Goal: Information Seeking & Learning: Obtain resource

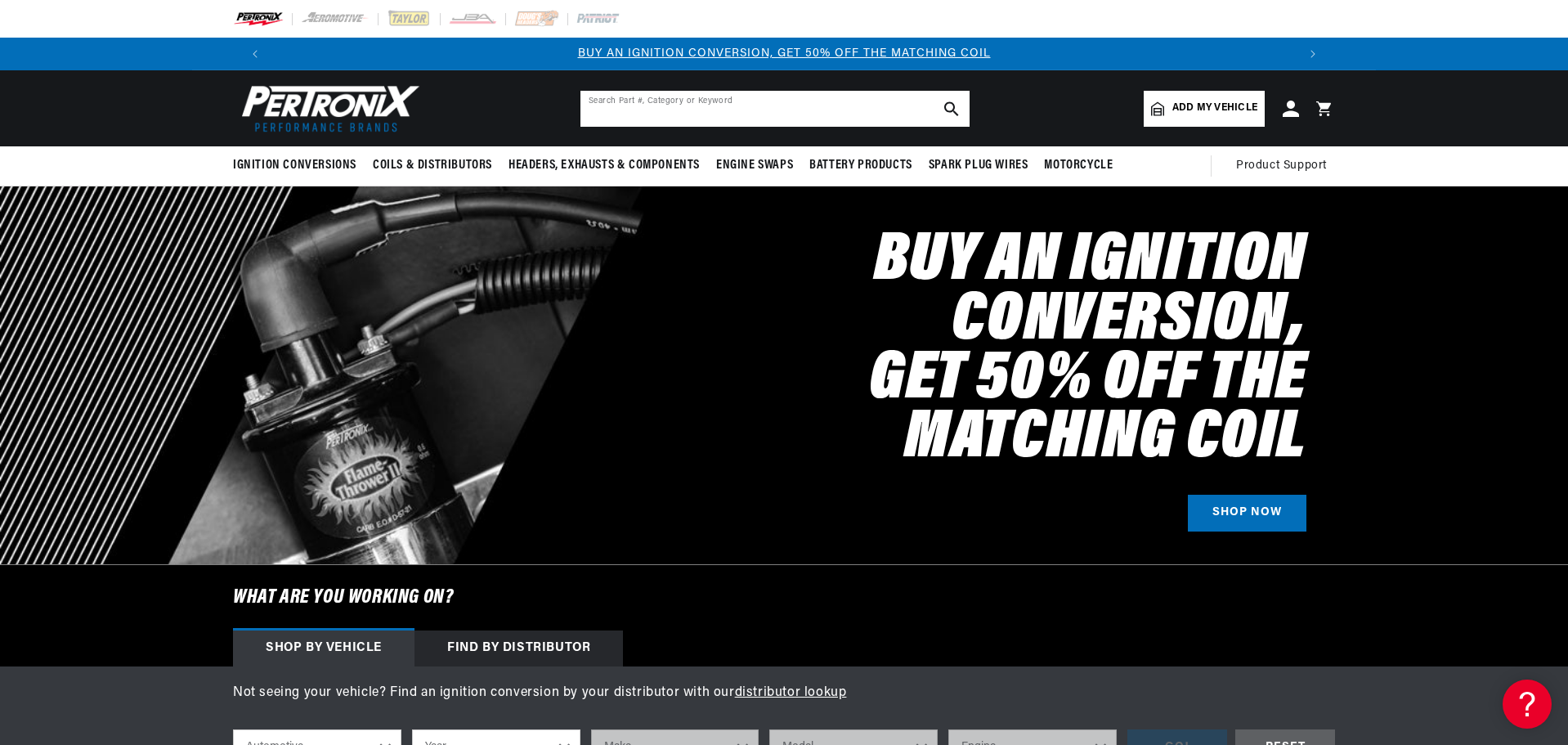
click at [630, 114] on input "text" at bounding box center [775, 108] width 390 height 36
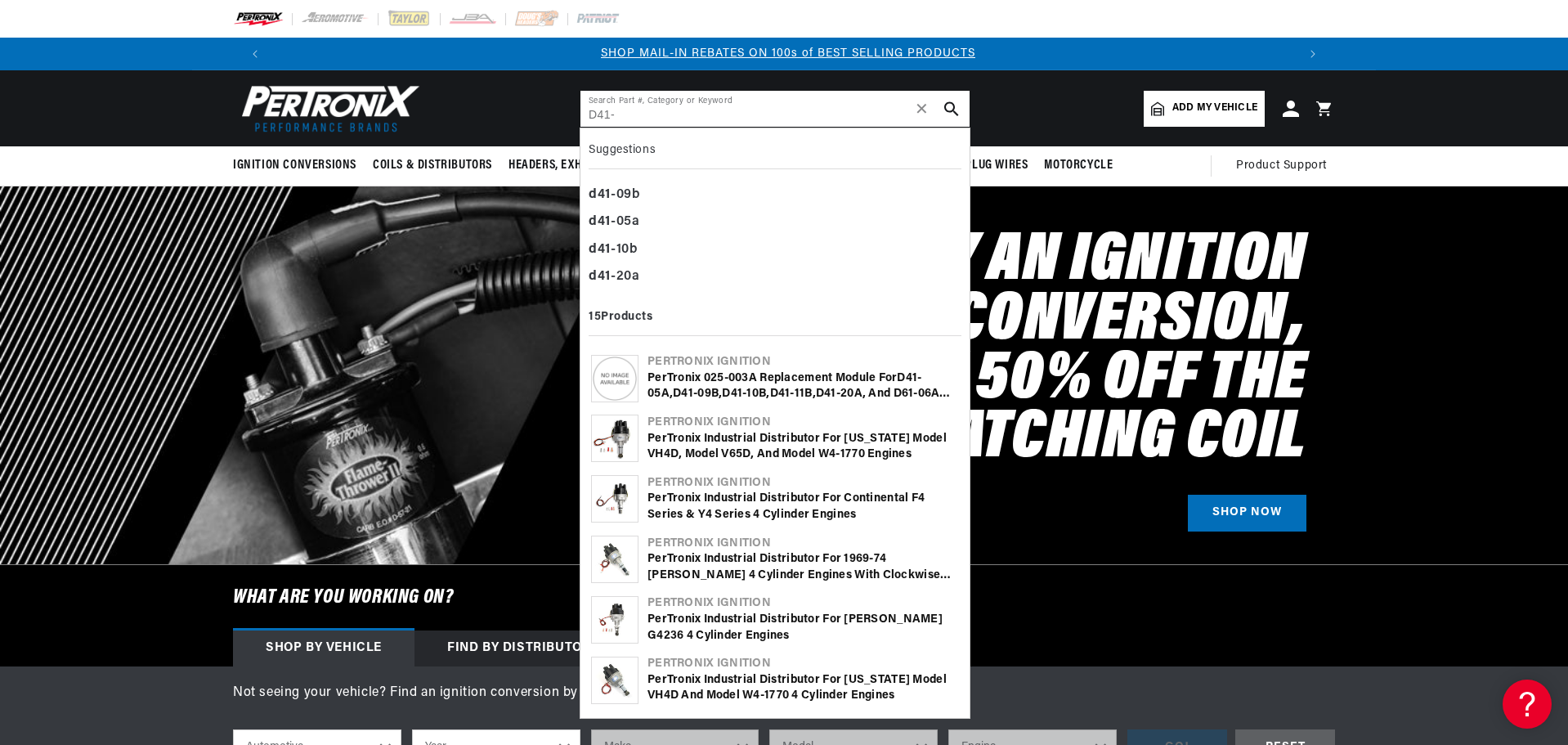
type input "D41-"
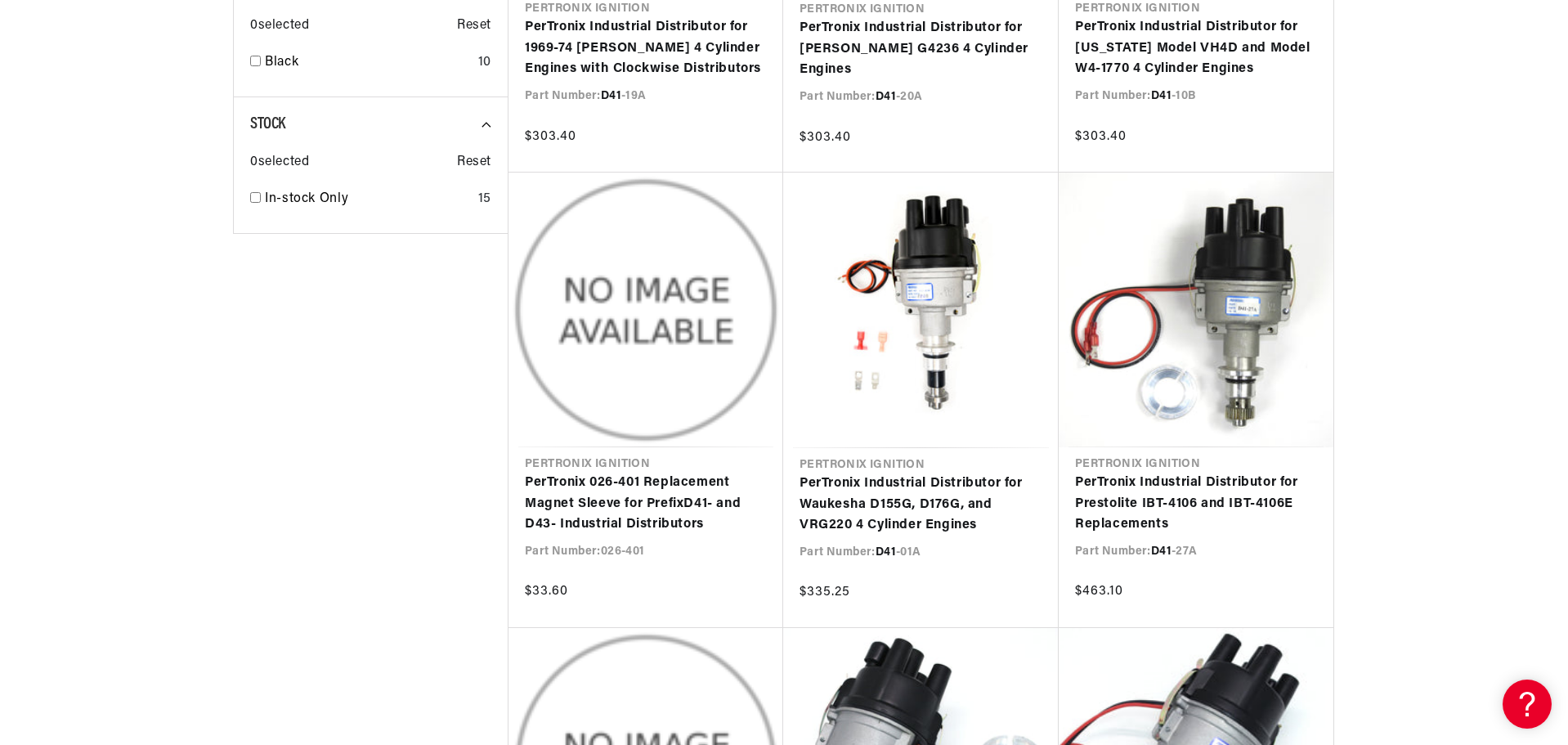
scroll to position [1063, 0]
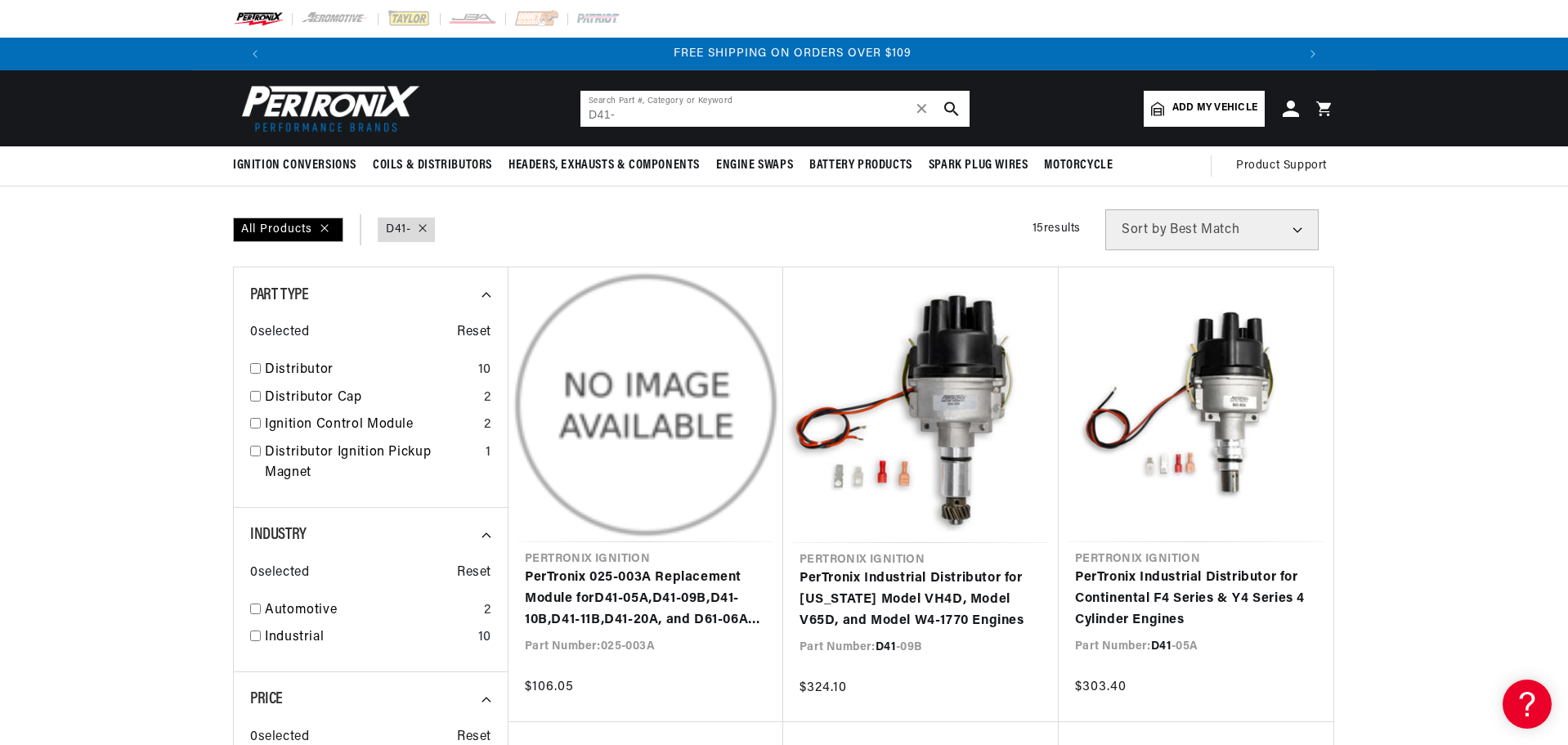
click at [660, 111] on input "D41-" at bounding box center [775, 108] width 390 height 36
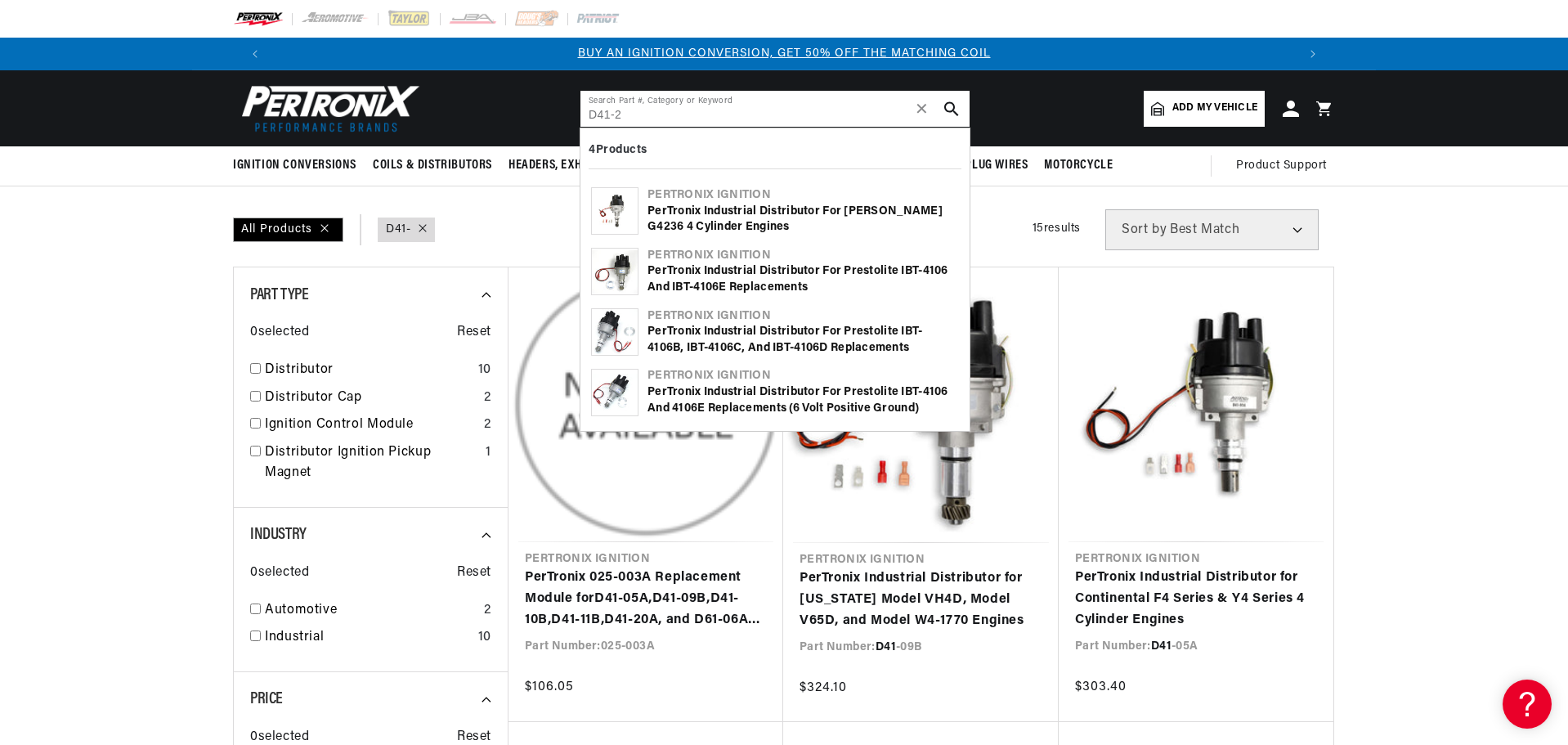
type input "D41-2"
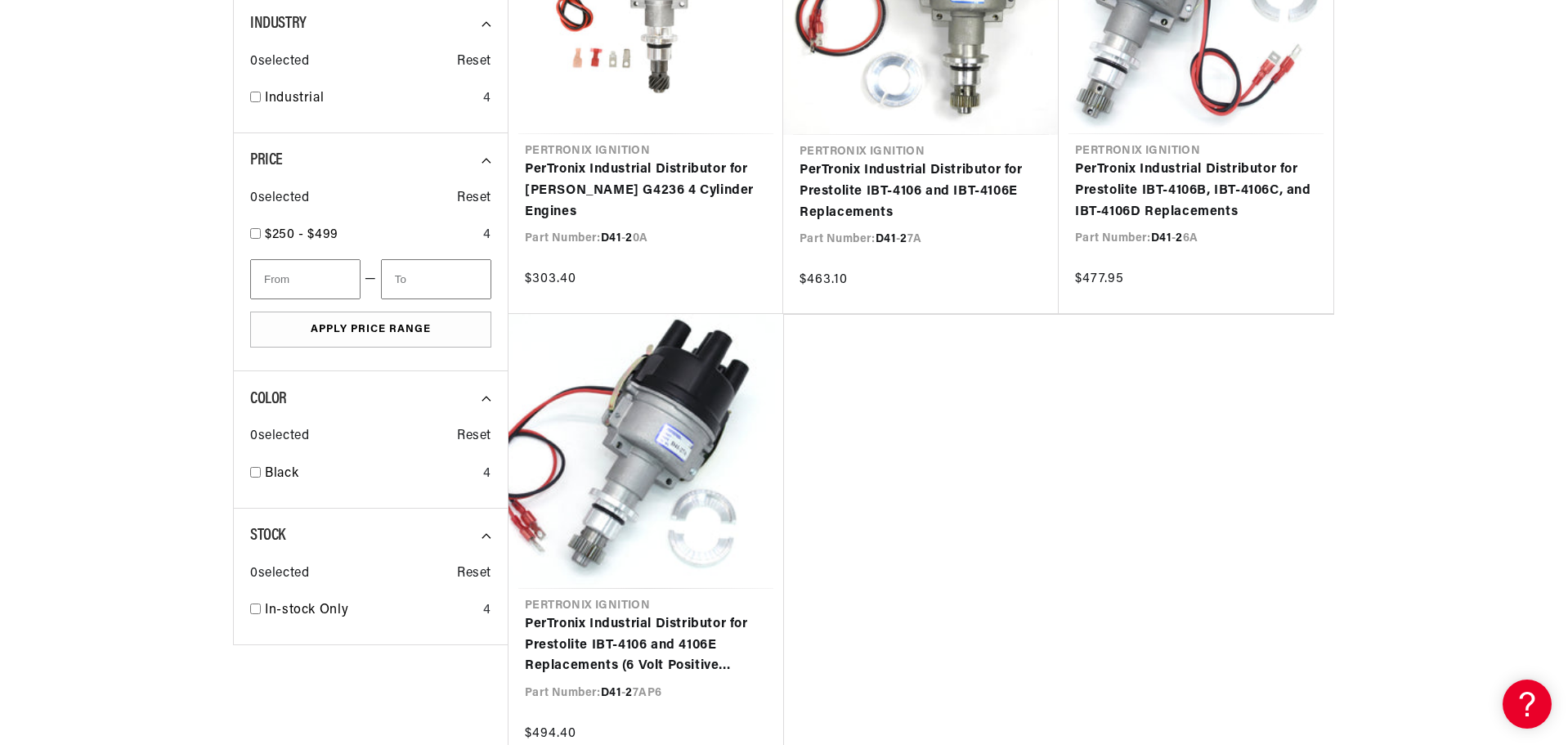
scroll to position [245, 0]
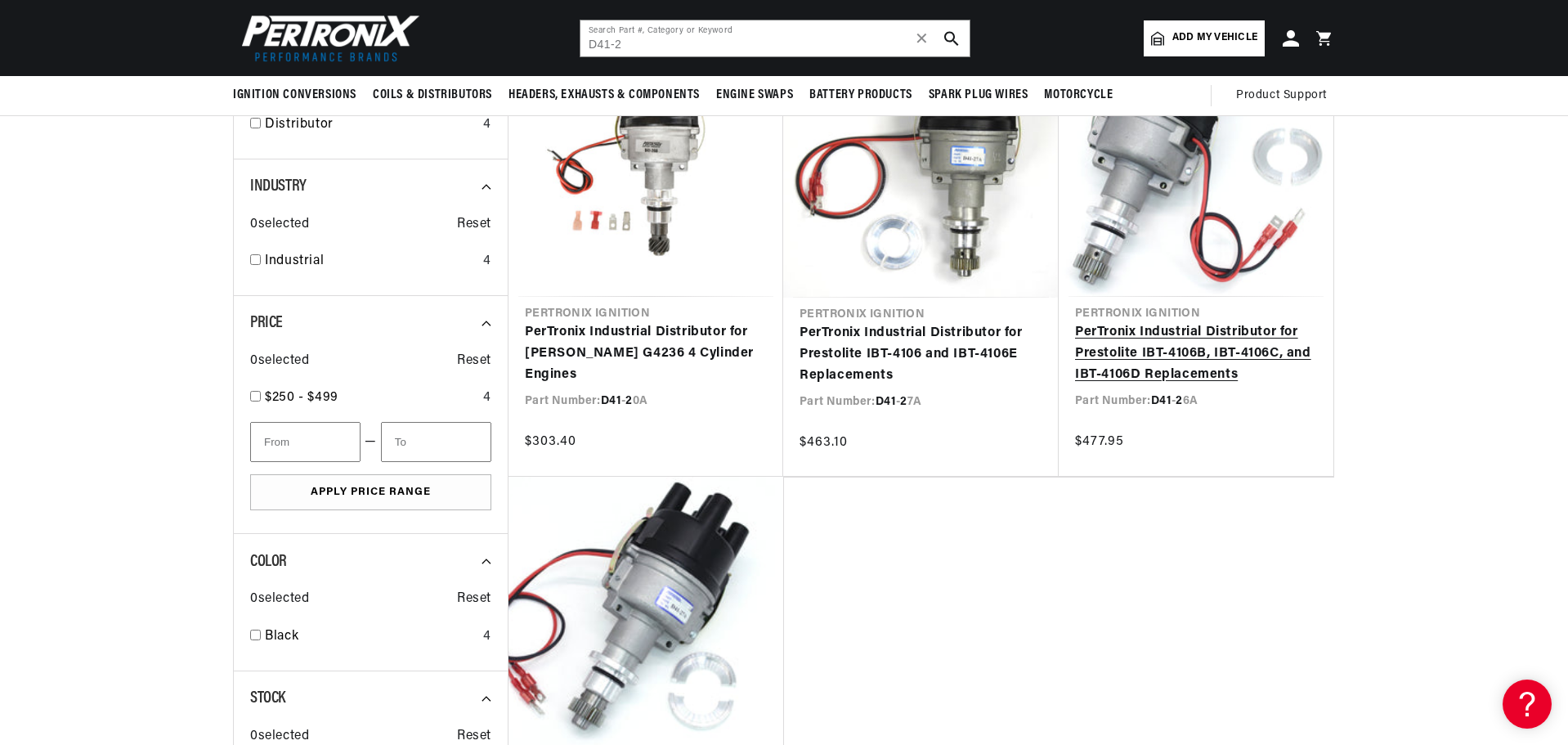
click at [1253, 322] on link "PerTronix Industrial Distributor for Prestolite IBT-4106B, IBT-4106C, and IBT-4…" at bounding box center [1197, 354] width 242 height 63
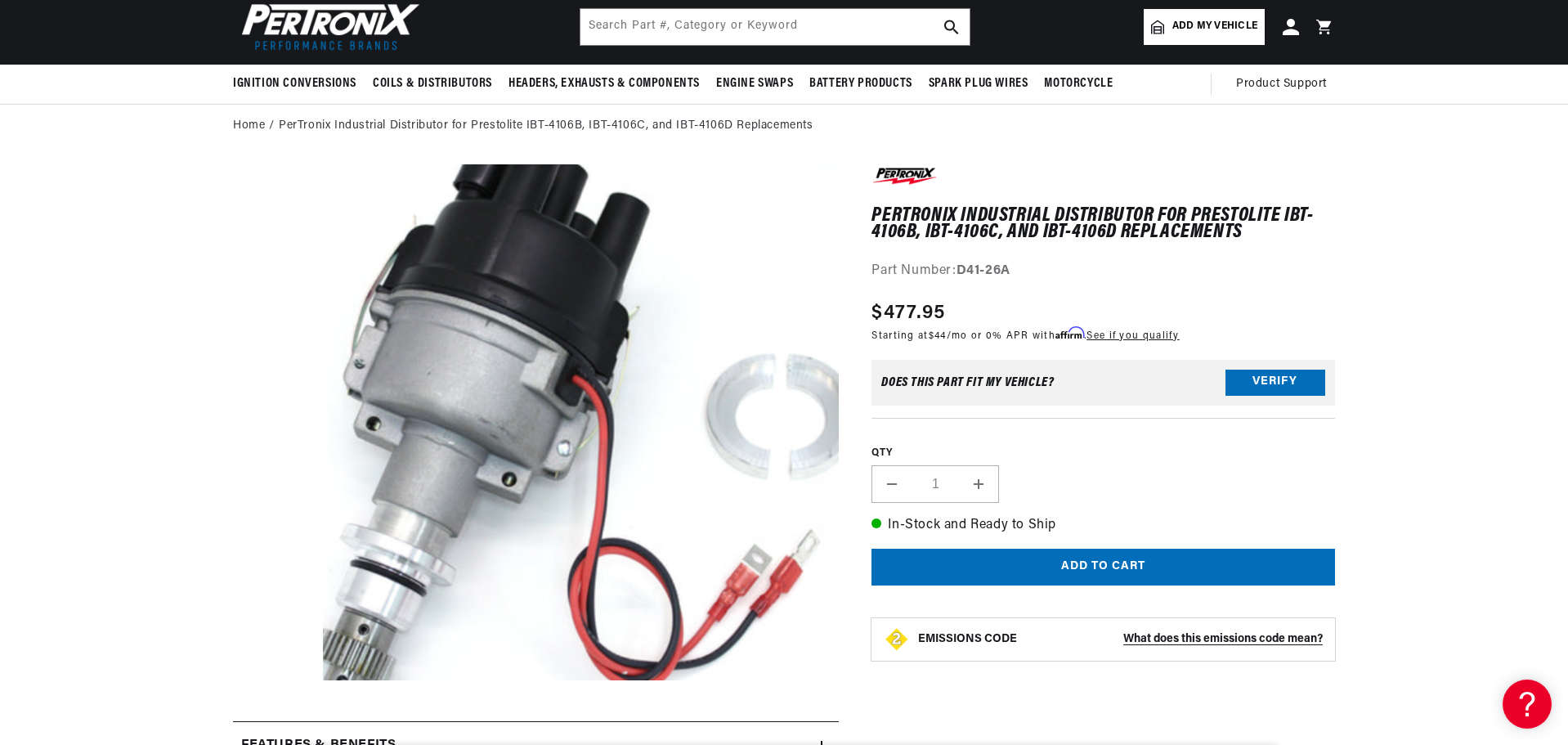
scroll to position [0, 2043]
click at [708, 38] on input "text" at bounding box center [775, 26] width 390 height 36
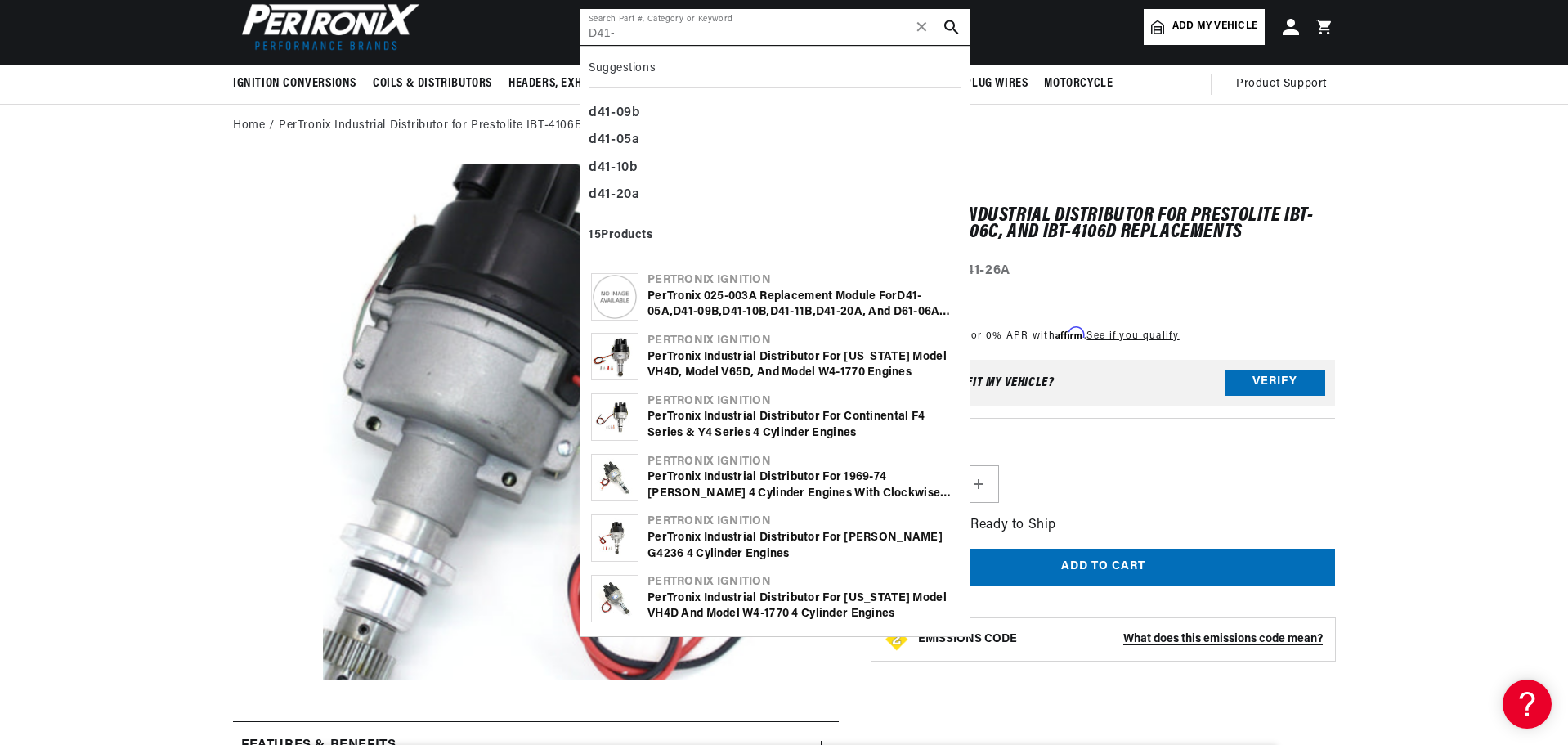
scroll to position [0, 0]
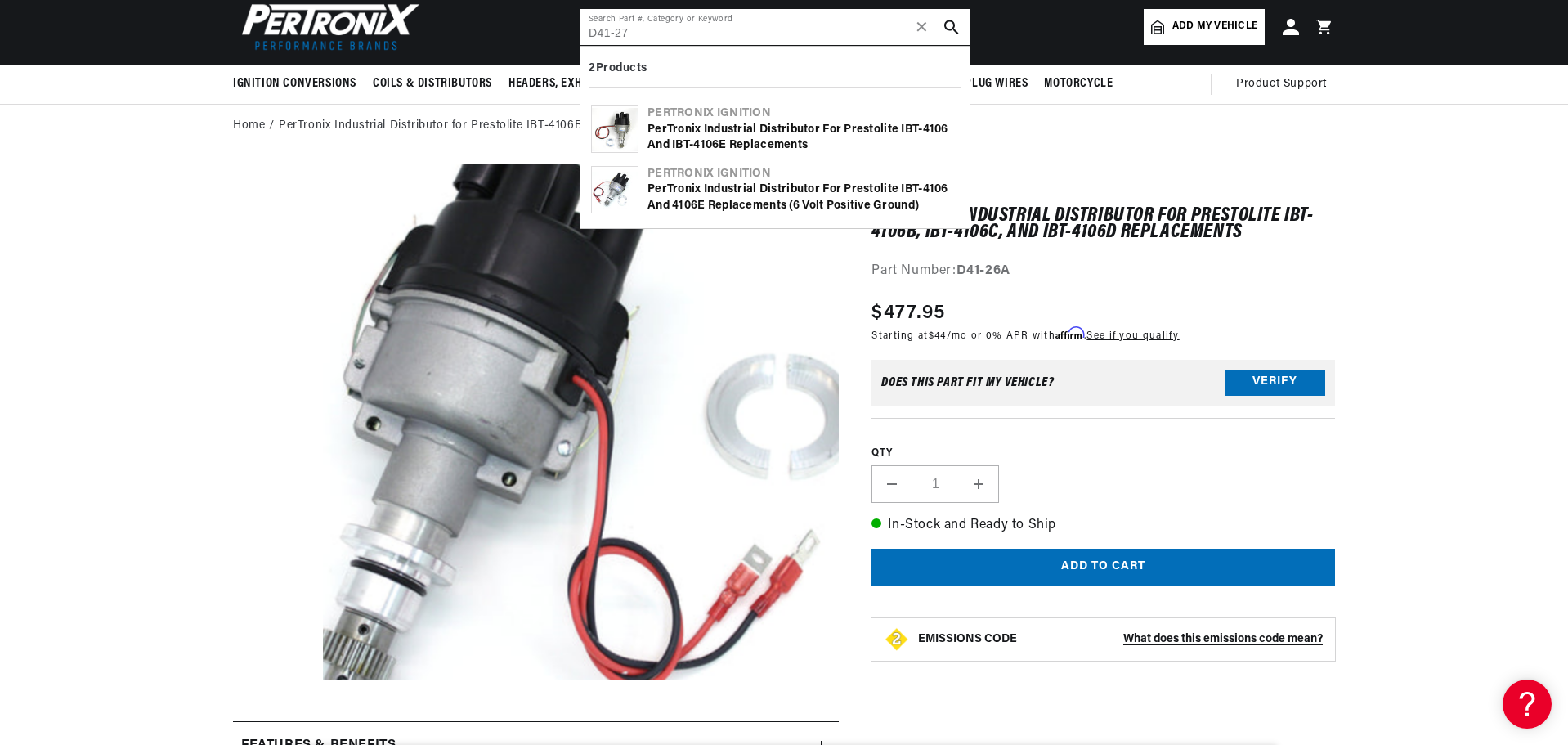
type input "D41-27"
click at [821, 136] on div "PerTronix Industrial Distributor for Prestolite IBT-4106 and IBT-4106E Replacem…" at bounding box center [803, 138] width 311 height 32
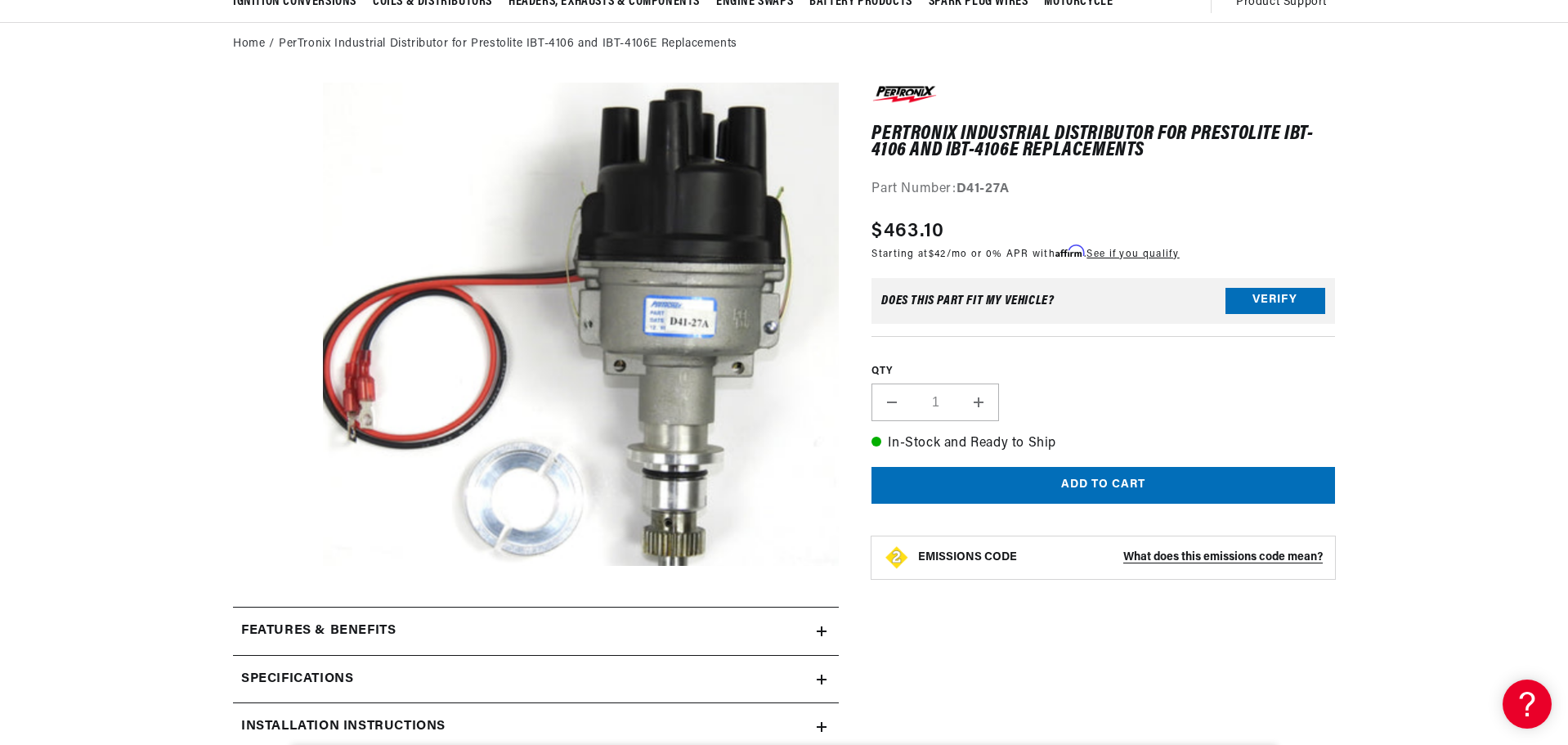
click at [271, 614] on button "Open media 1 in modal" at bounding box center [271, 614] width 0 height 0
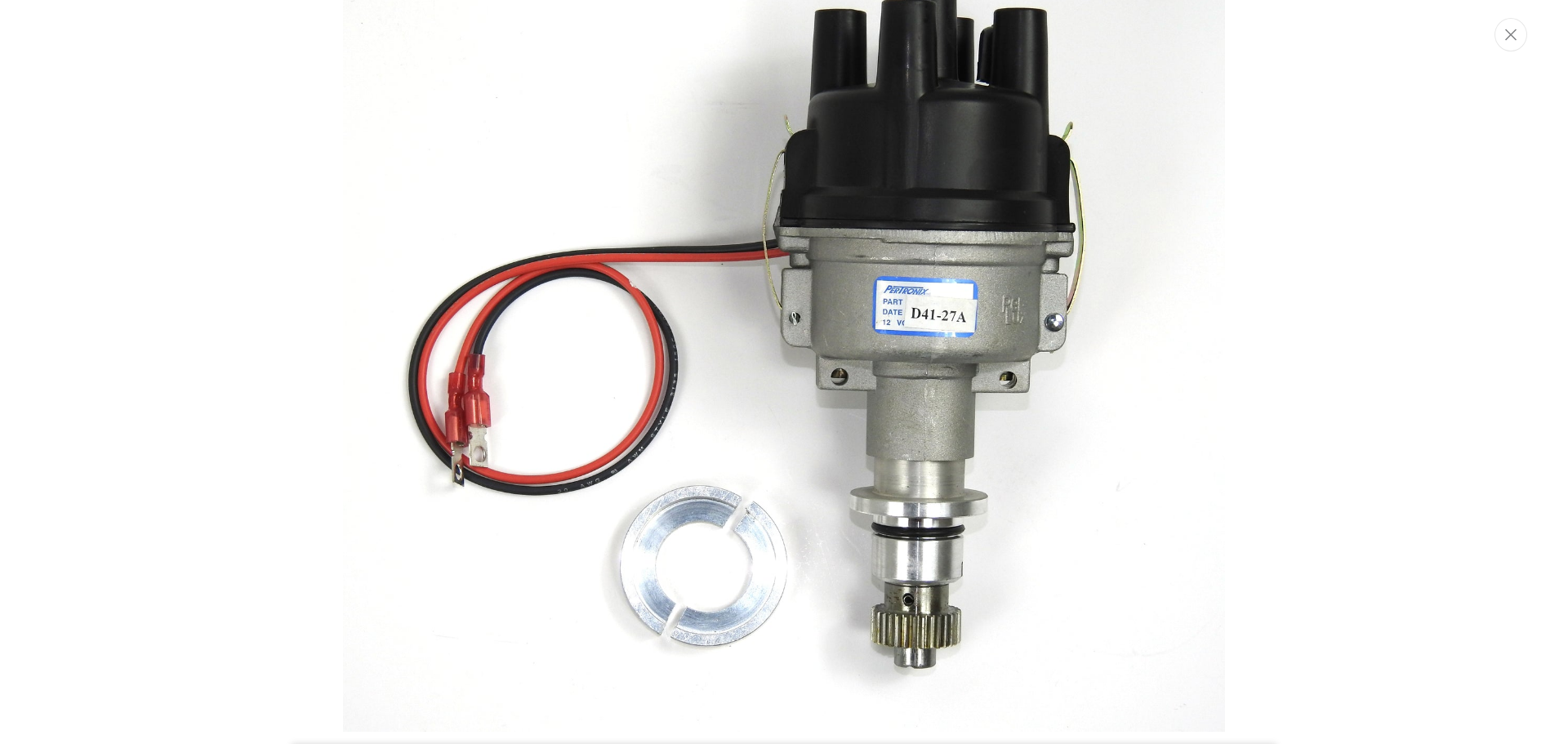
click at [794, 446] on img "Media gallery" at bounding box center [784, 318] width 882 height 826
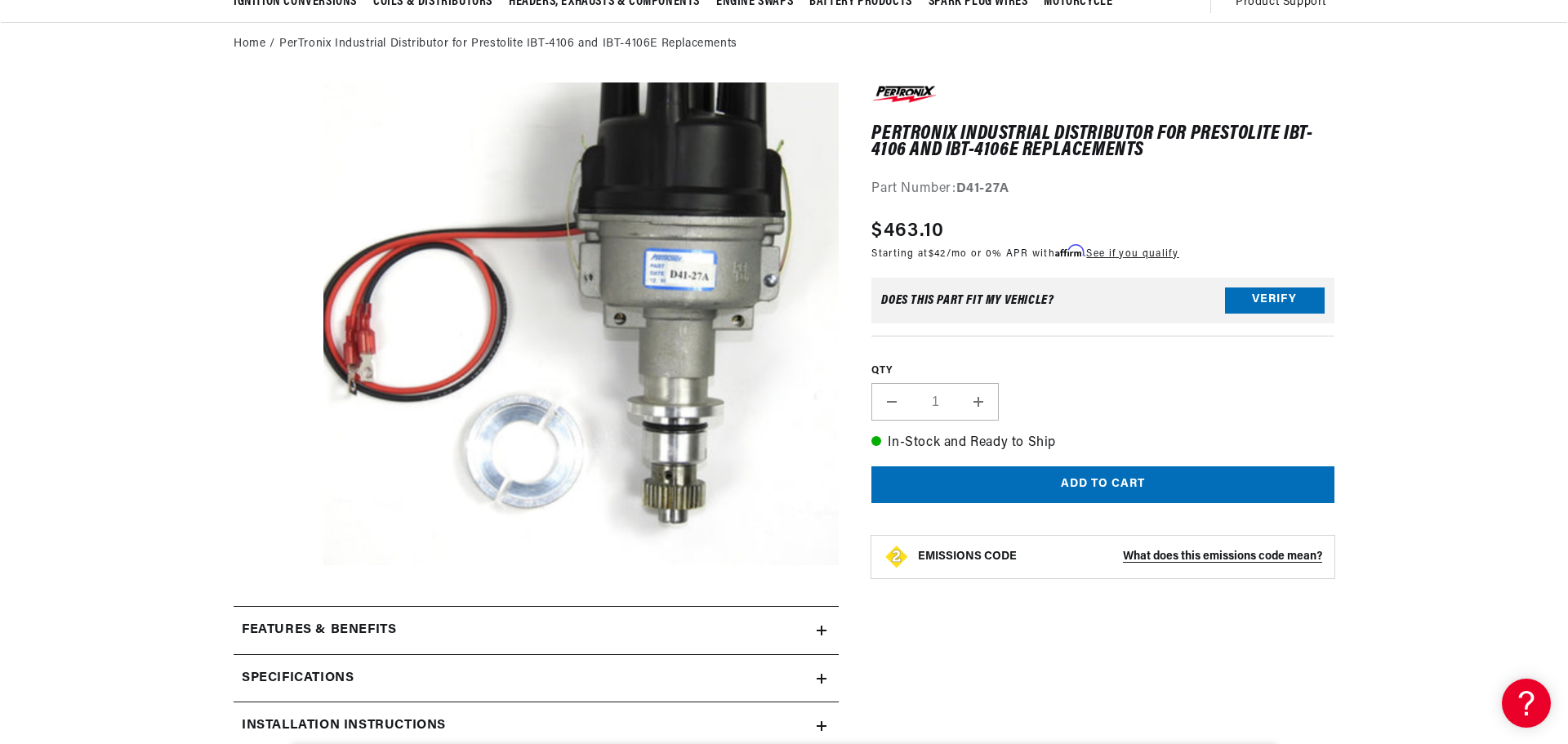
scroll to position [48, 0]
click at [271, 565] on button "Open media 1 in modal" at bounding box center [271, 565] width 0 height 0
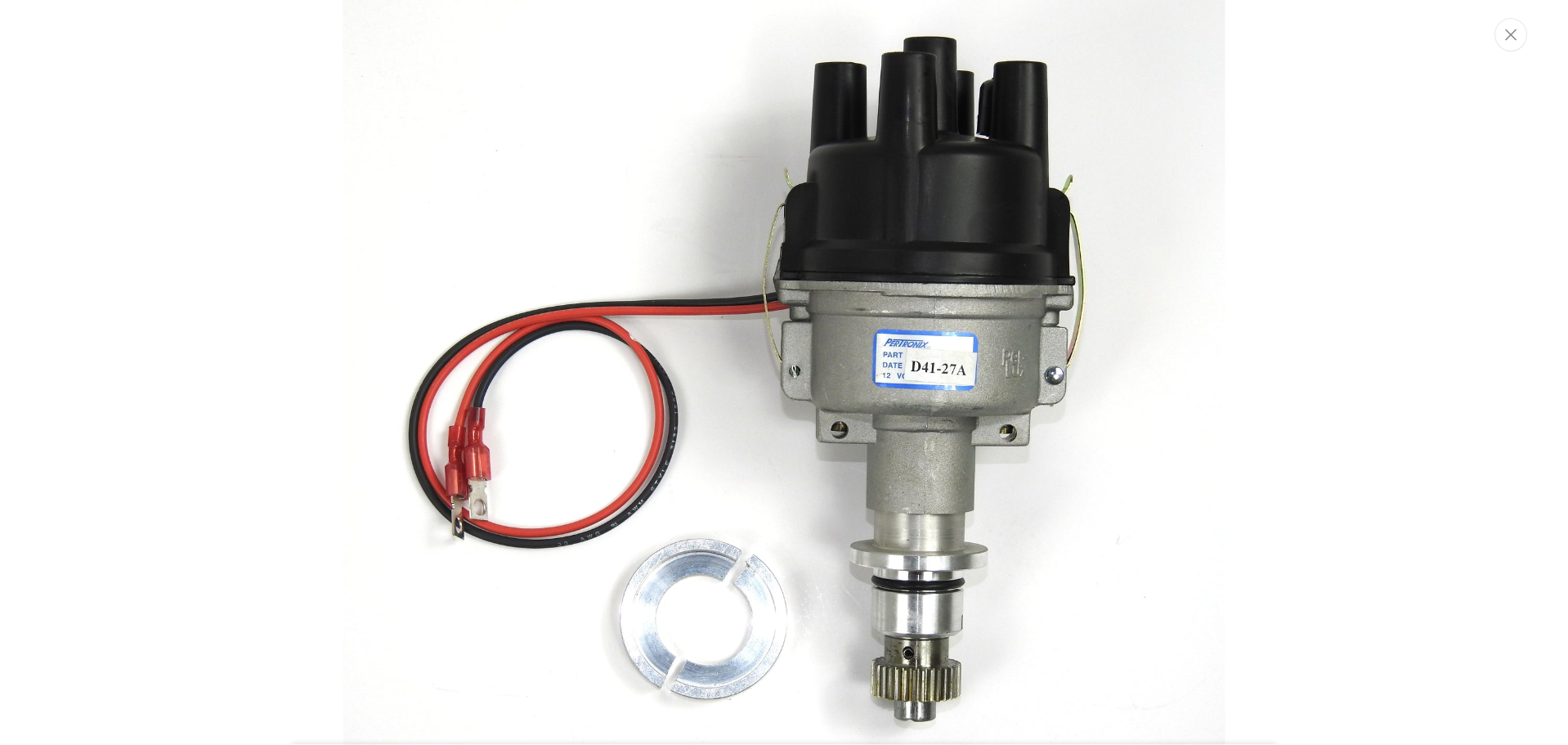
scroll to position [0, 1022]
click at [1008, 267] on img "Media gallery" at bounding box center [784, 371] width 883 height 827
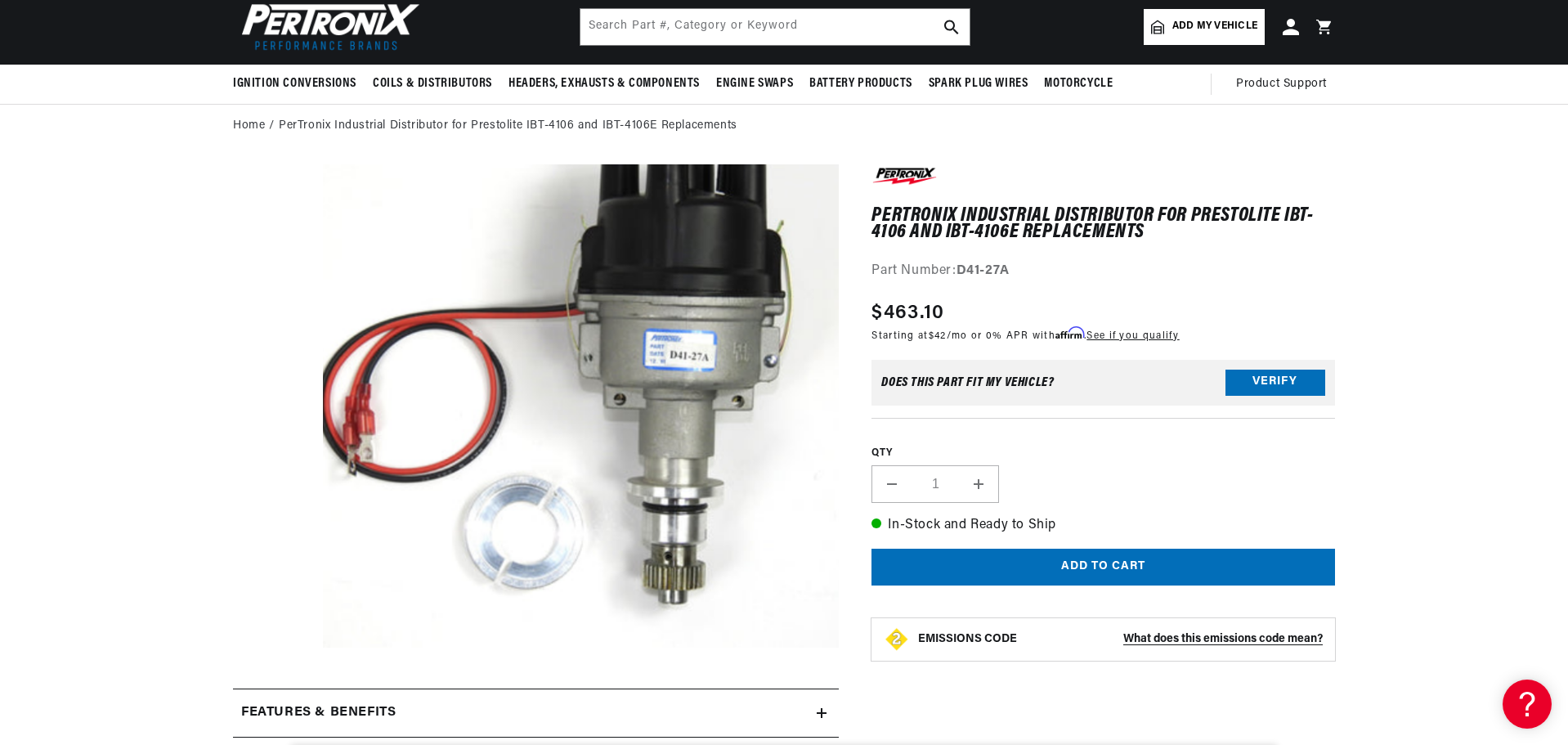
click at [139, 338] on section "PerTronix Industrial Distributor for Prestolite IBT-4106 and IBT-4106E Replacem…" at bounding box center [784, 711] width 1568 height 1126
click at [143, 345] on section "PerTronix Industrial Distributor for Prestolite IBT-4106 and IBT-4106E Replacem…" at bounding box center [784, 711] width 1568 height 1126
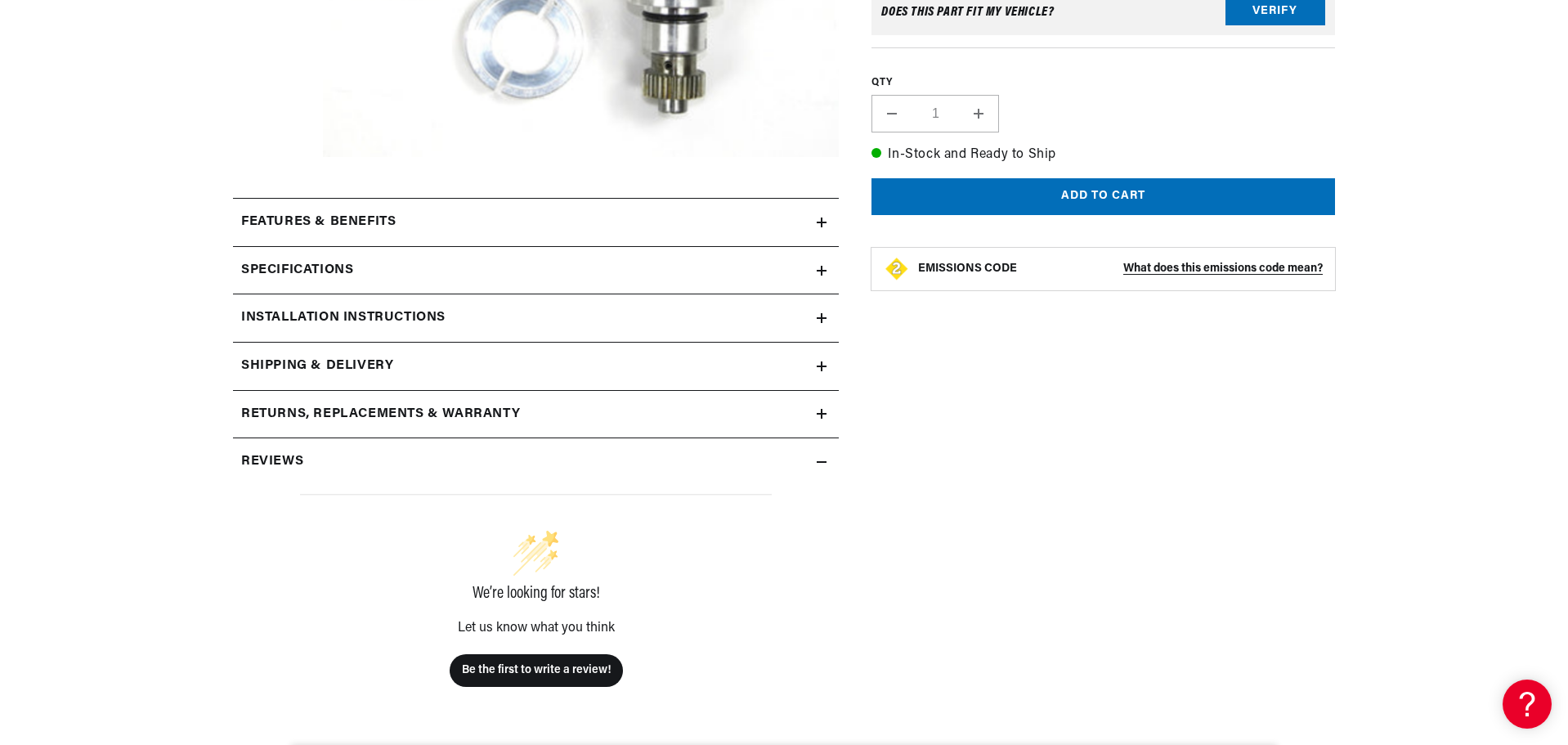
scroll to position [0, 0]
click at [824, 414] on icon at bounding box center [821, 414] width 10 height 0
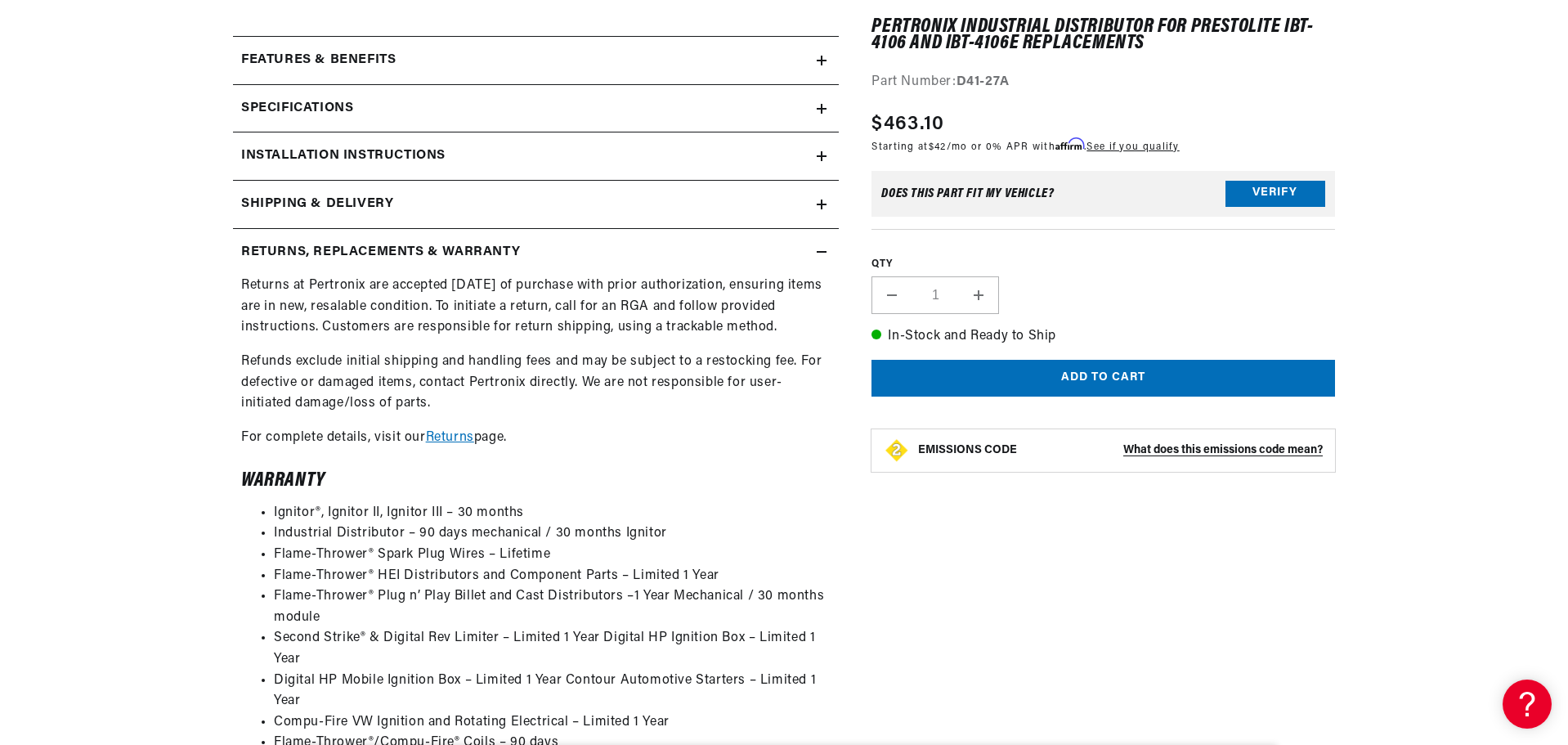
scroll to position [735, 0]
click at [822, 205] on icon at bounding box center [822, 202] width 0 height 10
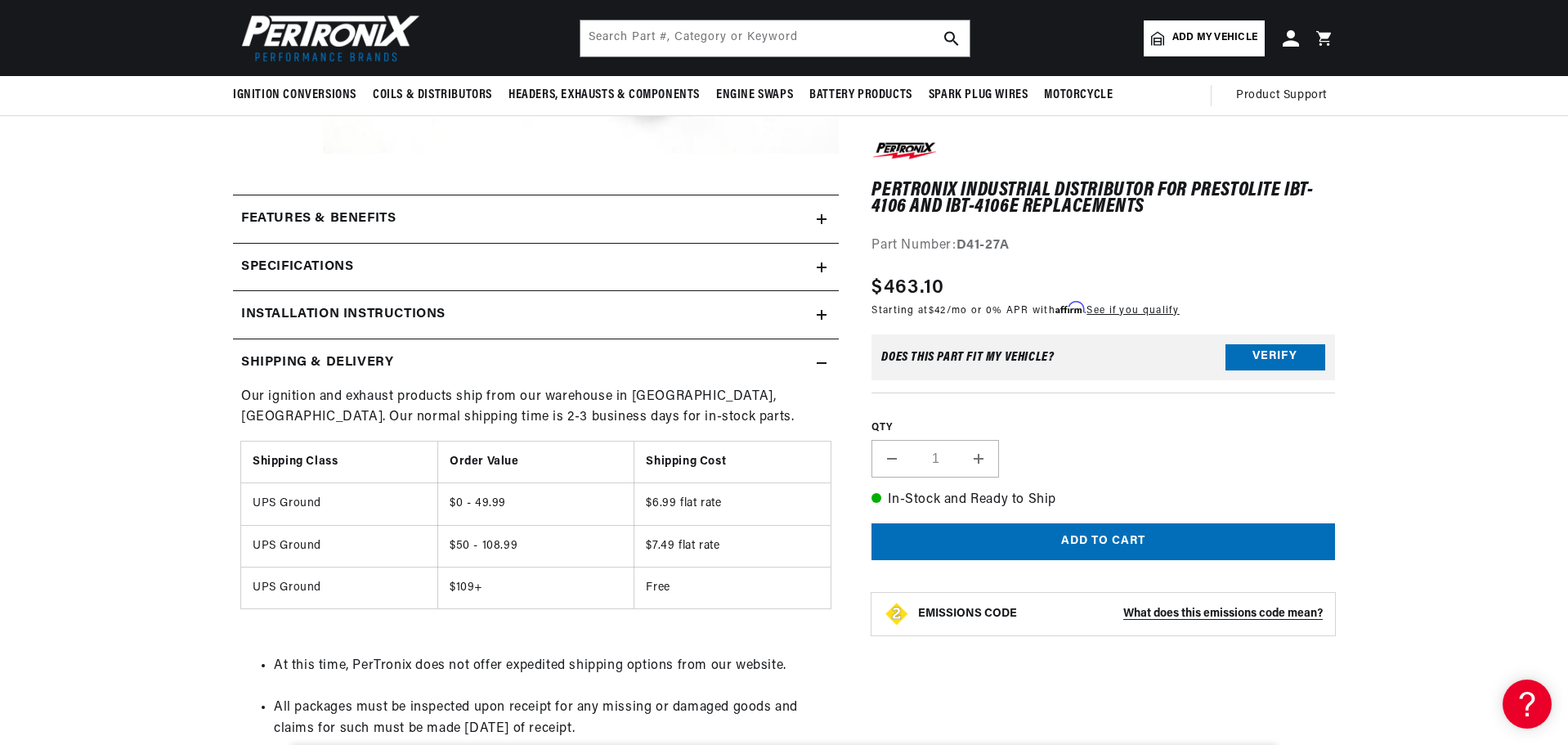
scroll to position [572, 0]
click at [818, 315] on icon at bounding box center [821, 317] width 10 height 10
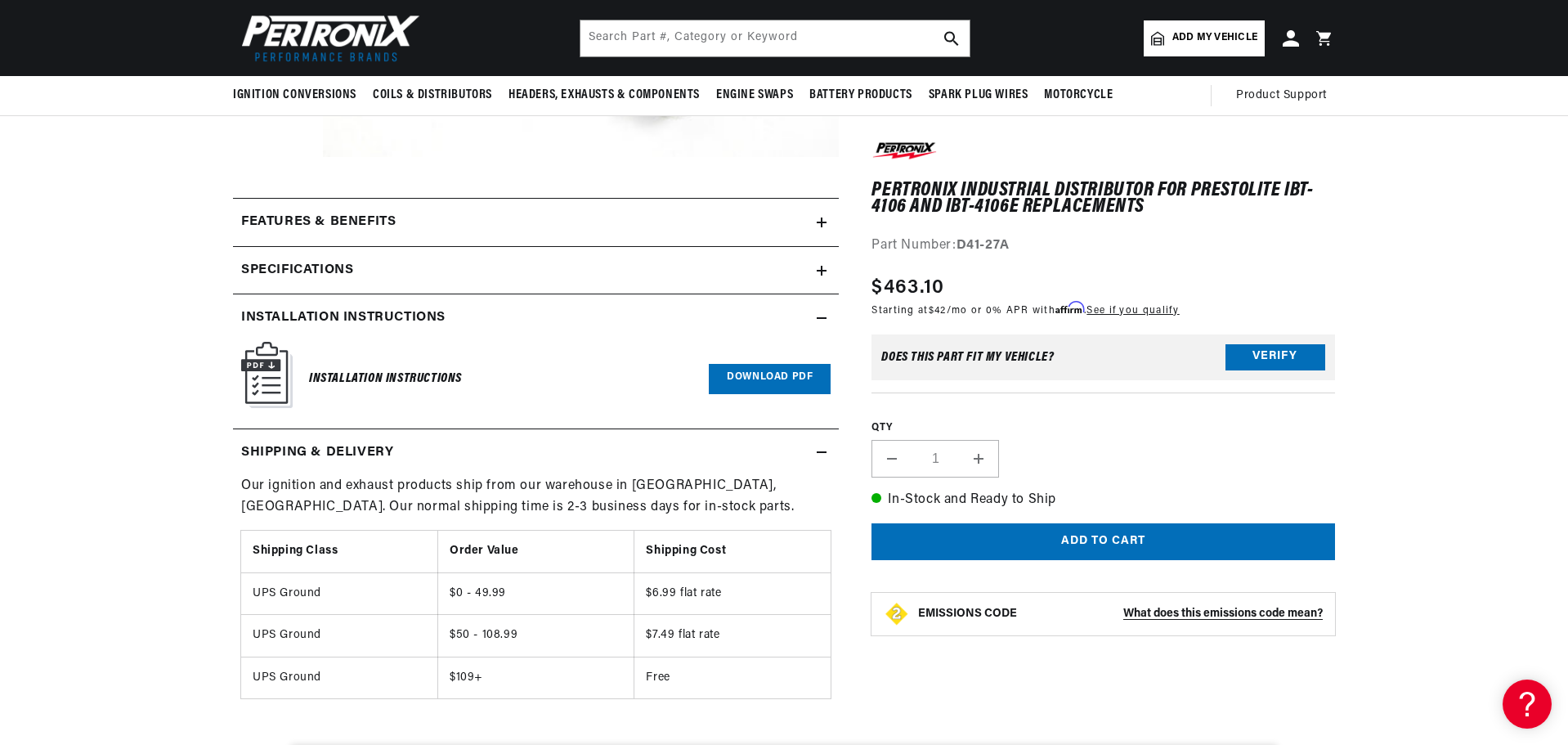
scroll to position [0, 1022]
click at [818, 273] on icon at bounding box center [821, 270] width 10 height 10
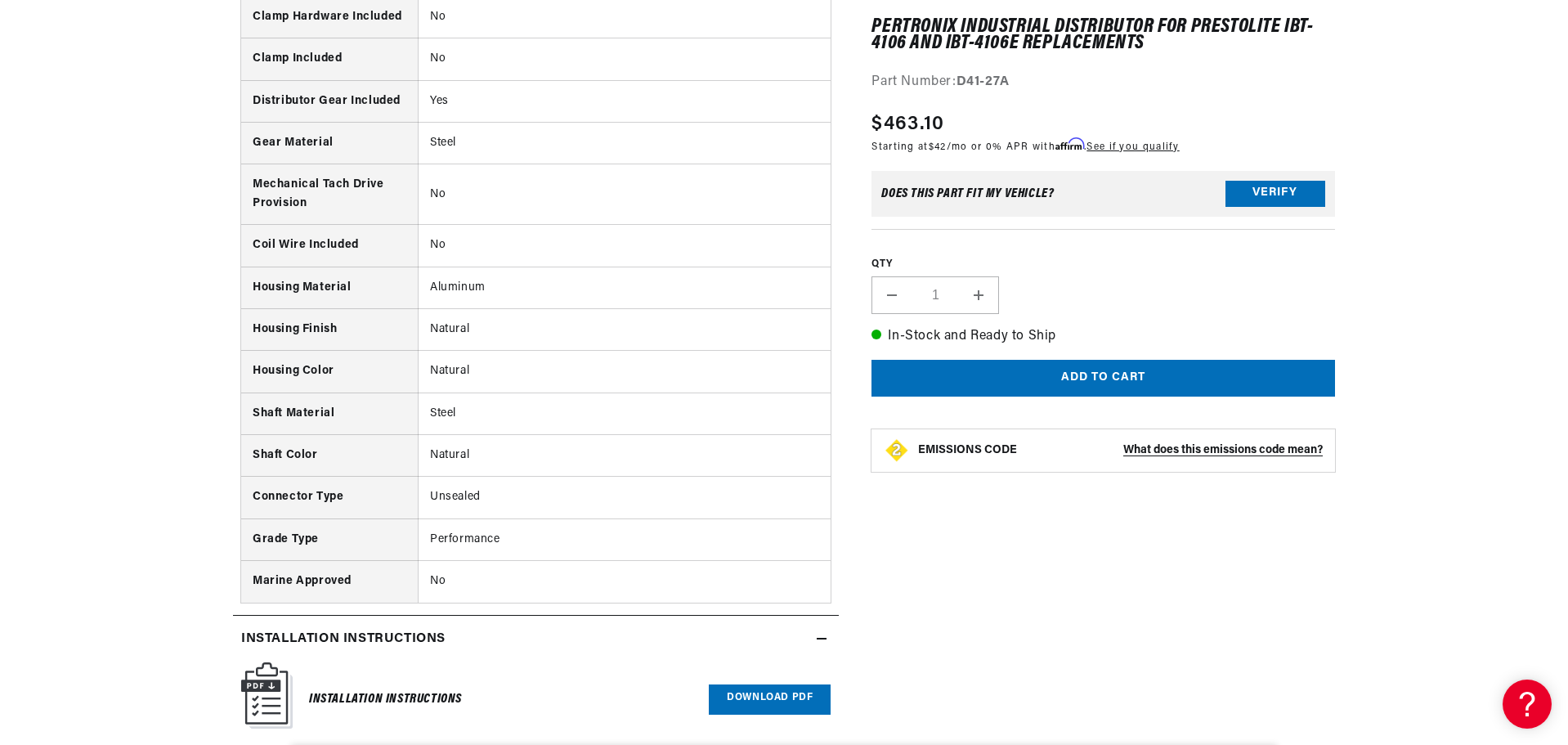
scroll to position [1880, 0]
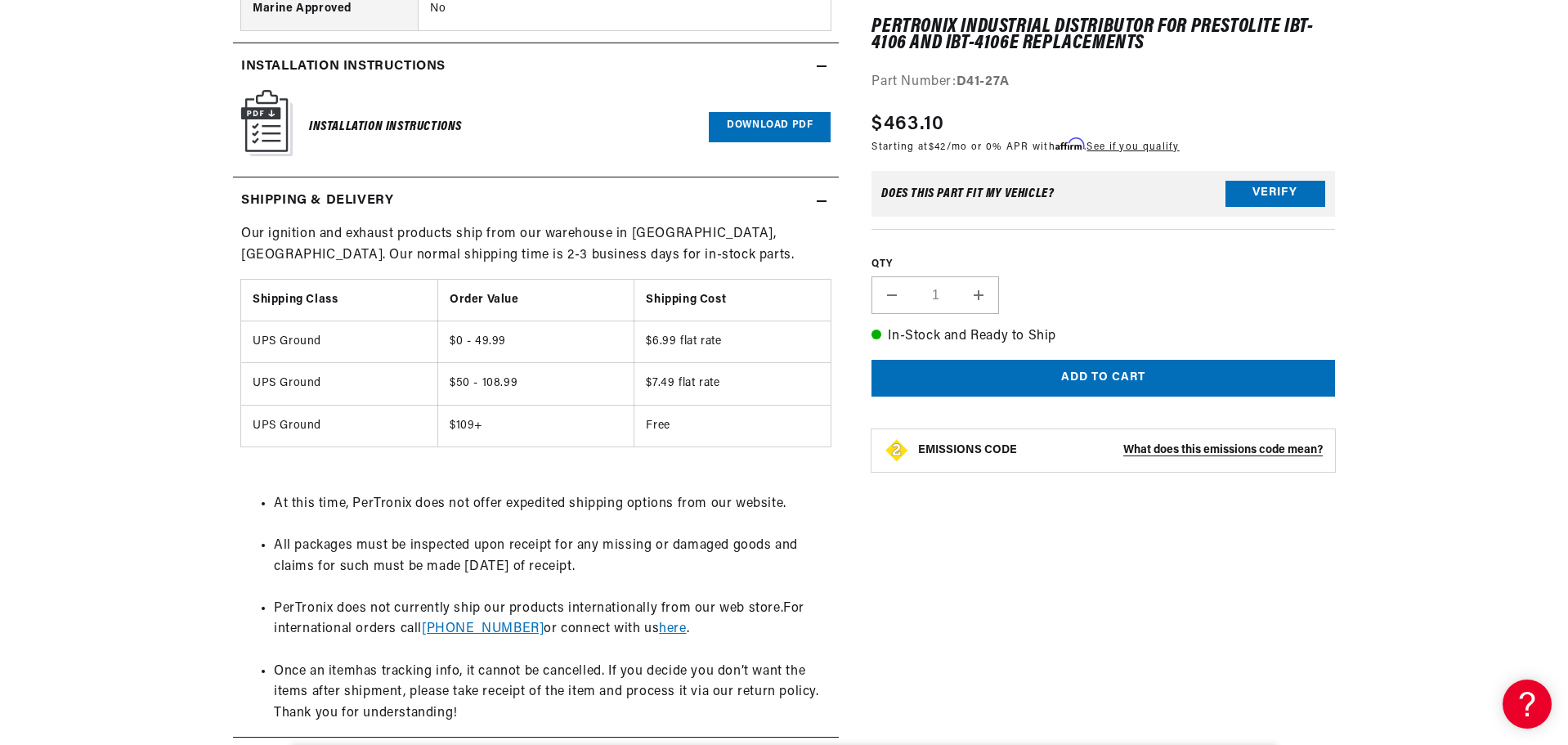
click at [784, 133] on link "Download PDF" at bounding box center [770, 127] width 122 height 30
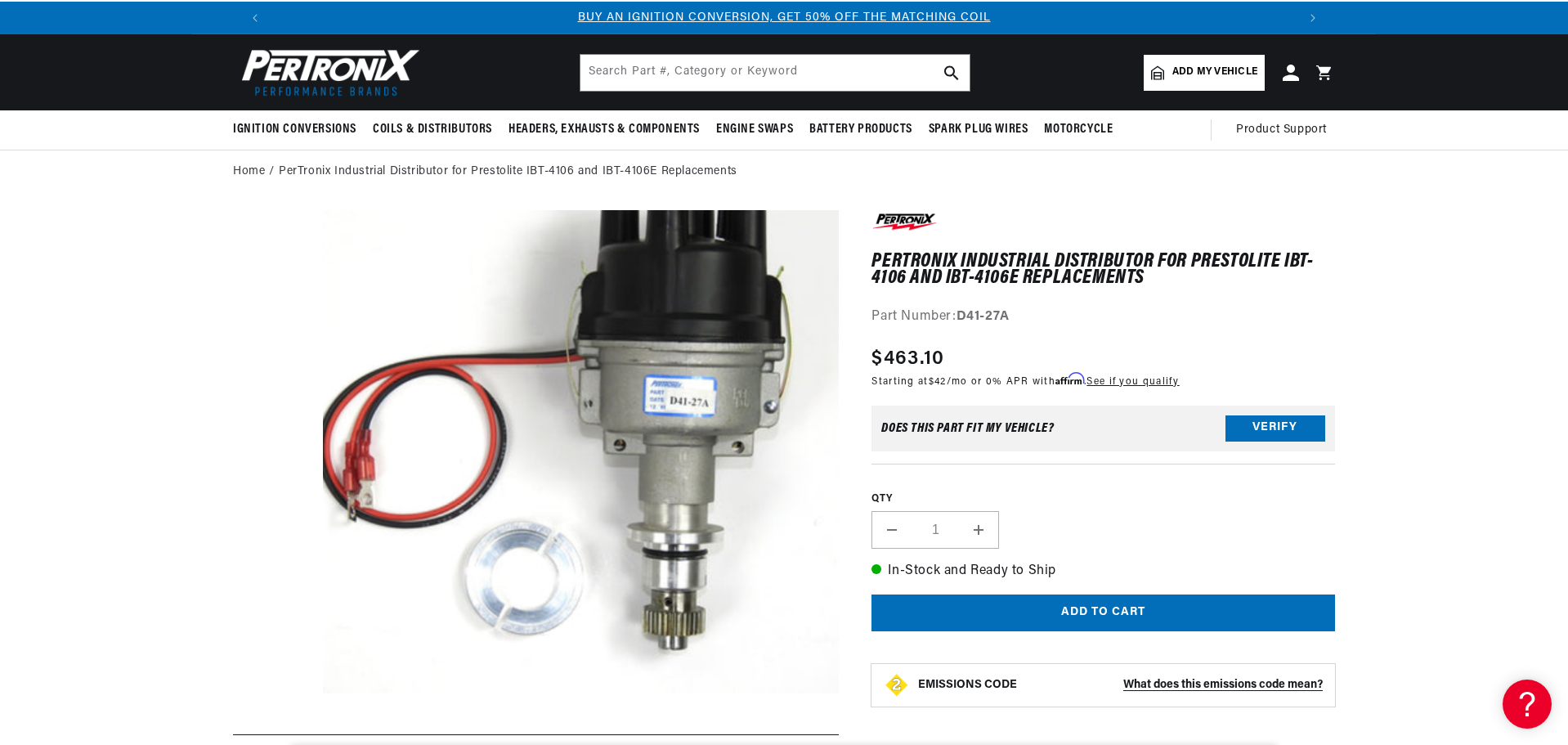
scroll to position [0, 0]
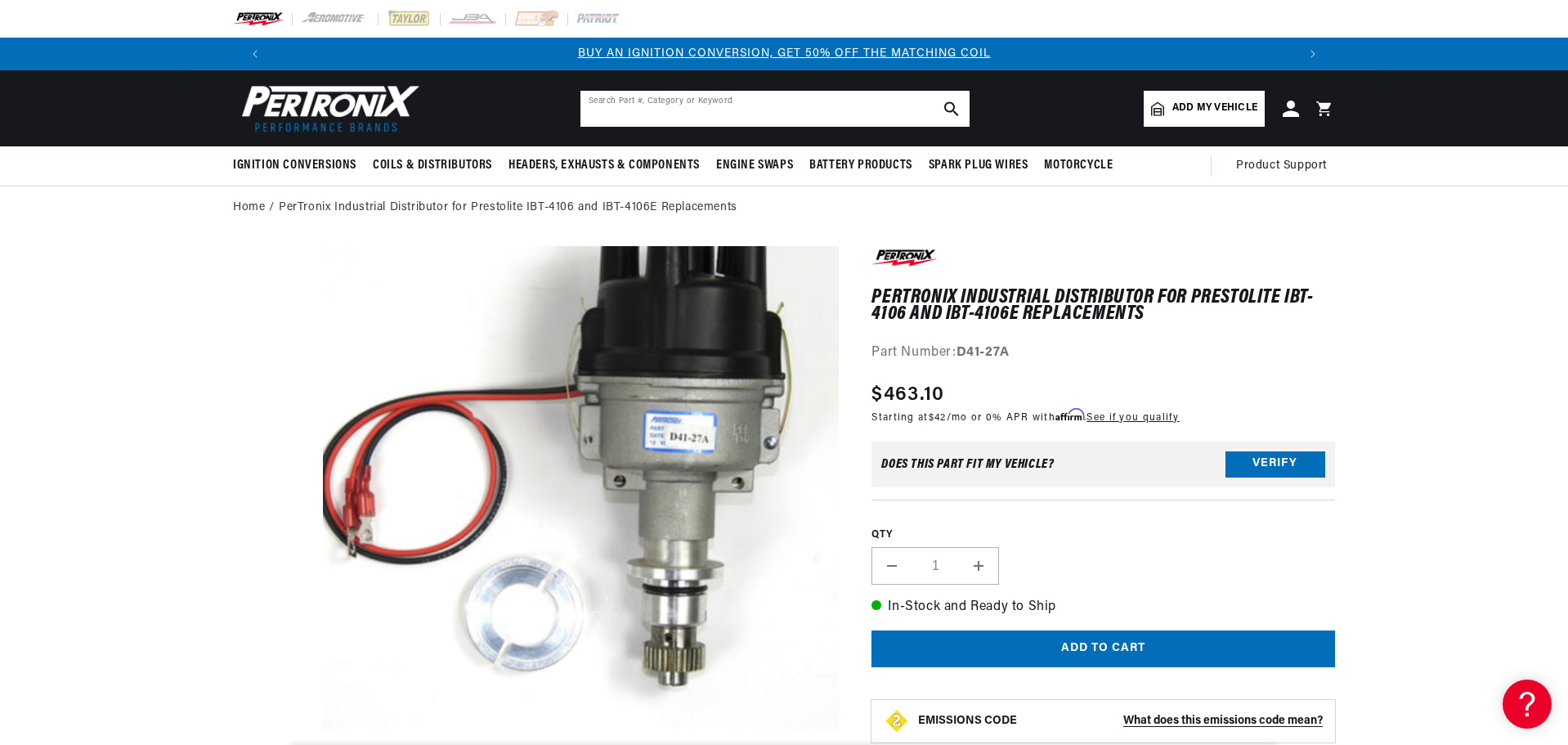
click at [613, 106] on input "text" at bounding box center [775, 108] width 390 height 36
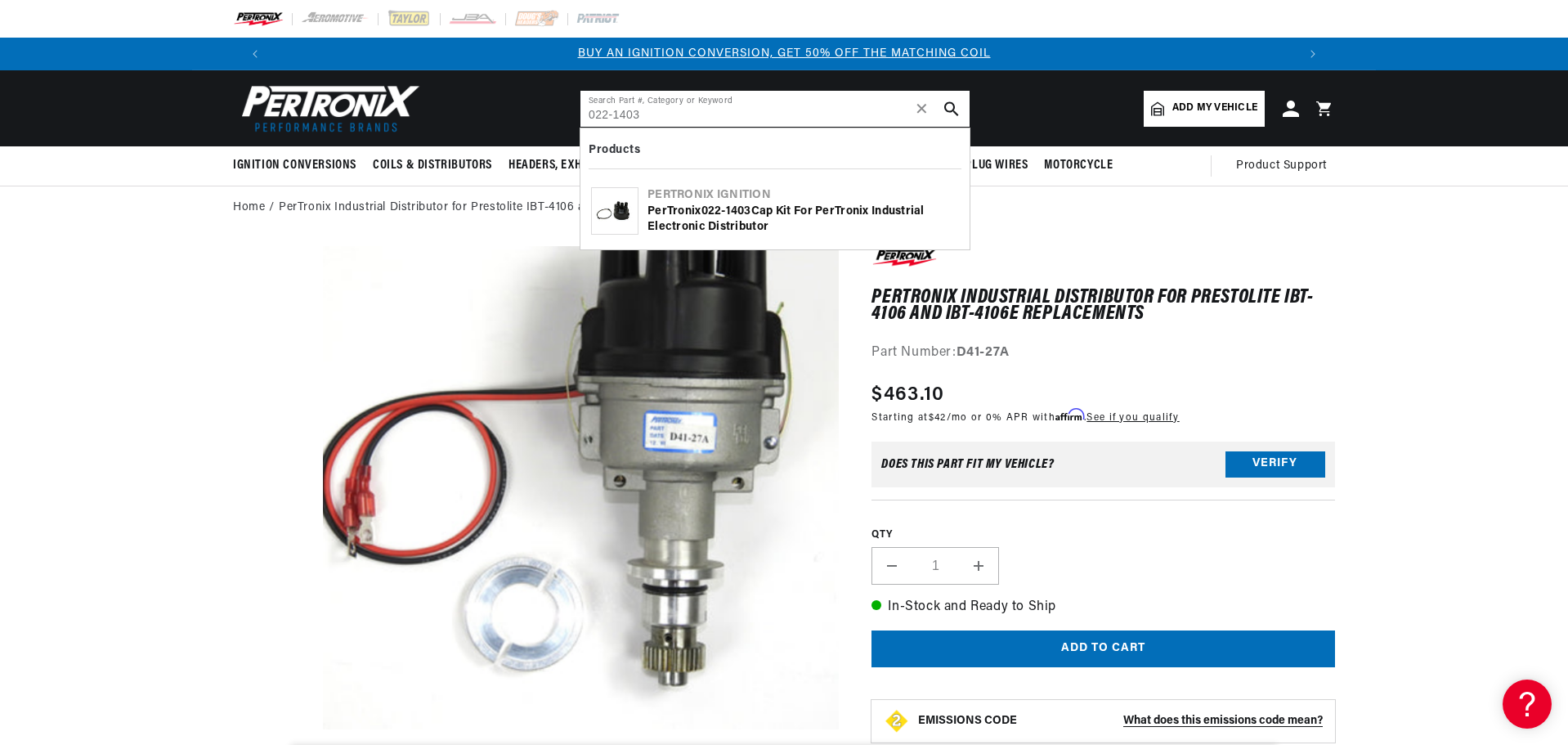
type input "022-1403"
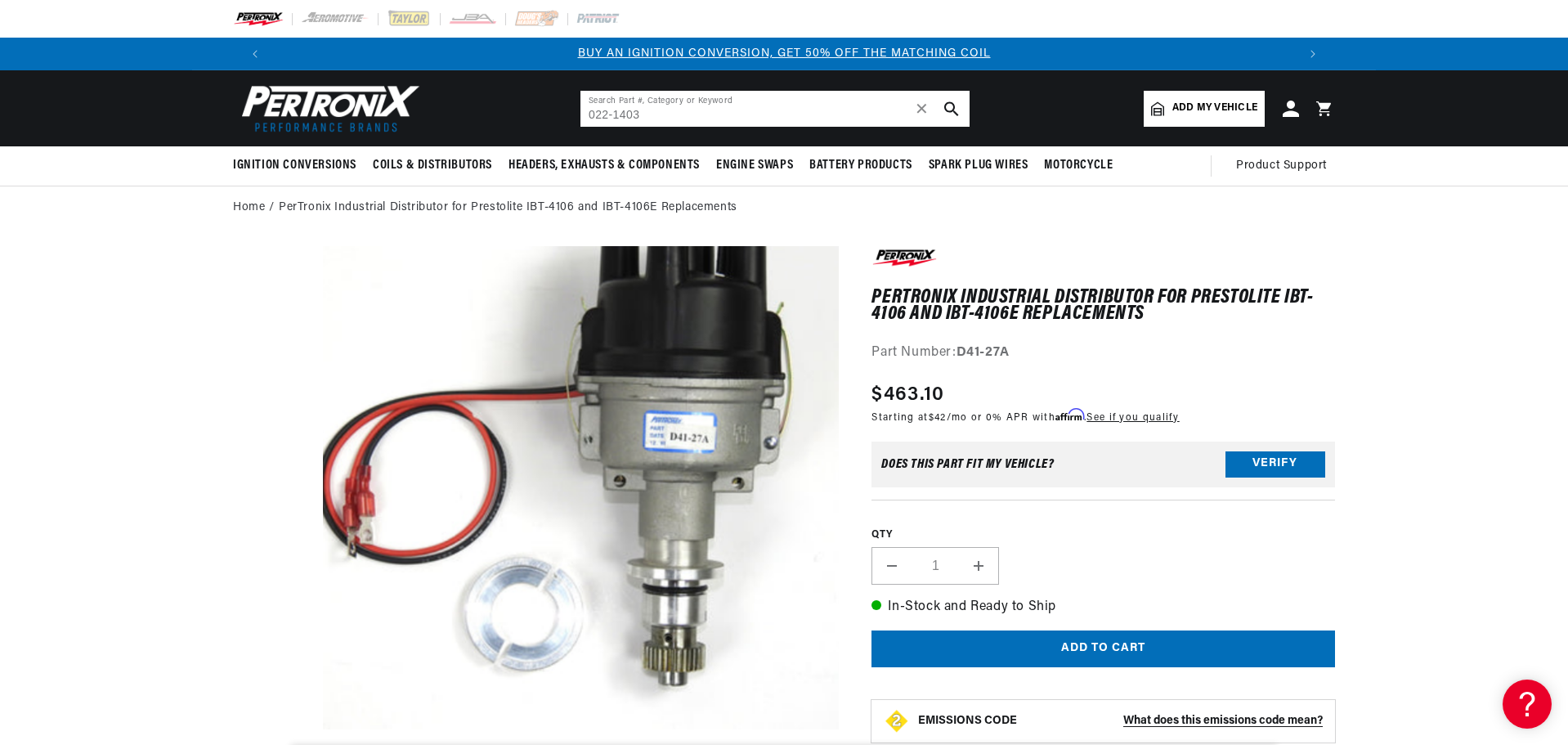
drag, startPoint x: 650, startPoint y: 40, endPoint x: 572, endPoint y: 37, distance: 78.1
click at [572, 71] on header "BETTER SEARCH RESULTS Add your vehicle's year, make, and model to find parts be…" at bounding box center [784, 108] width 1184 height 76
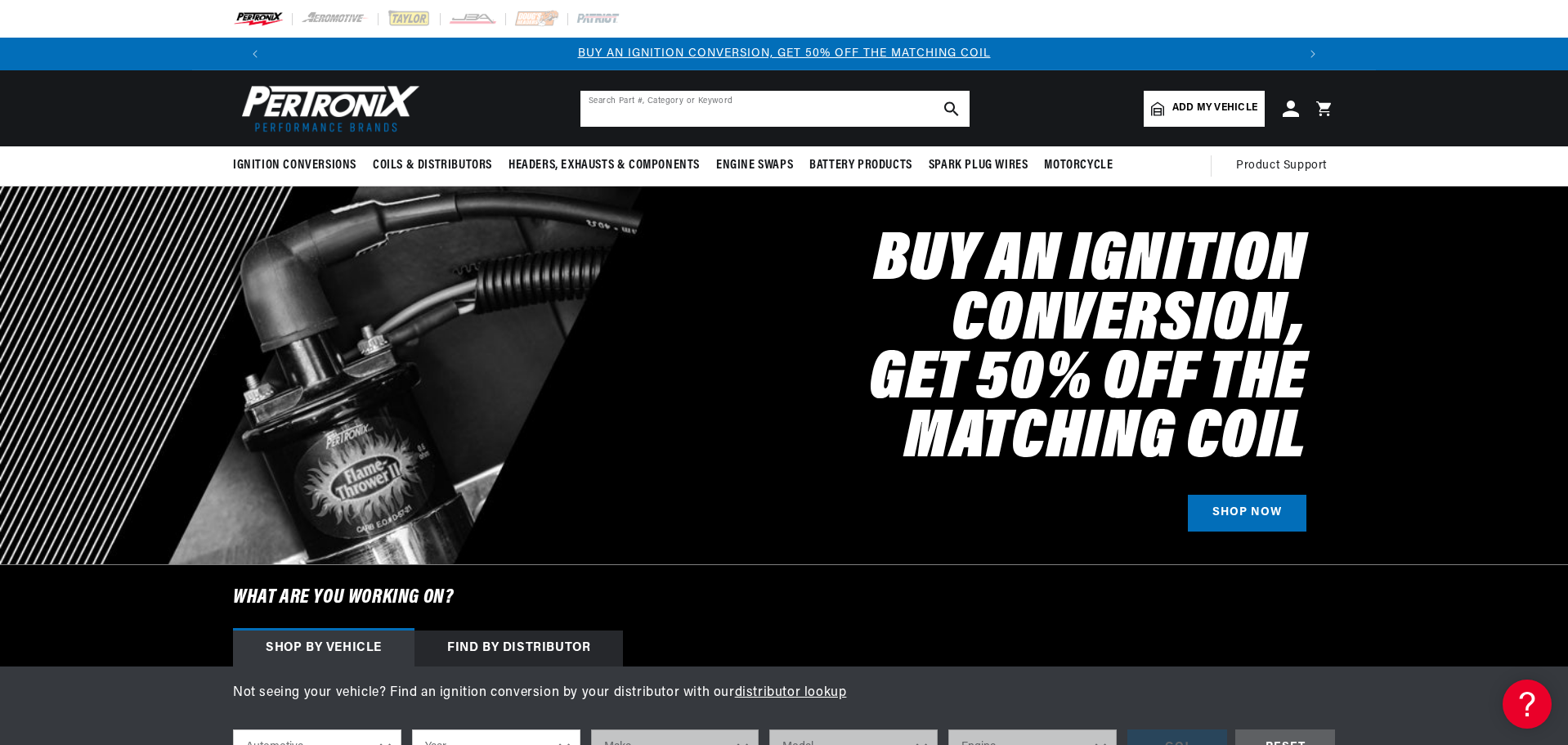
click at [625, 108] on input "text" at bounding box center [775, 108] width 390 height 36
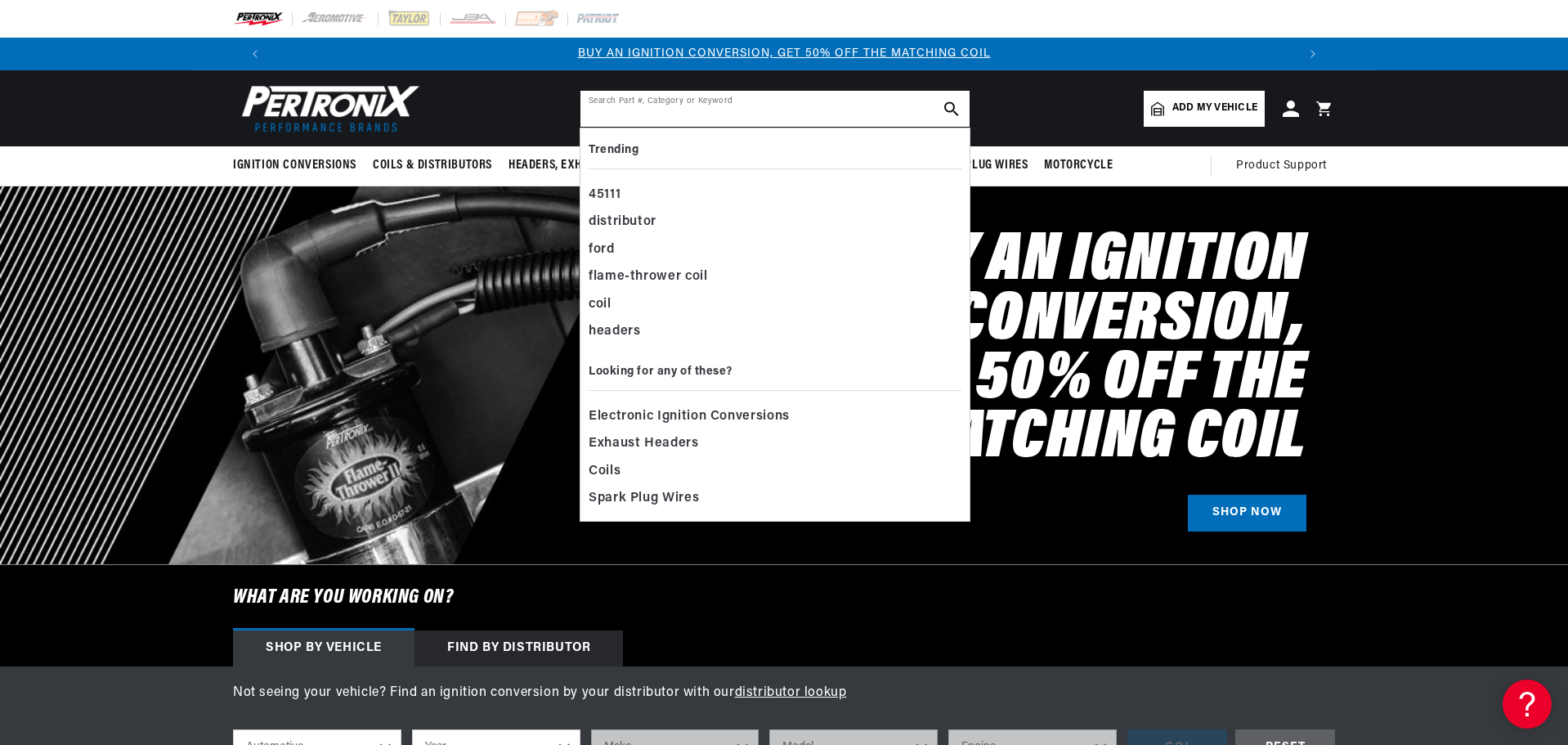
paste input "125-007A"
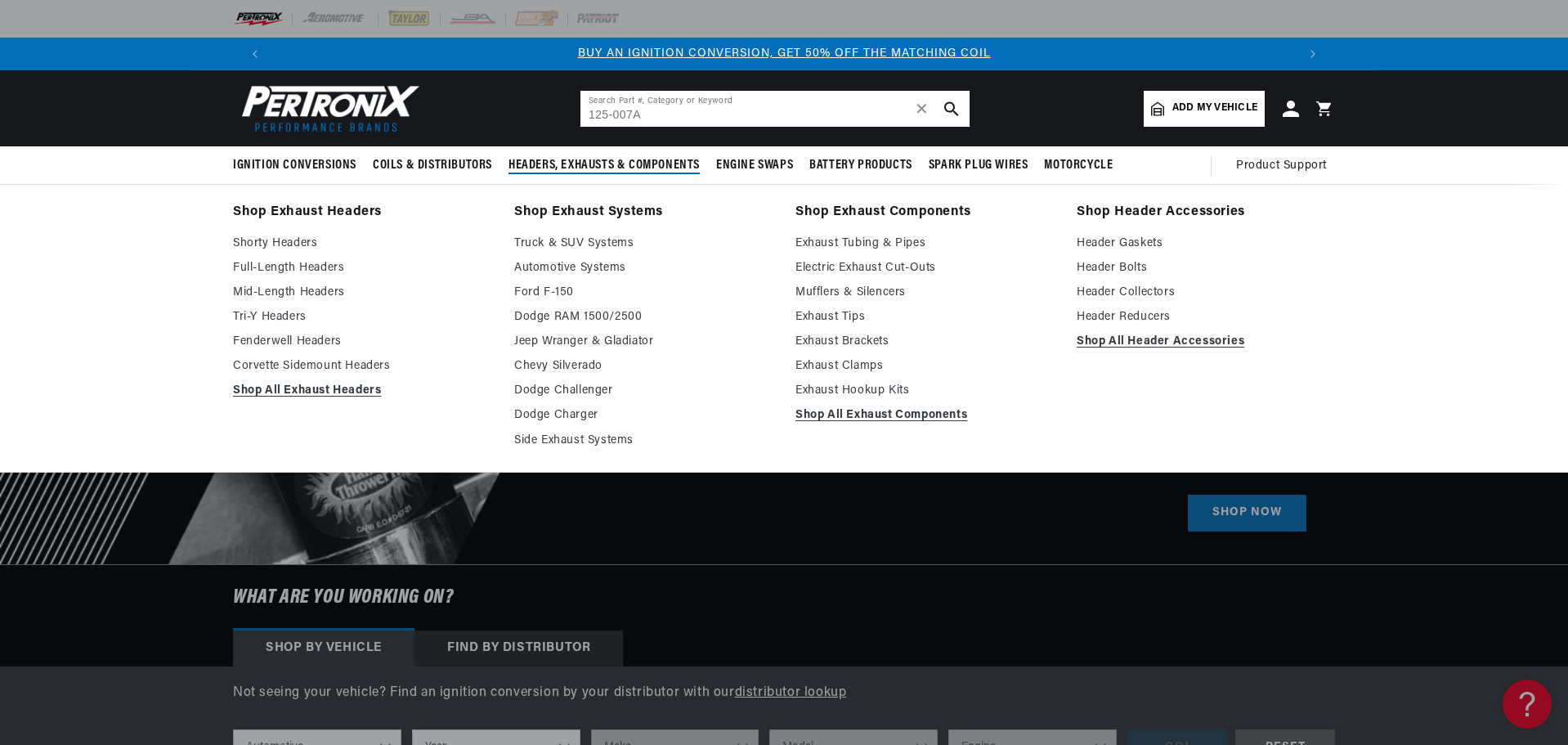
type input "125-007A"
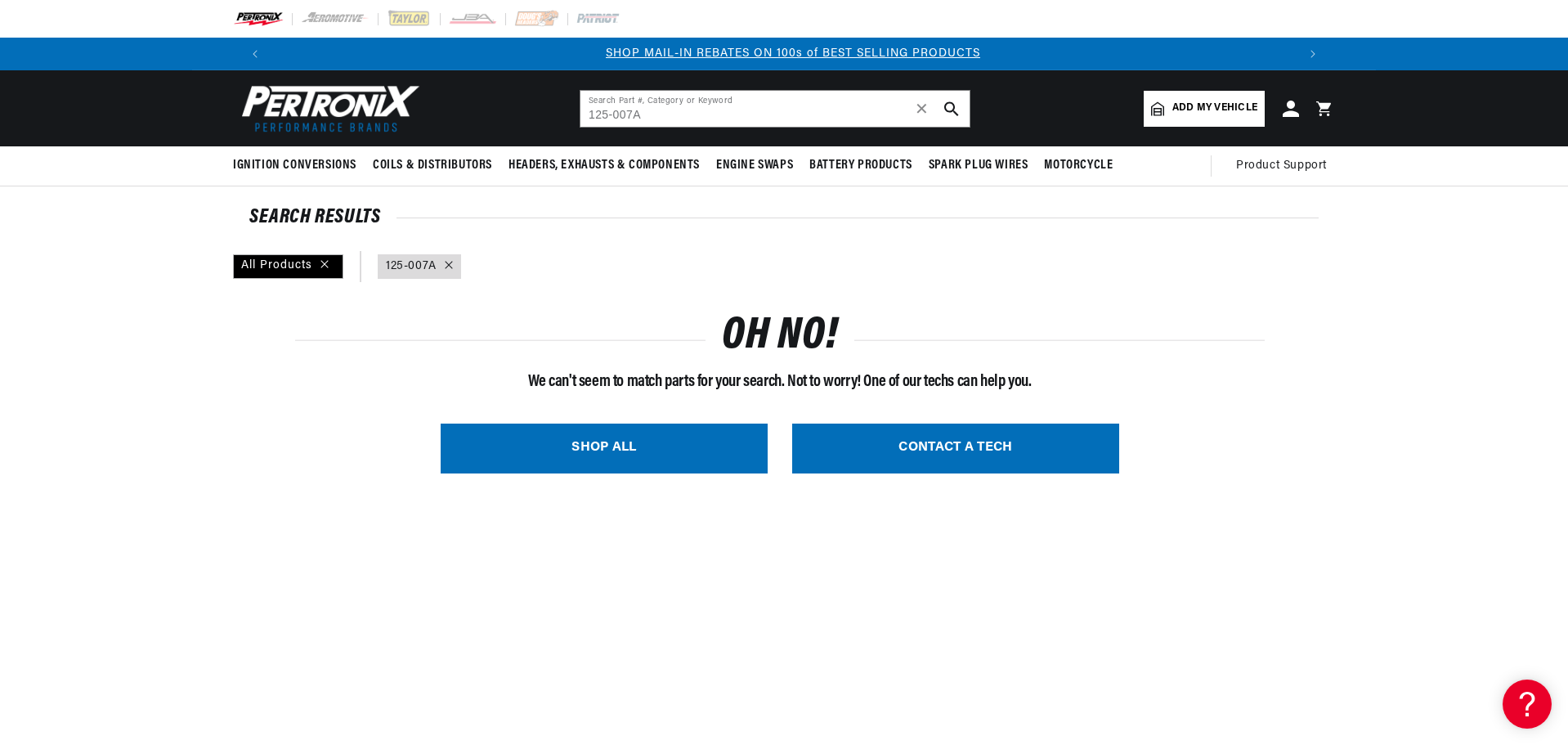
scroll to position [0, 1022]
click at [657, 116] on input "125-007A" at bounding box center [775, 108] width 390 height 36
click at [451, 264] on icon at bounding box center [448, 264] width 8 height 8
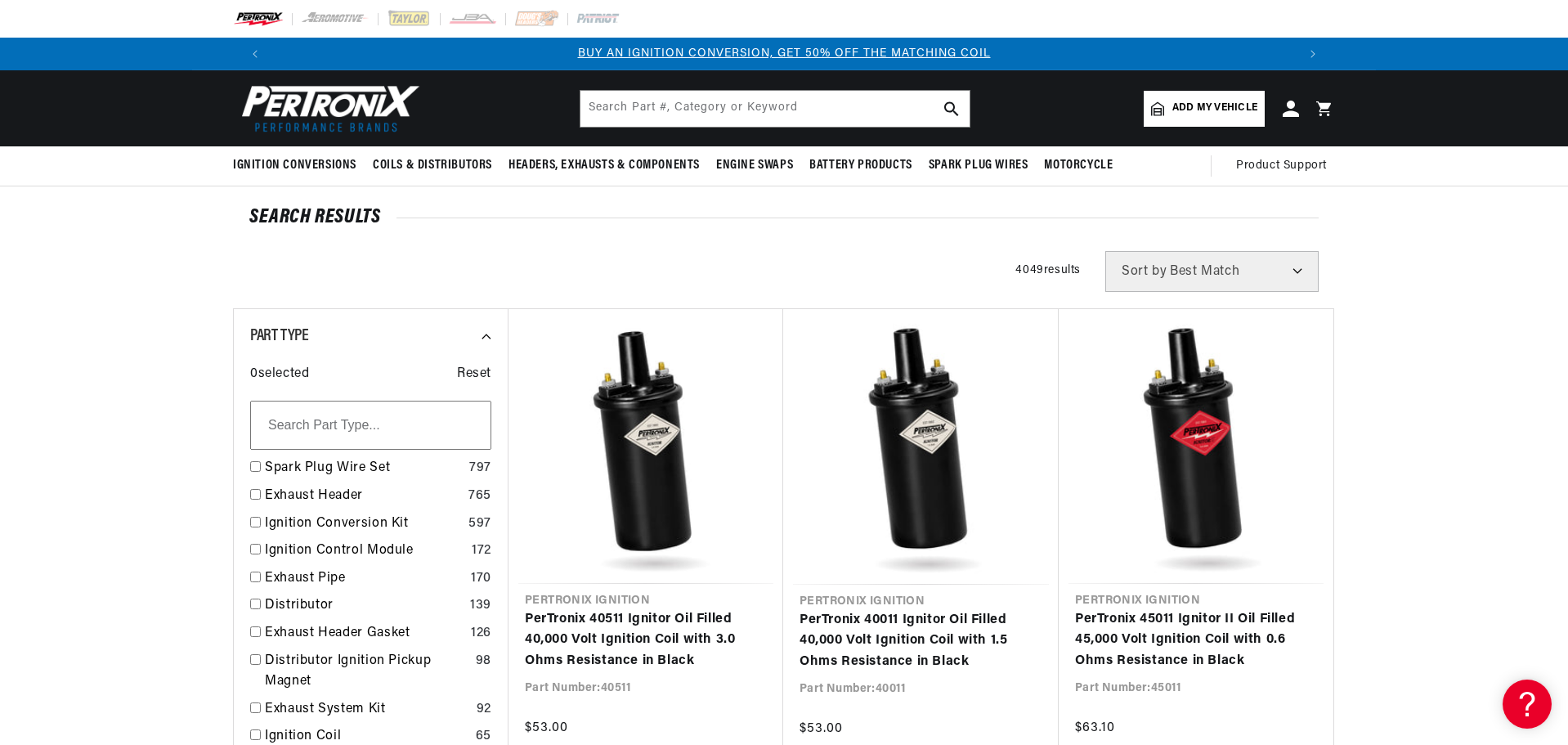
click at [707, 104] on input "text" at bounding box center [775, 108] width 390 height 36
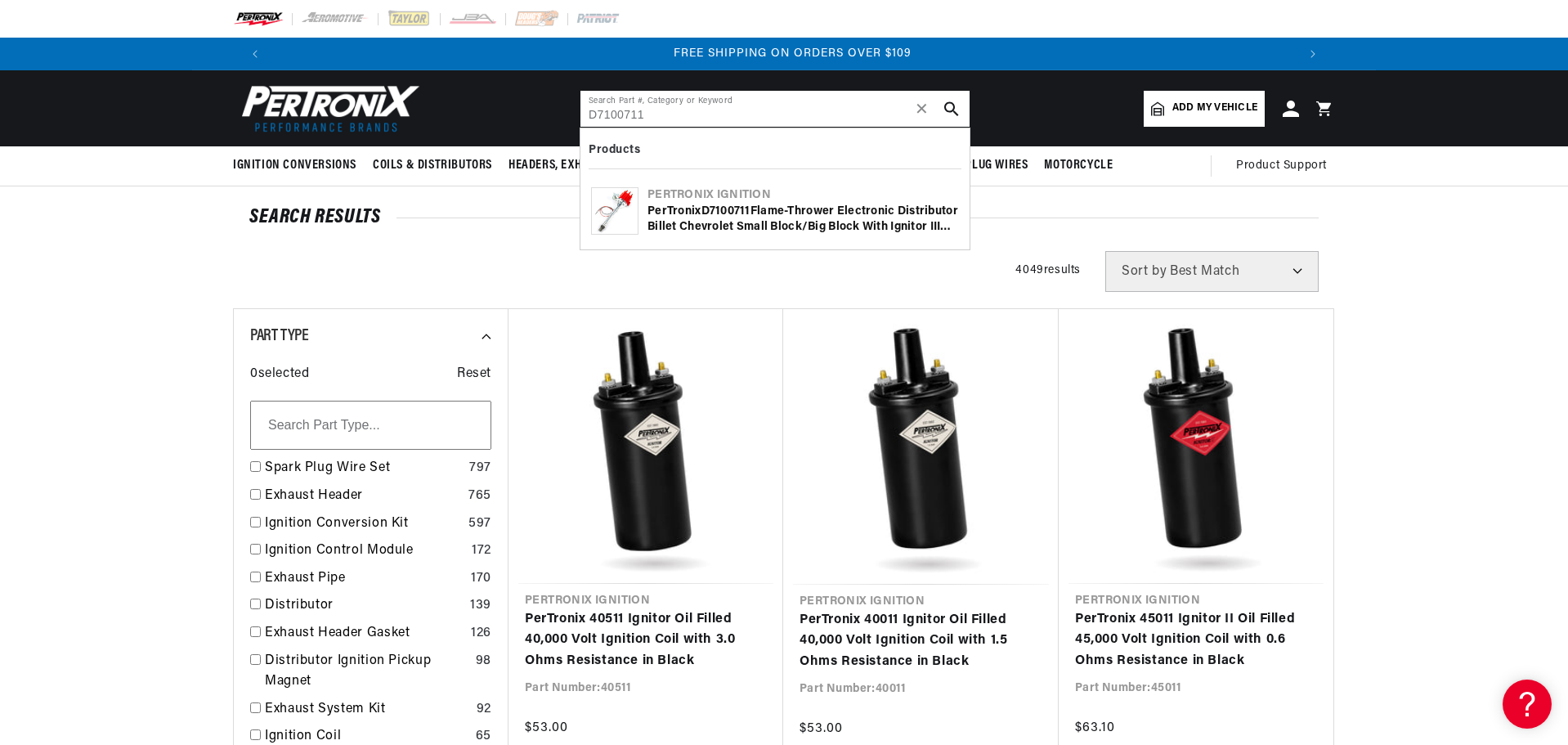
type input "D7100711"
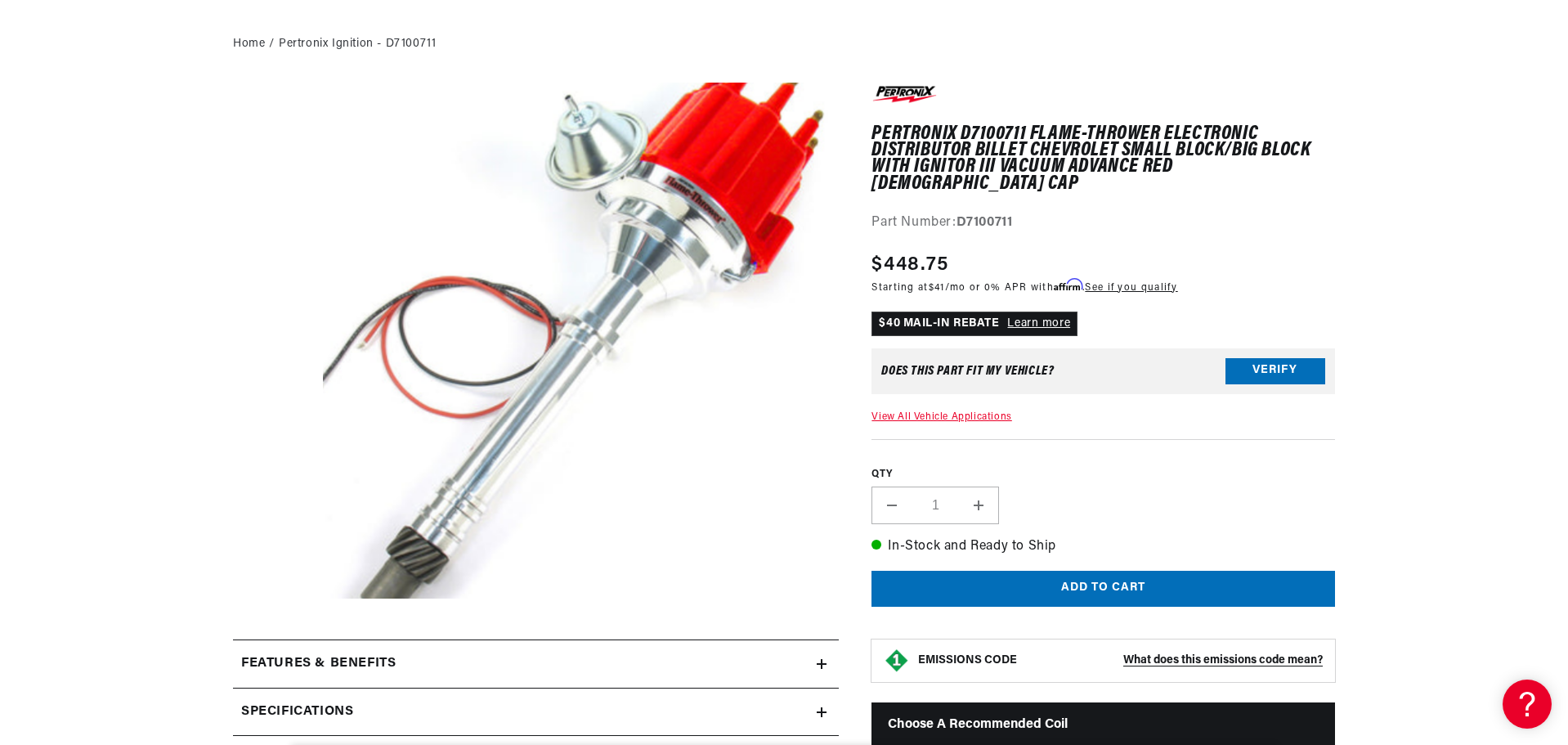
scroll to position [491, 0]
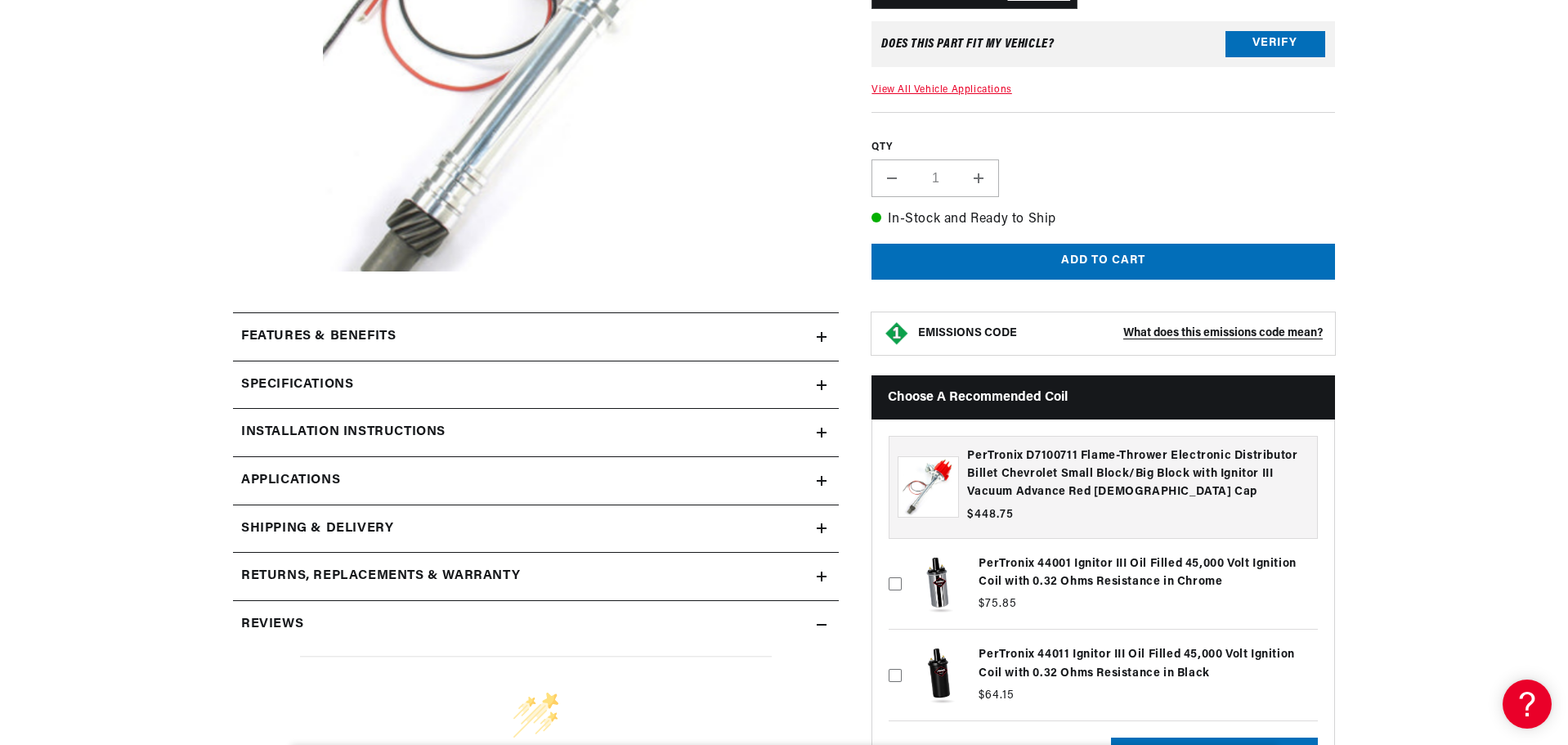
click at [826, 429] on icon at bounding box center [821, 432] width 10 height 10
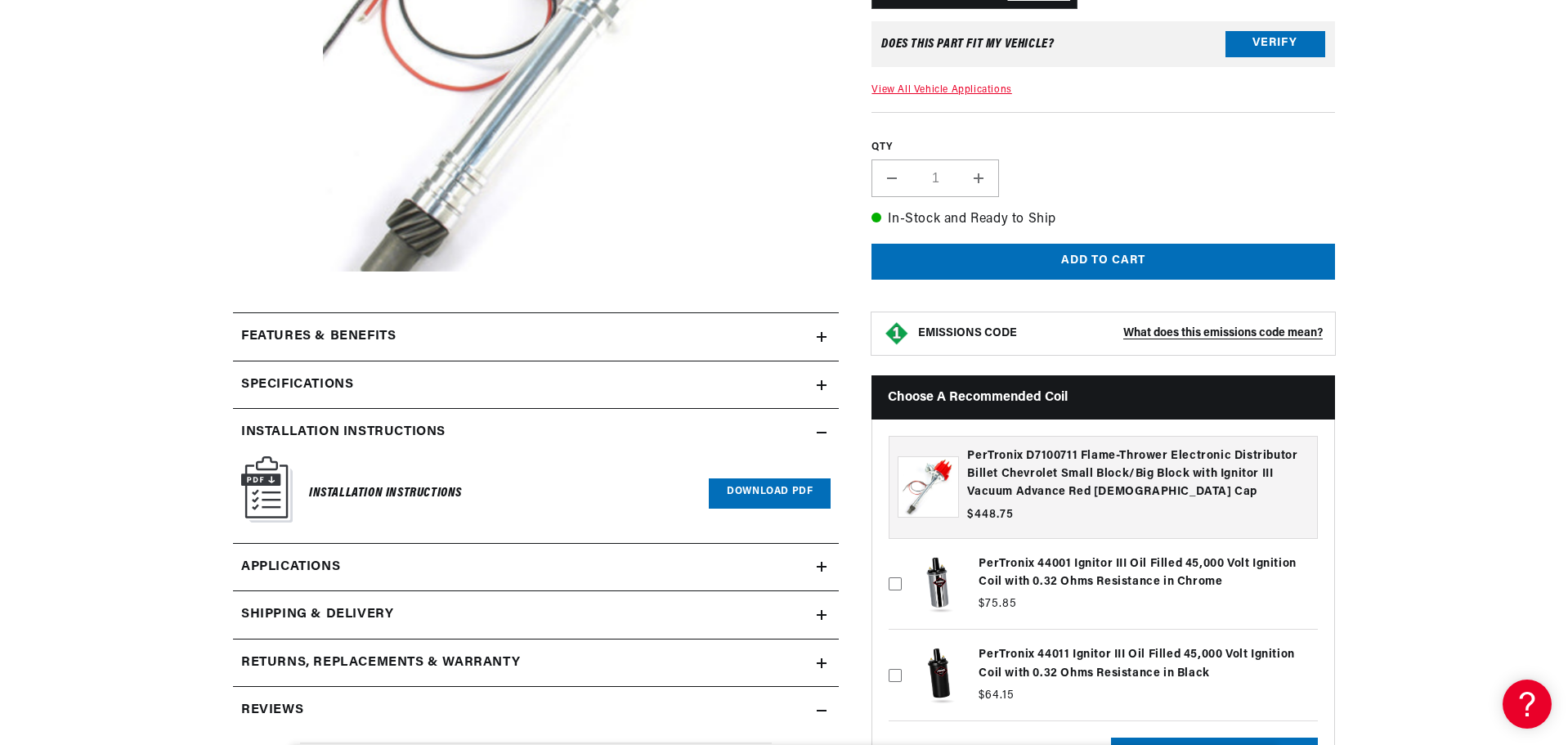
click at [743, 498] on link "Download PDF" at bounding box center [770, 493] width 122 height 30
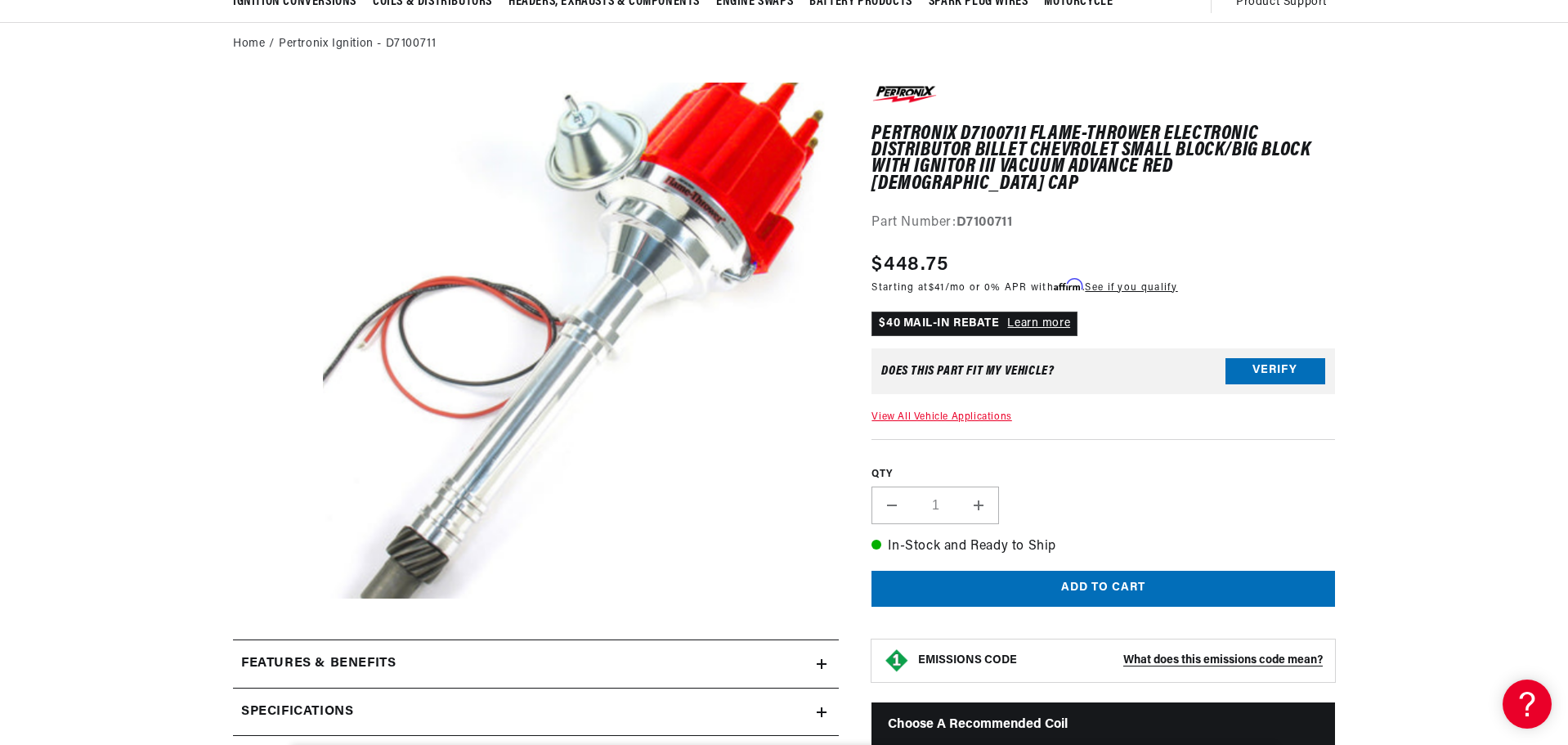
scroll to position [0, 0]
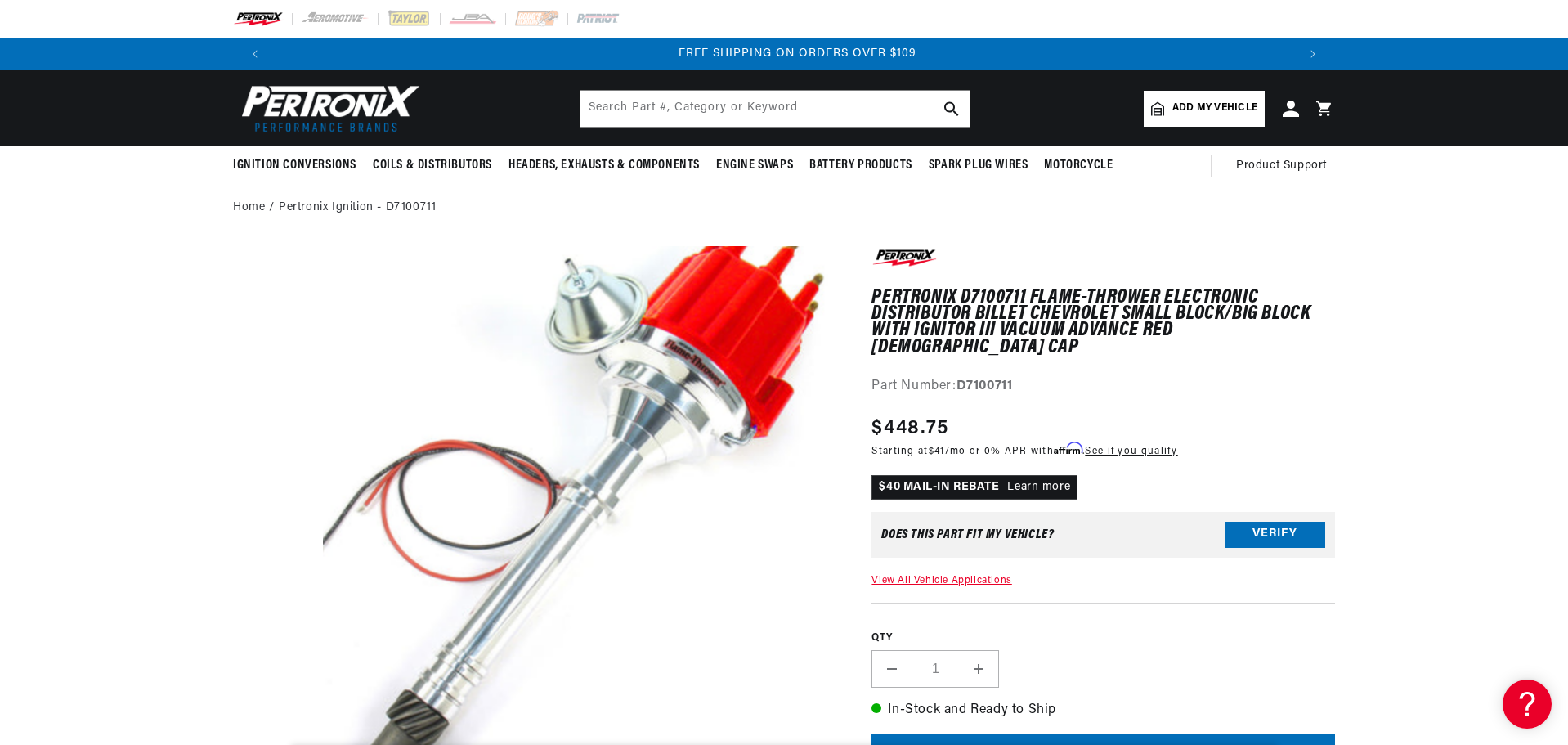
scroll to position [0, 2043]
click at [733, 99] on input "text" at bounding box center [775, 108] width 390 height 36
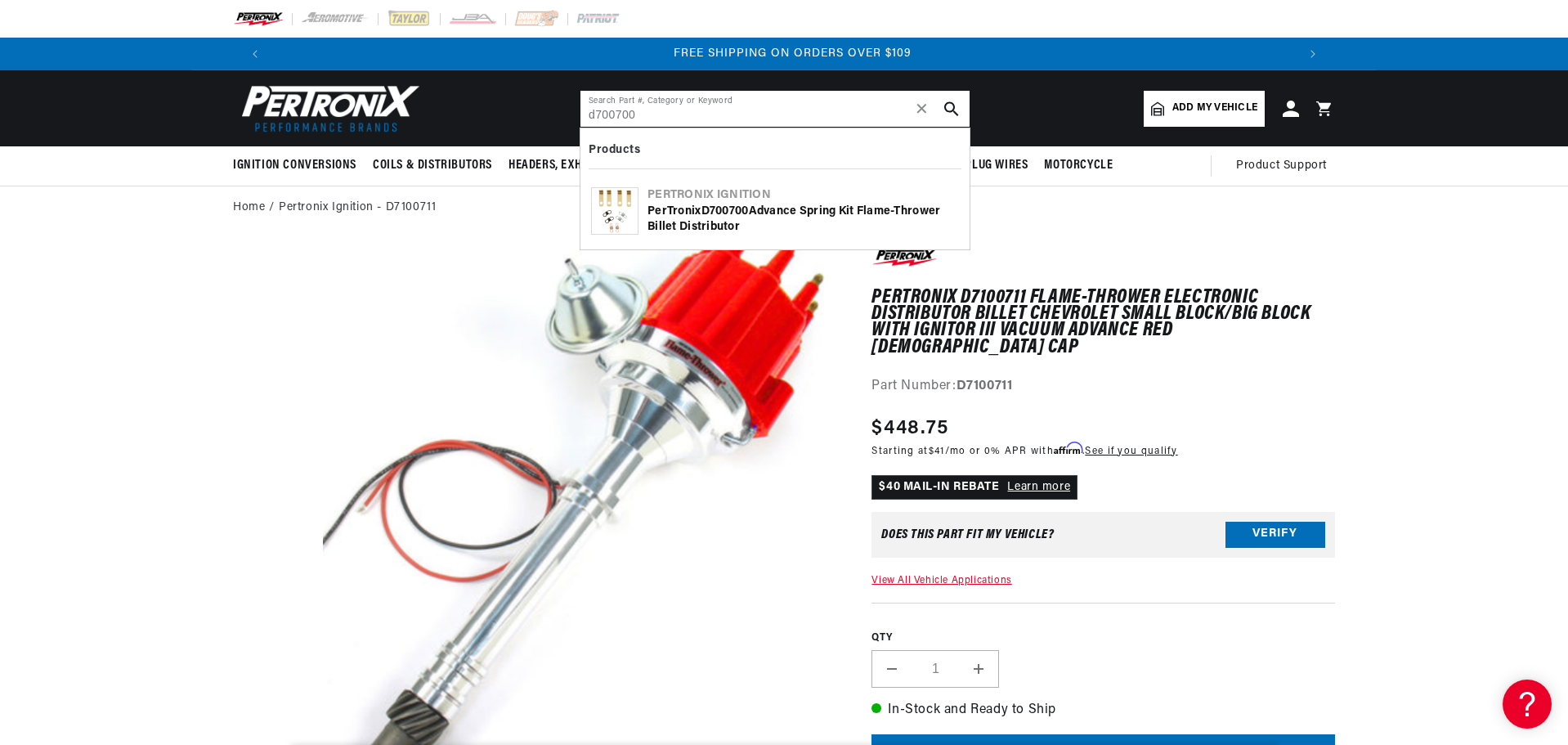
type input "d700700"
click at [840, 202] on div "Pertronix Ignition" at bounding box center [803, 195] width 311 height 17
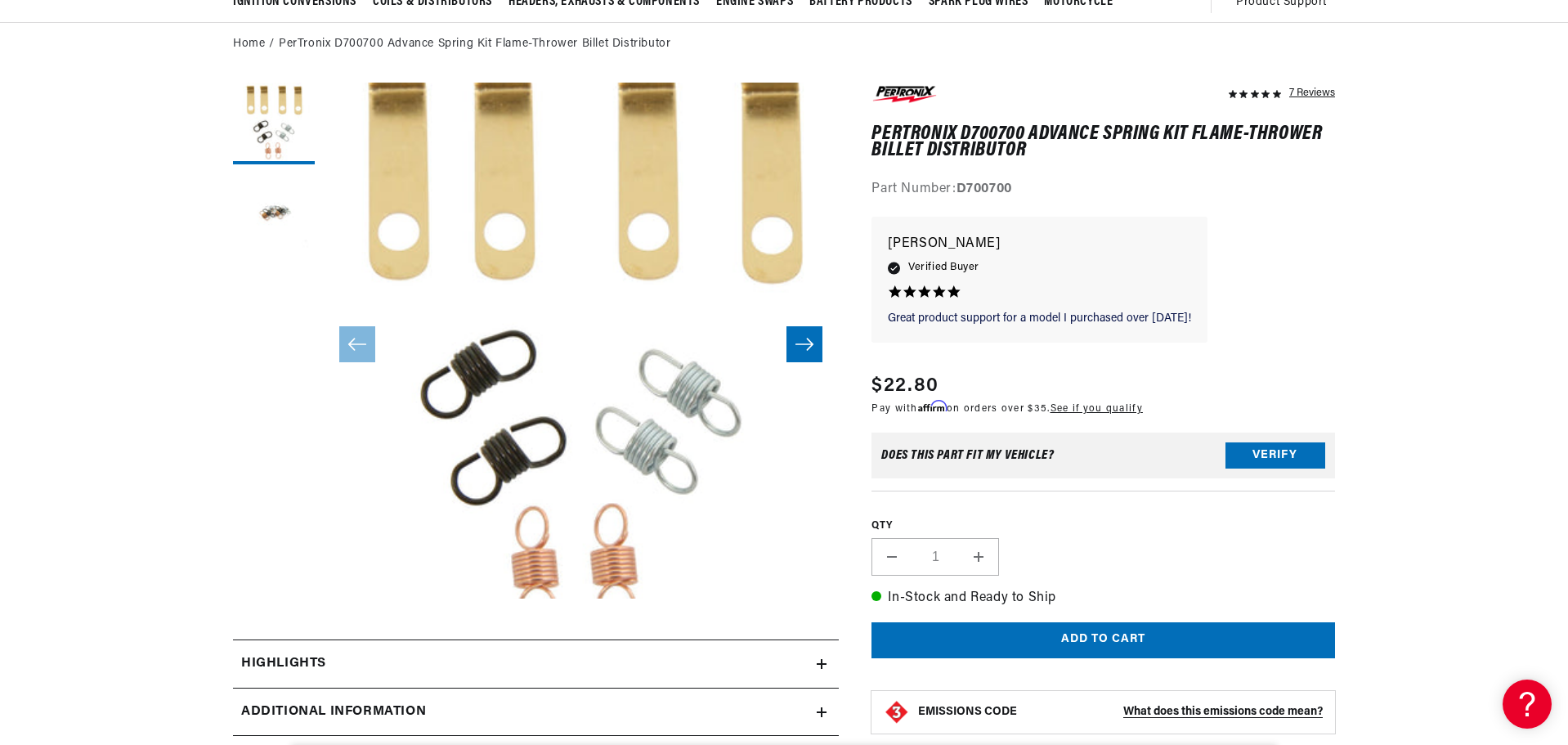
scroll to position [0, 1022]
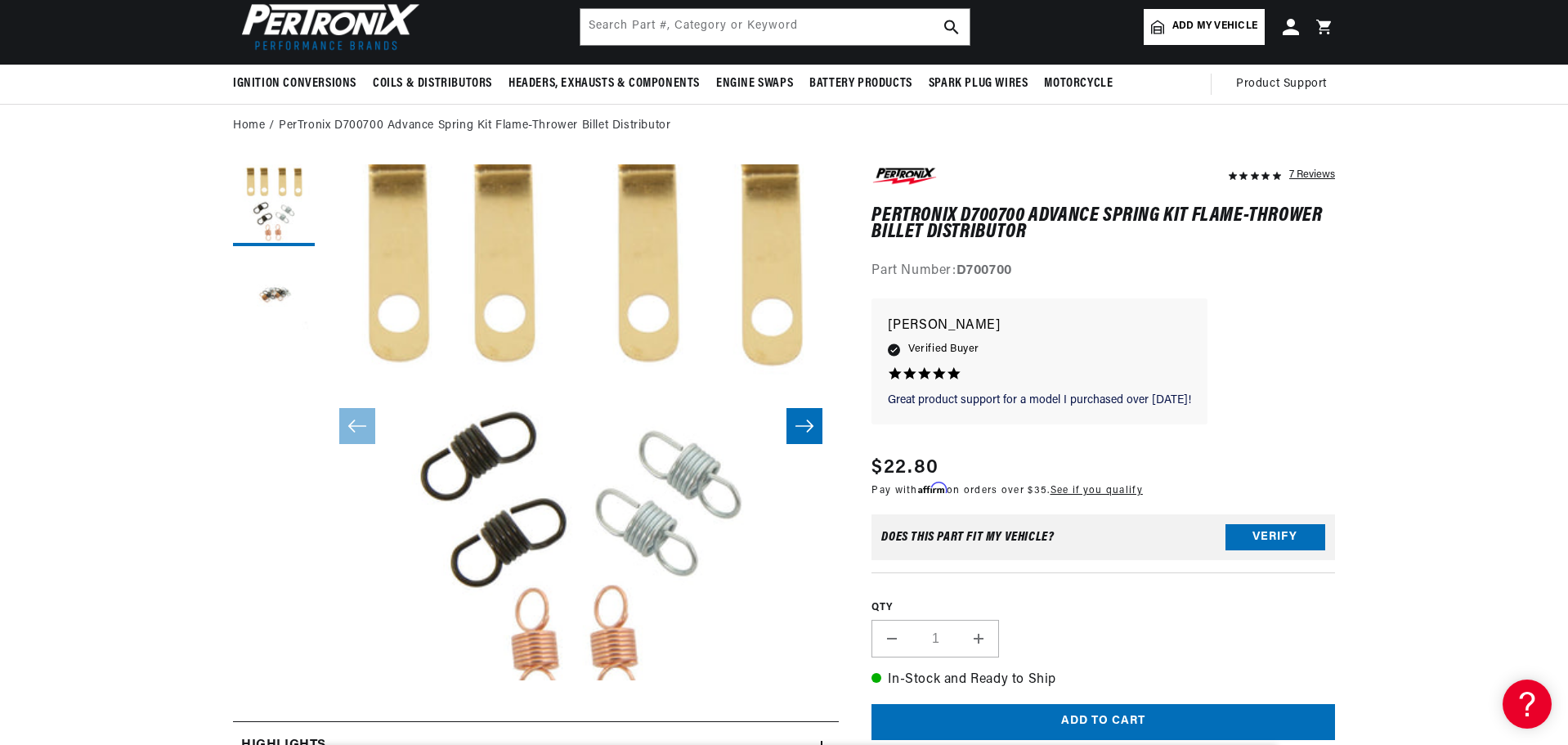
scroll to position [0, 0]
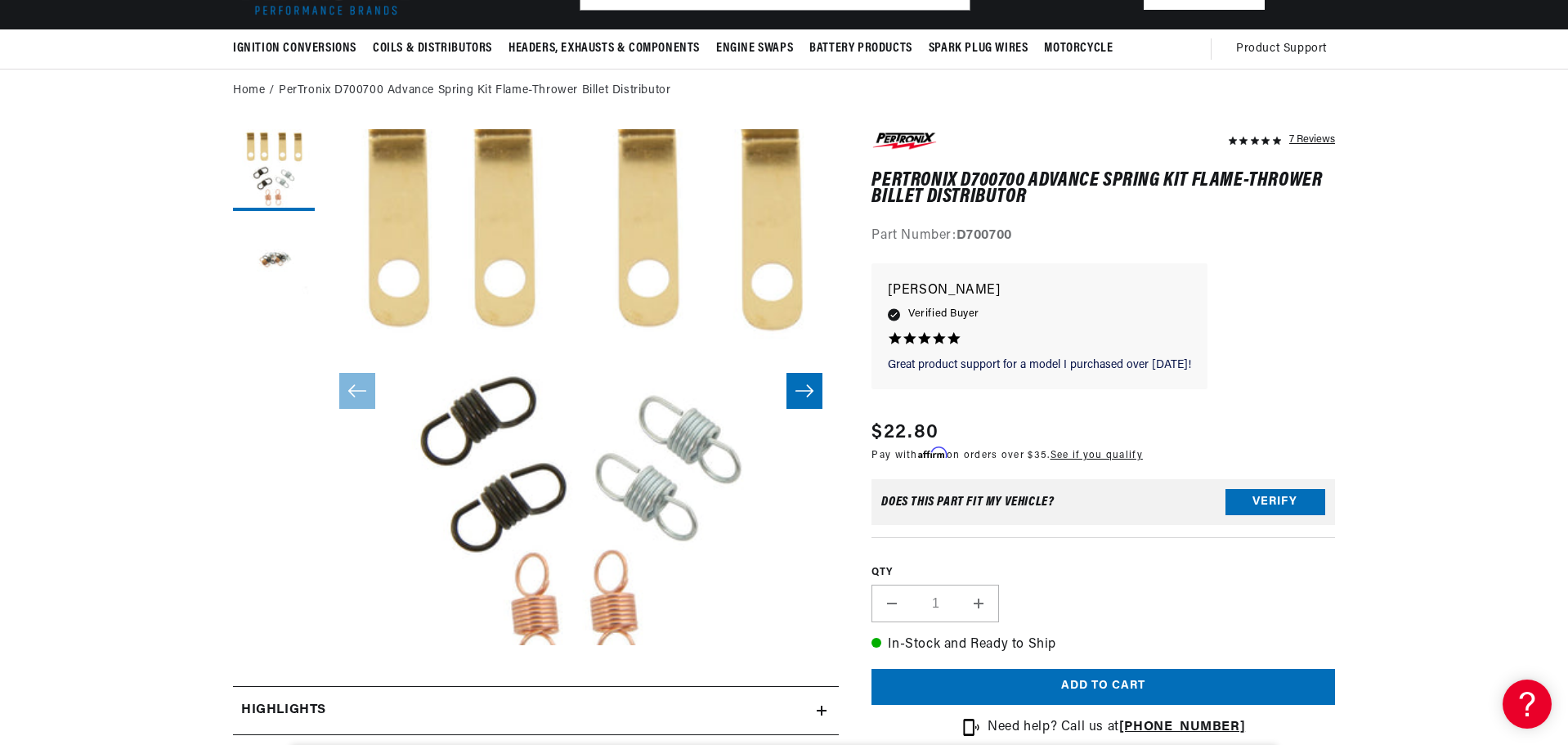
scroll to position [82, 0]
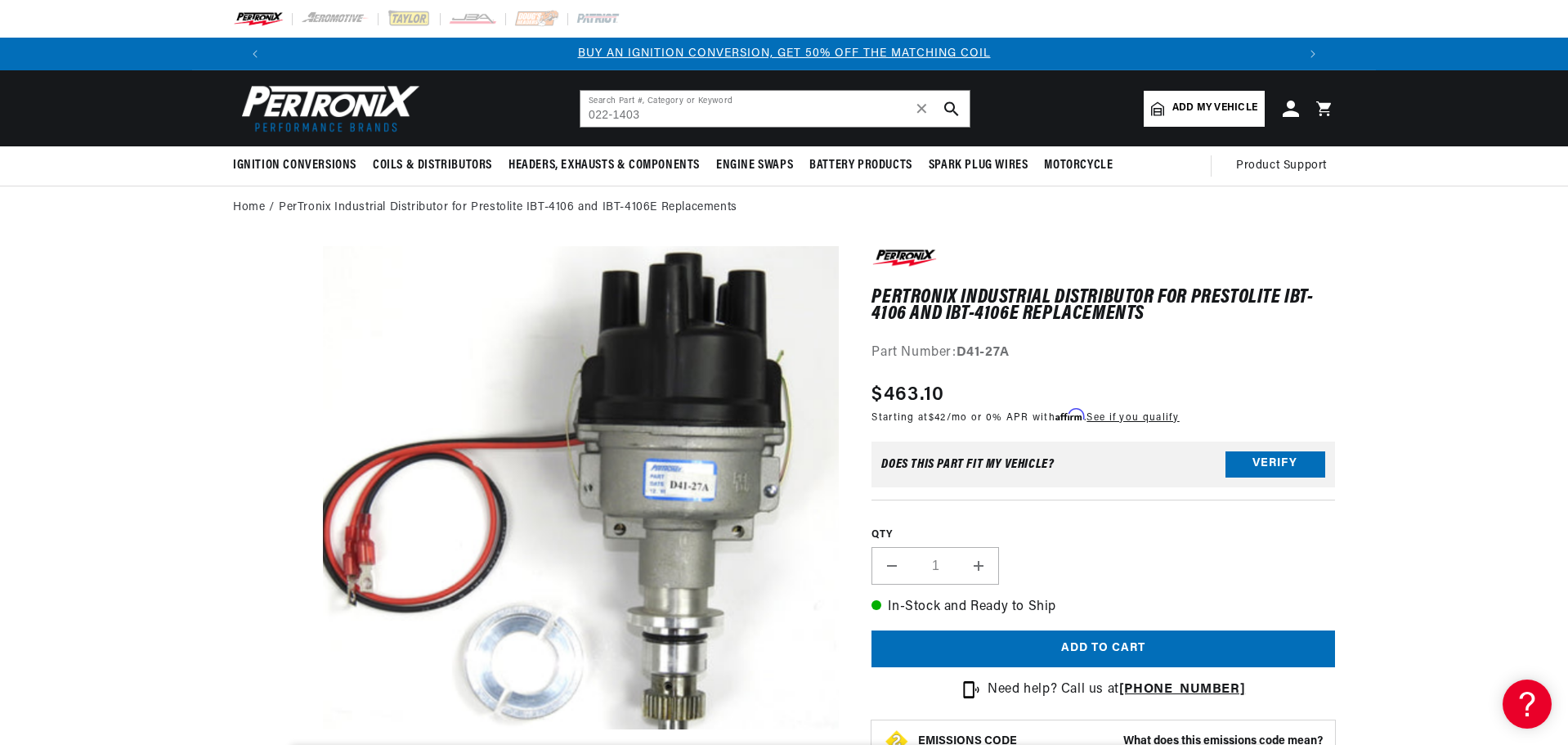
scroll to position [58, 0]
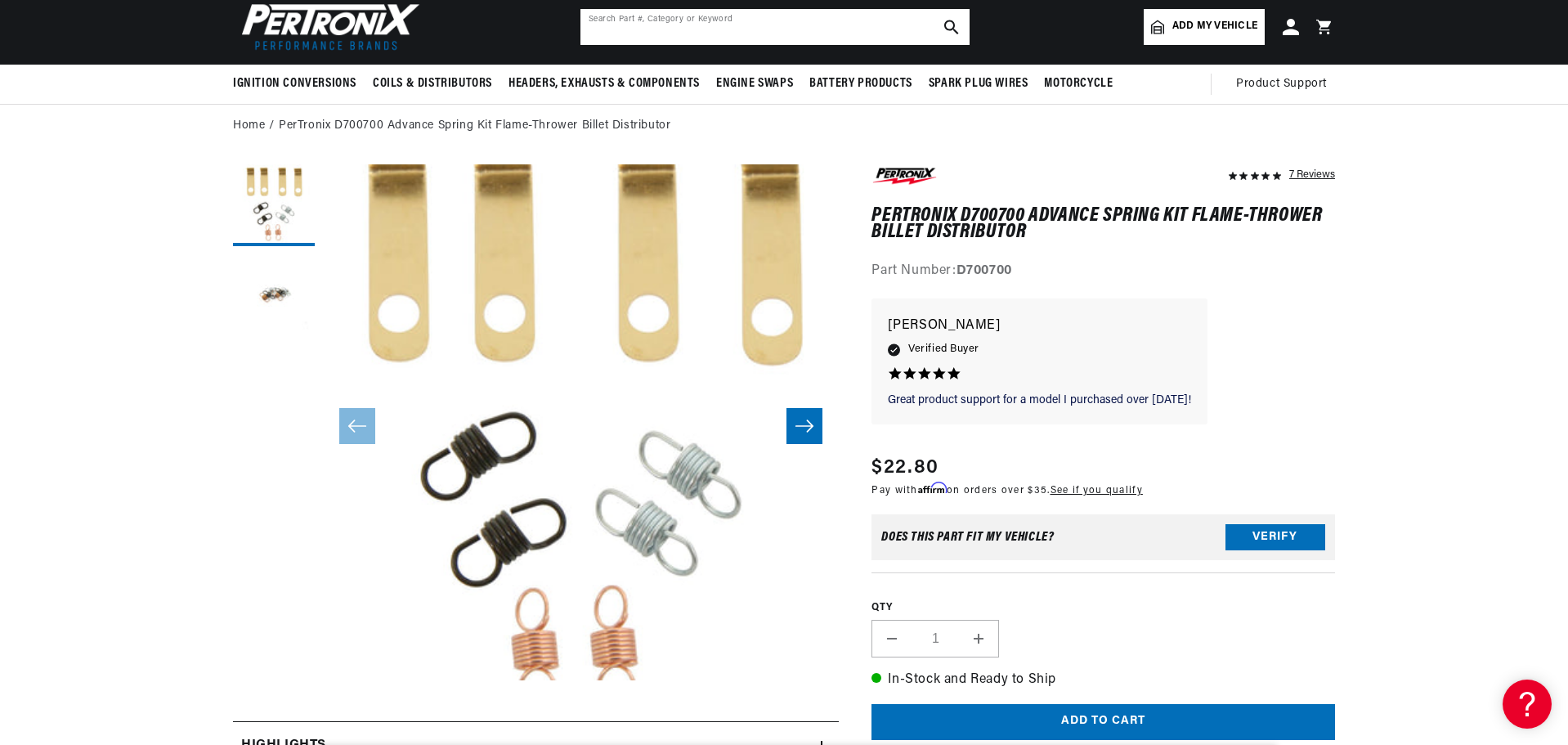
click at [671, 37] on input "text" at bounding box center [775, 26] width 390 height 36
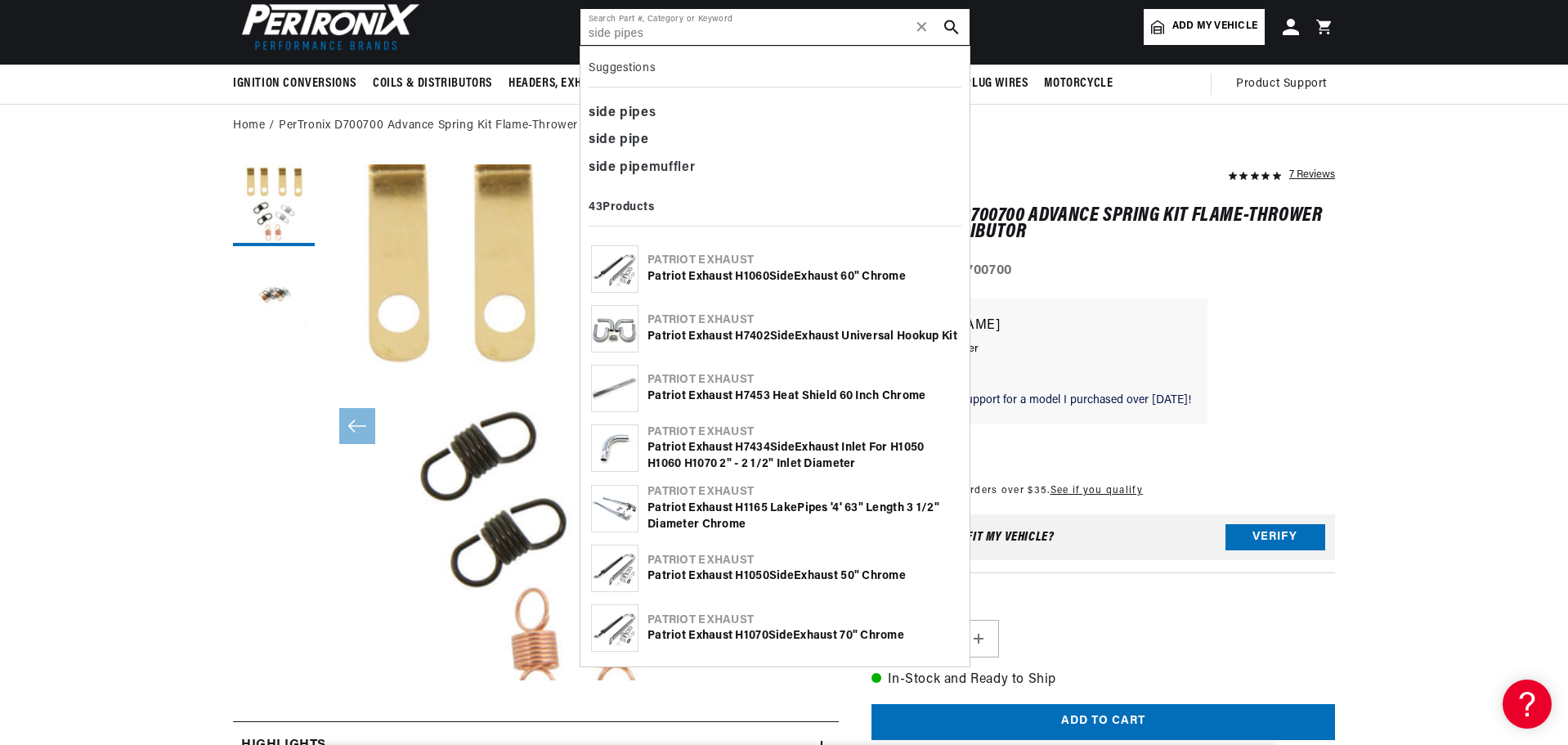
type input "side pipes"
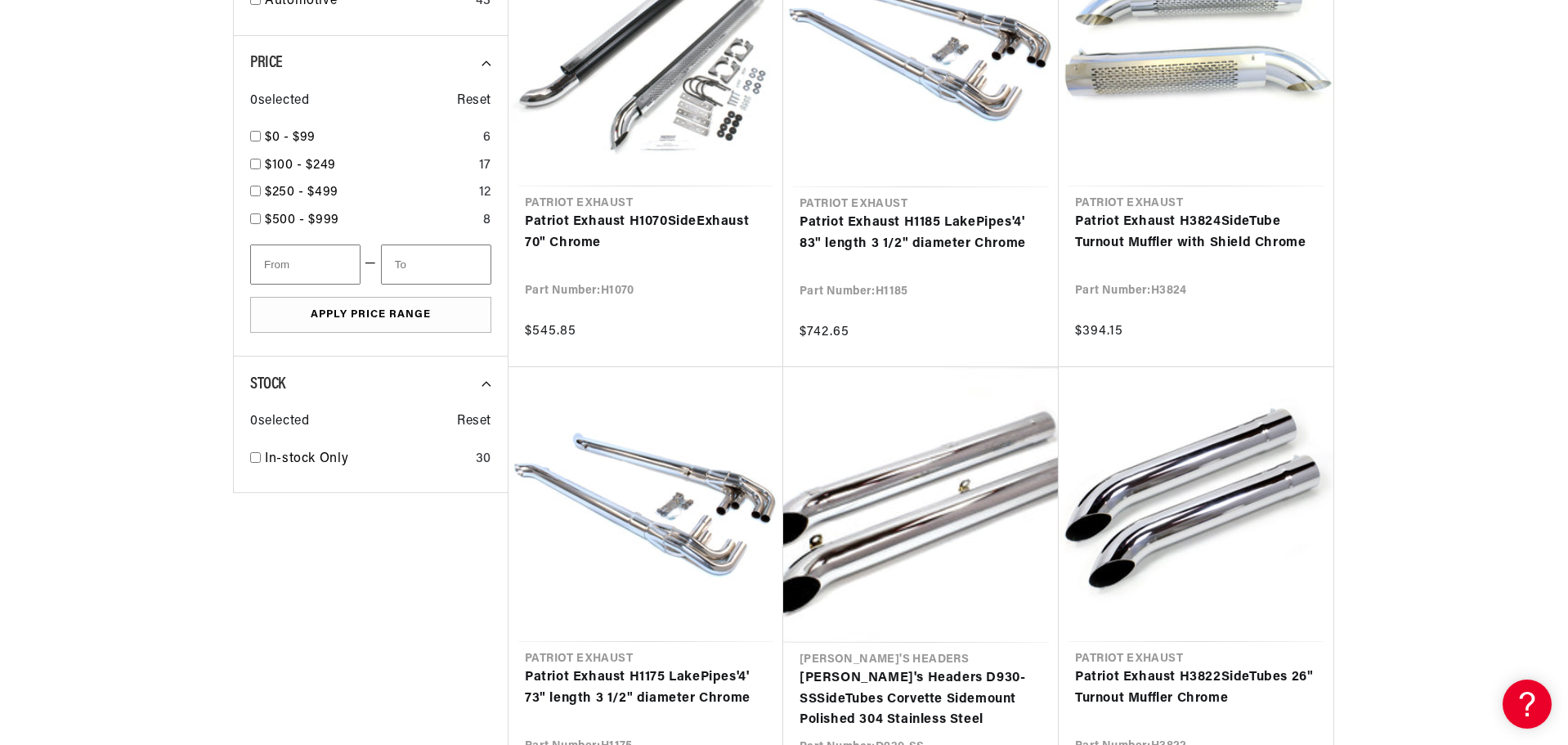
scroll to position [0, 1917]
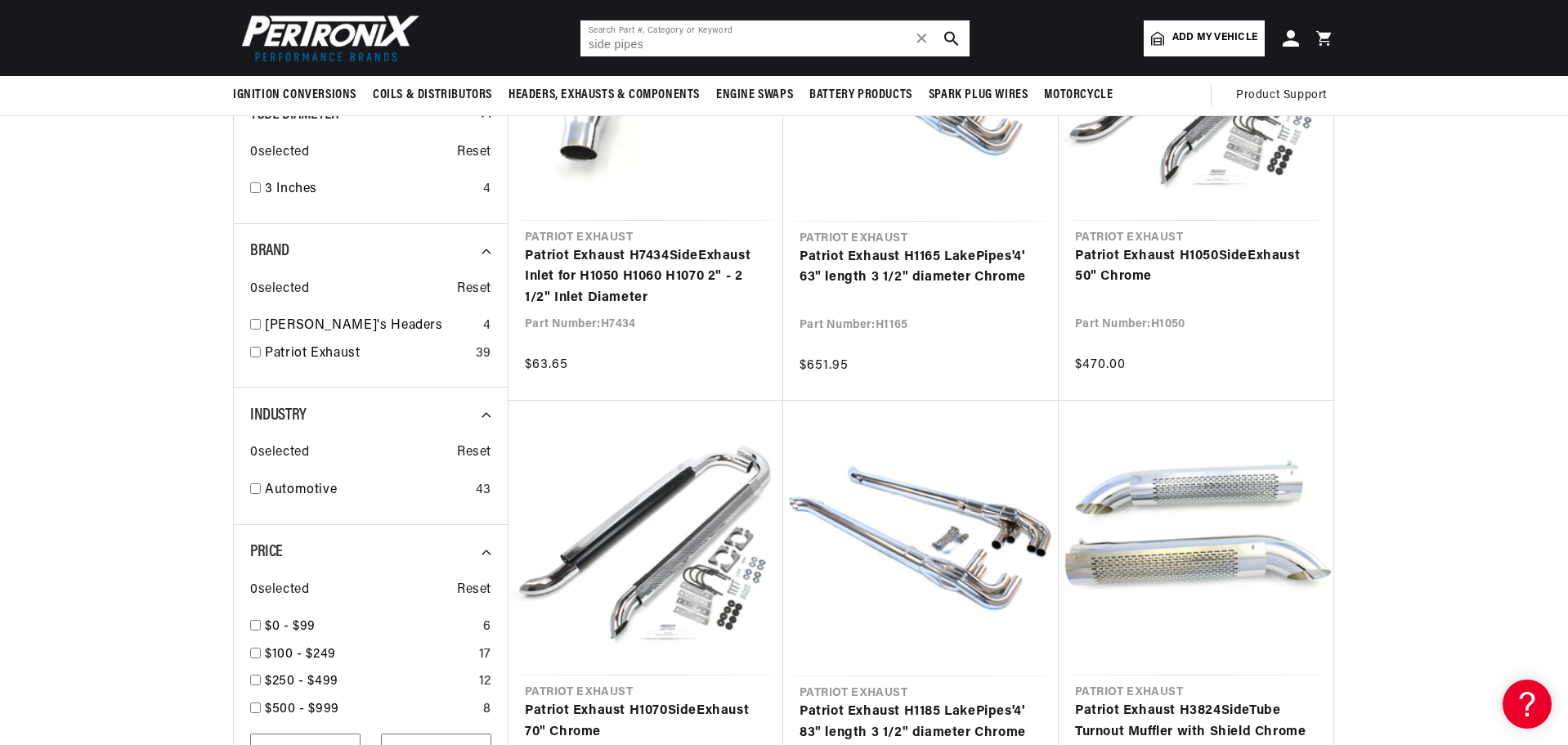
click at [659, 57] on div "side pipes Search Part #, Category or Keyword ✕" at bounding box center [775, 38] width 390 height 37
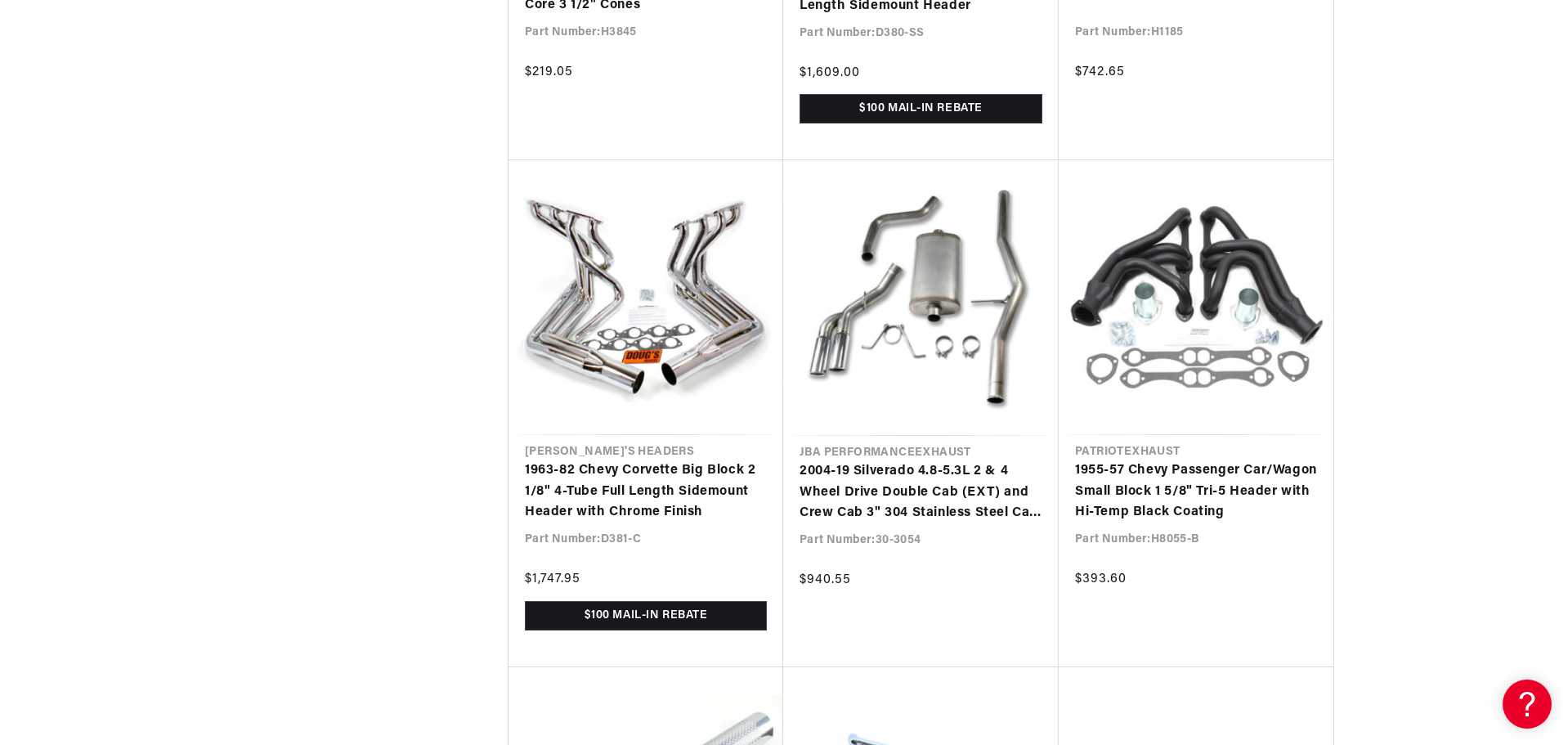
scroll to position [0, 2043]
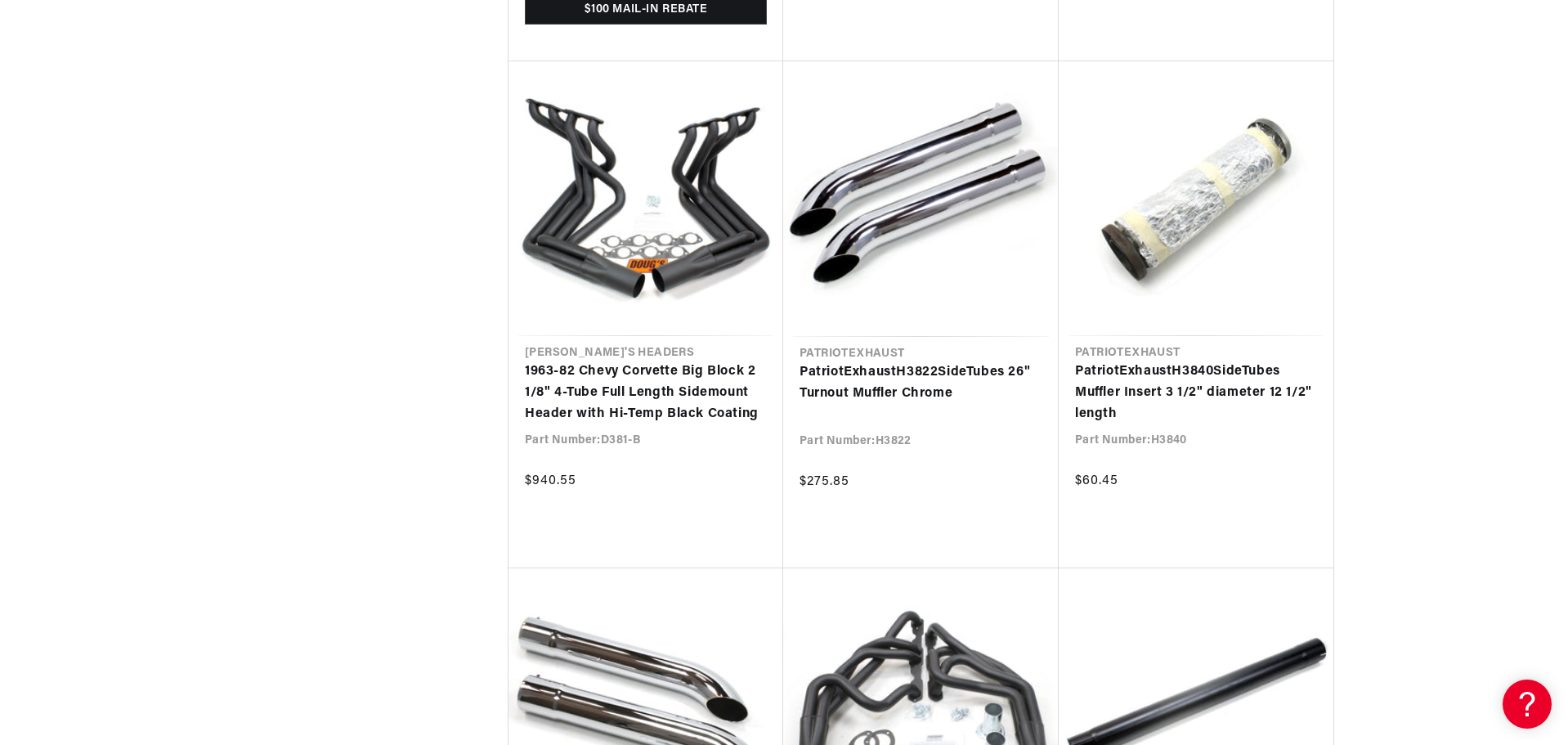
scroll to position [0, 2043]
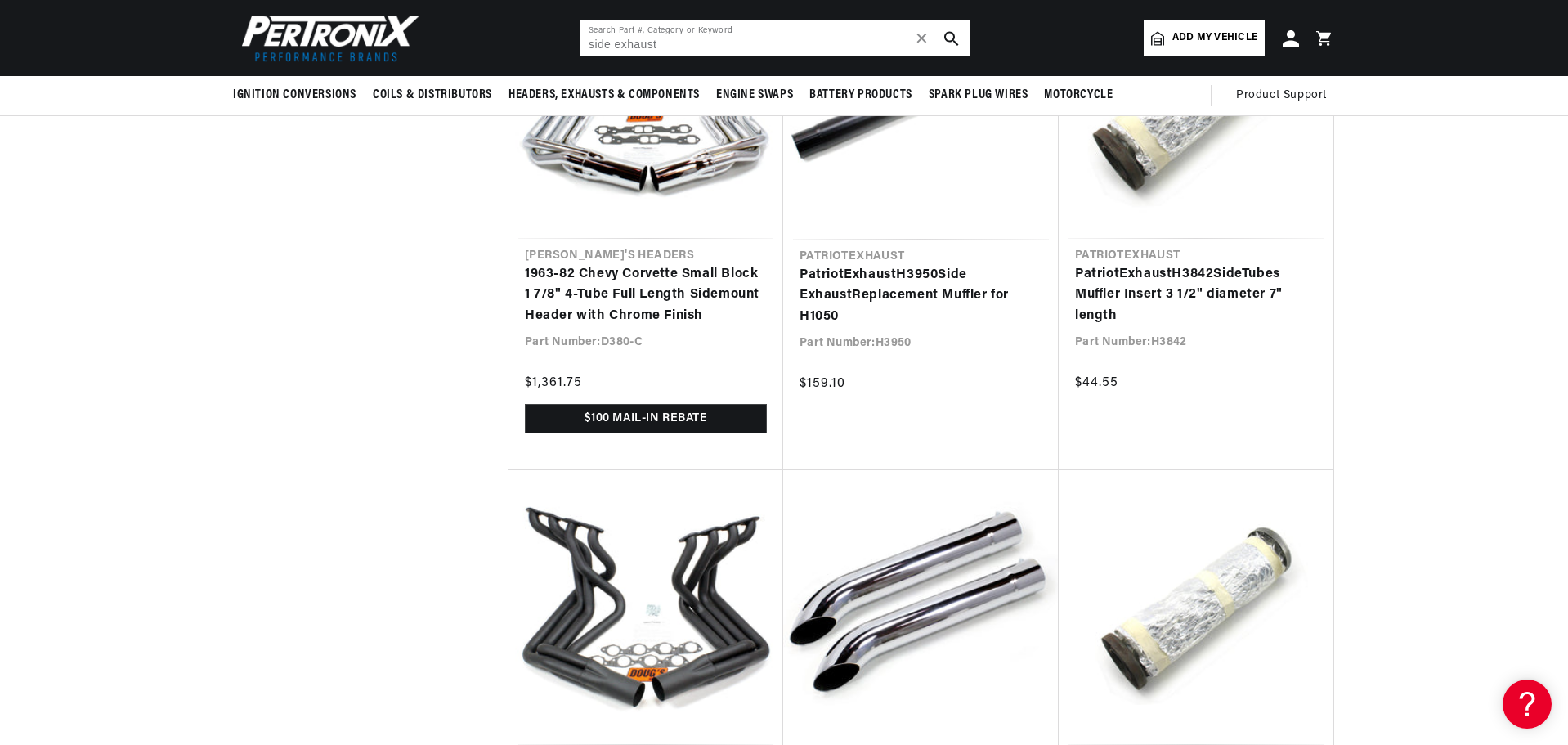
scroll to position [0, 1022]
drag, startPoint x: 712, startPoint y: 42, endPoint x: 577, endPoint y: 37, distance: 135.1
click at [577, 37] on header "BETTER SEARCH RESULTS Add your vehicle's year, make, and model to find parts be…" at bounding box center [784, 37] width 1184 height 76
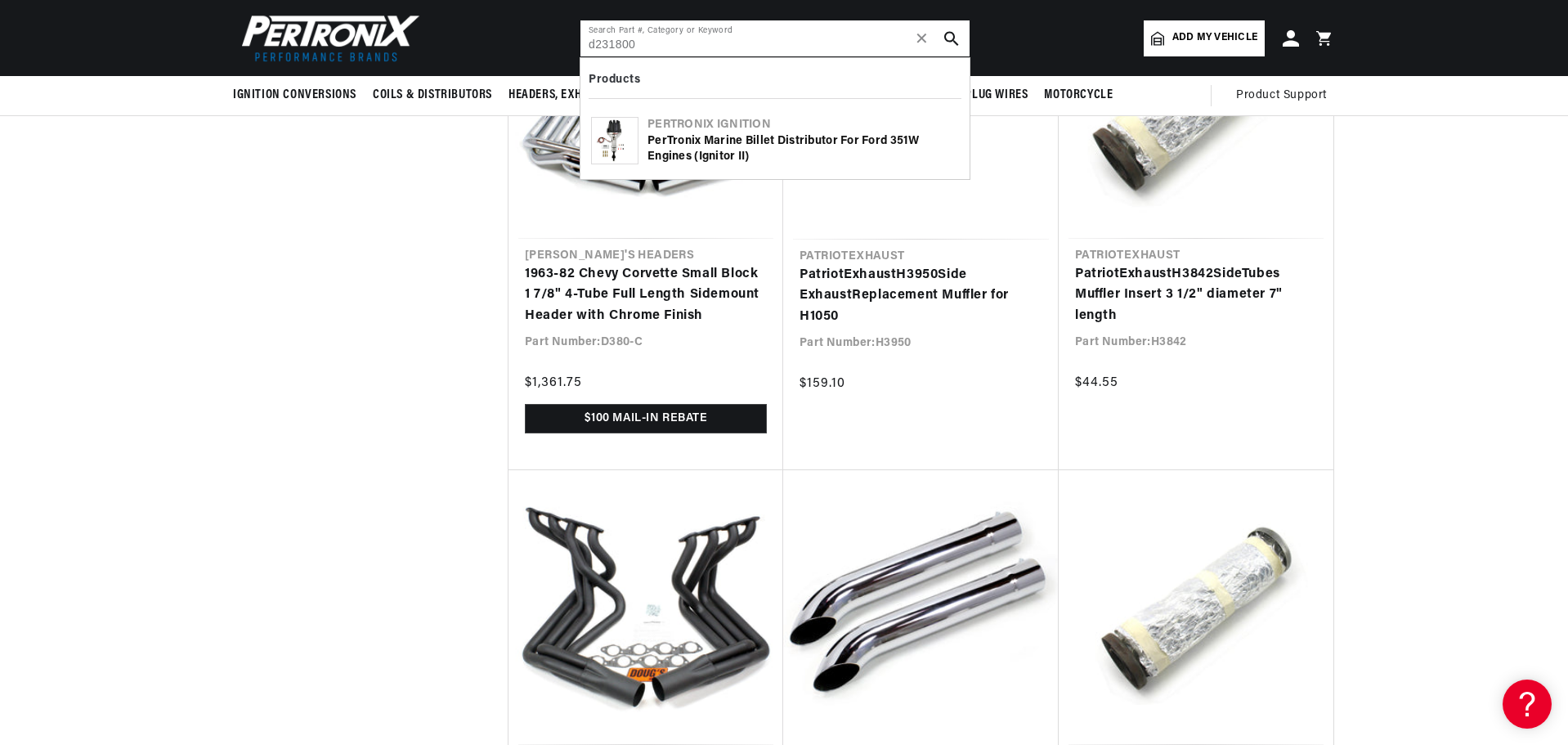
type input "d231800"
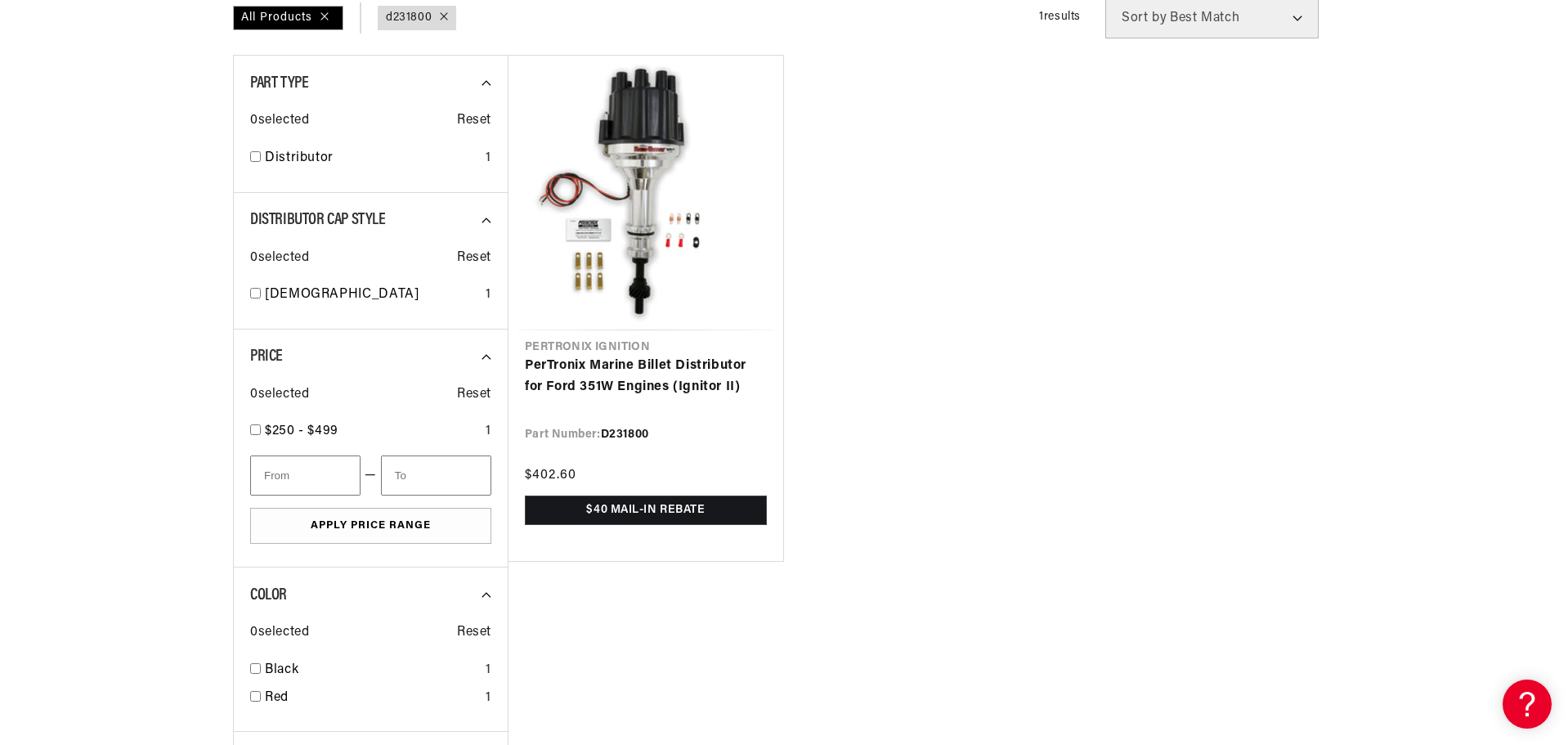
scroll to position [33, 0]
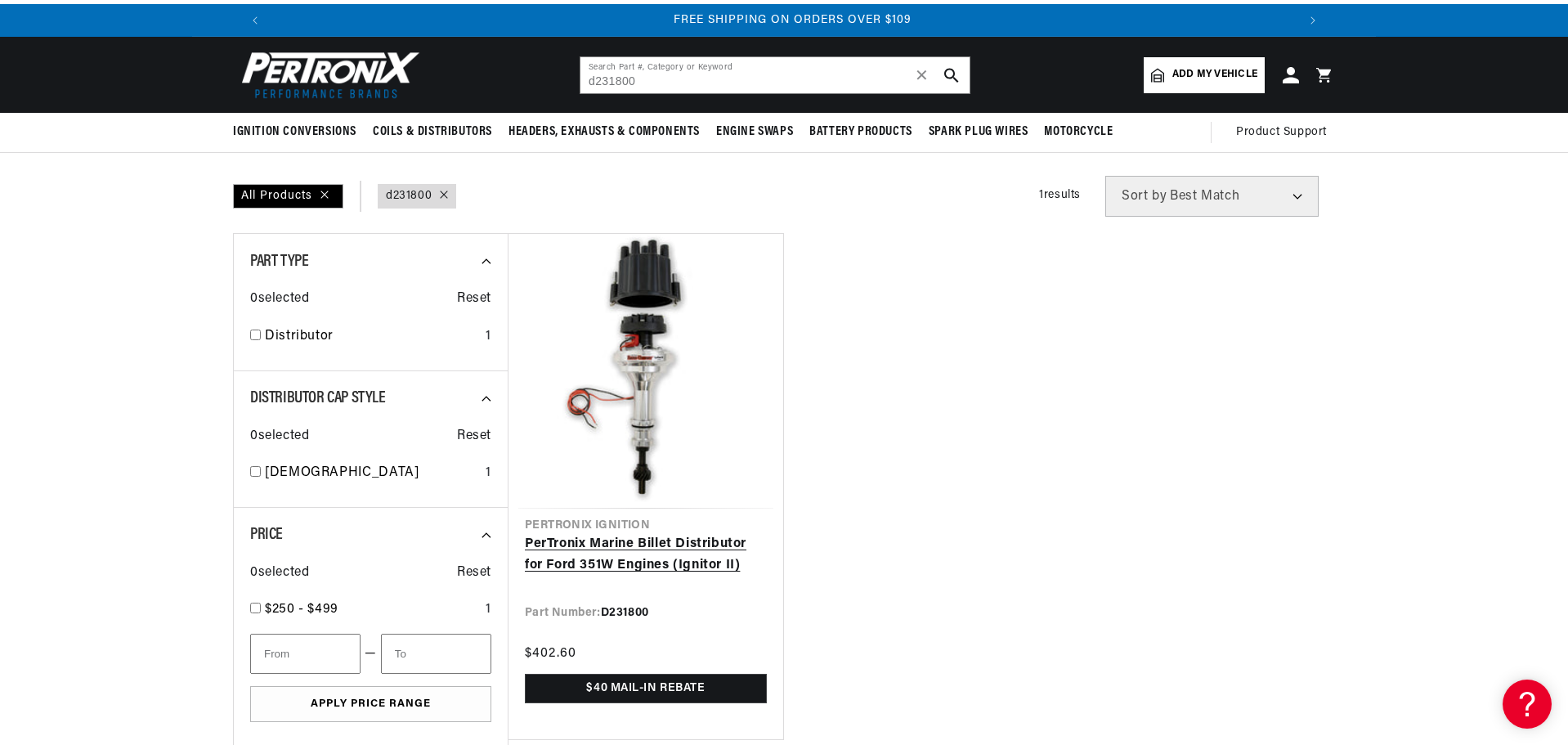
click at [634, 534] on link "PerTronix Marine Billet Distributor for Ford 351W Engines (Ignitor II)" at bounding box center [646, 555] width 242 height 42
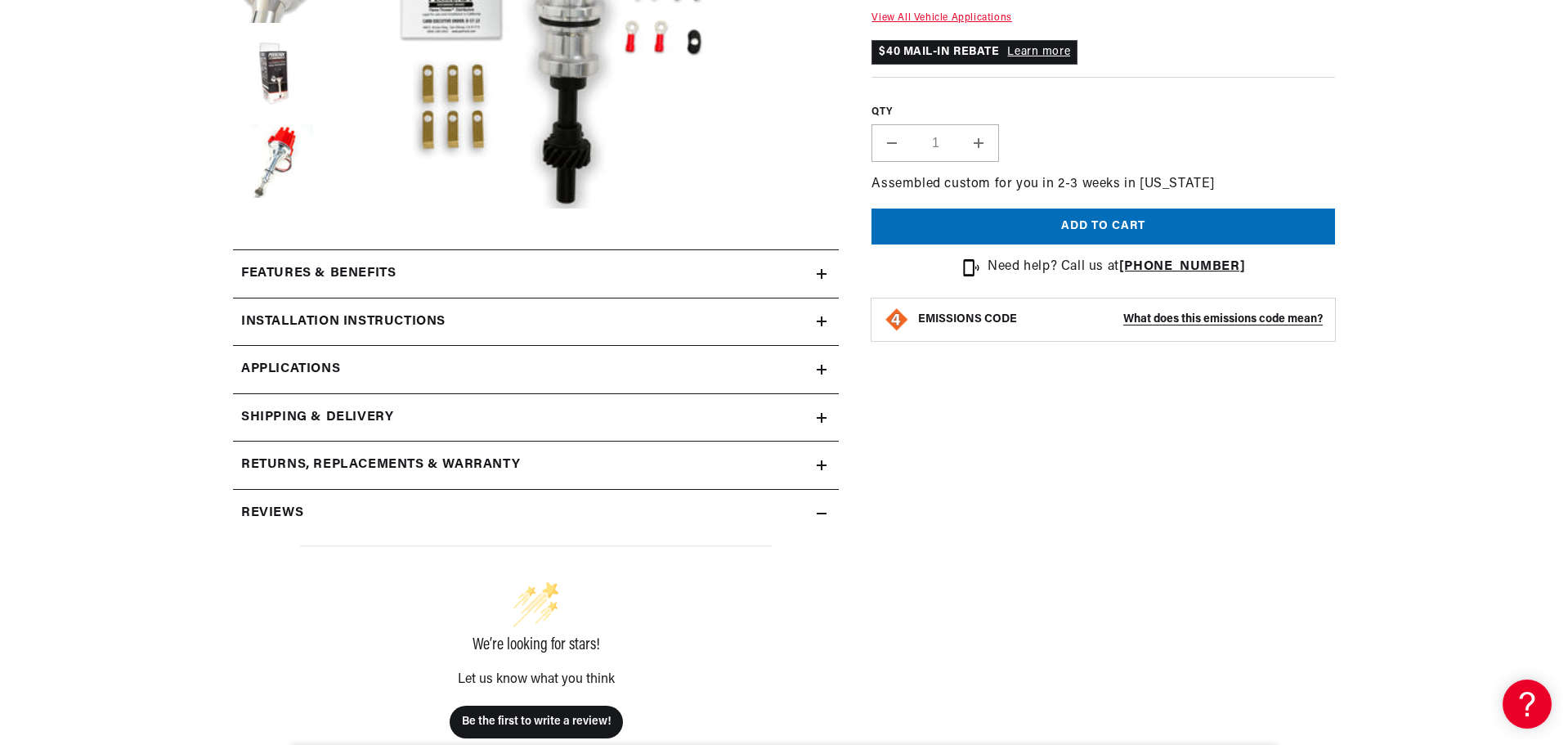
scroll to position [572, 0]
click at [816, 321] on div "Installation instructions" at bounding box center [525, 322] width 584 height 21
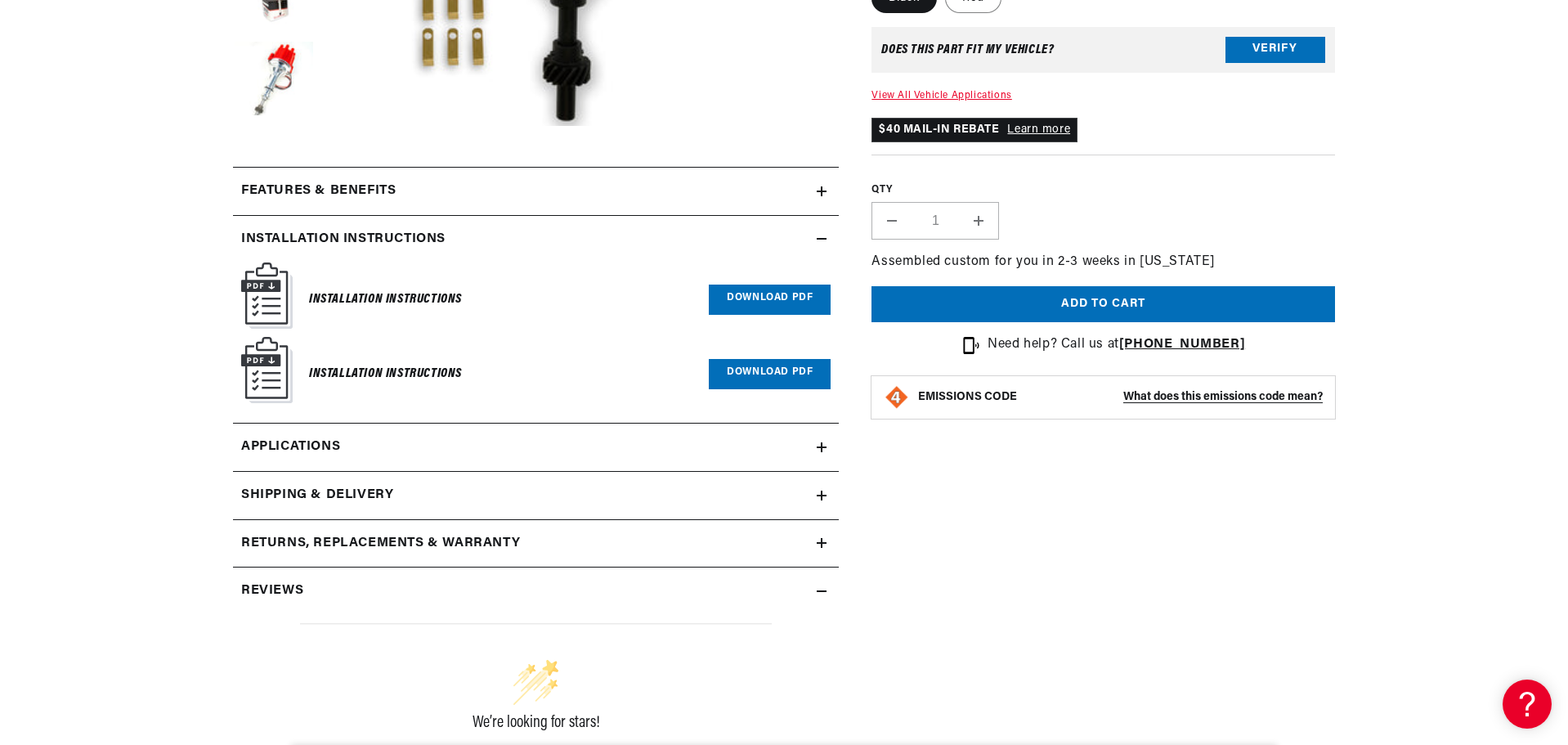
scroll to position [0, 0]
click at [748, 376] on link "Download PDF" at bounding box center [770, 374] width 122 height 30
click at [134, 285] on section "PerTronix Marine Billet Distributor for Ford 351W Engines (Ignitor II) PerTroni…" at bounding box center [784, 244] width 1568 height 1337
click at [757, 293] on link "Download PDF" at bounding box center [770, 299] width 122 height 30
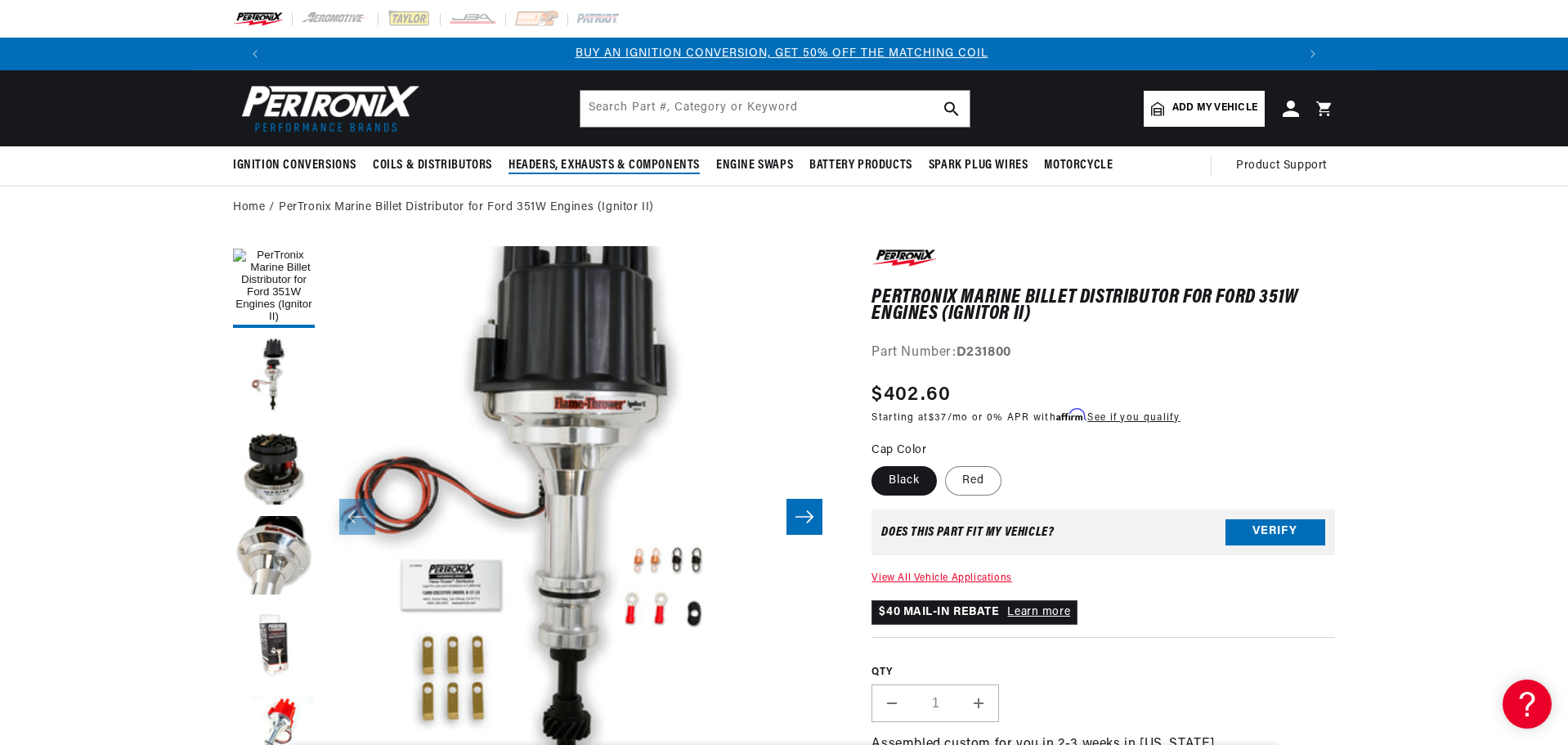
scroll to position [0, 0]
click at [681, 113] on input "text" at bounding box center [775, 108] width 390 height 36
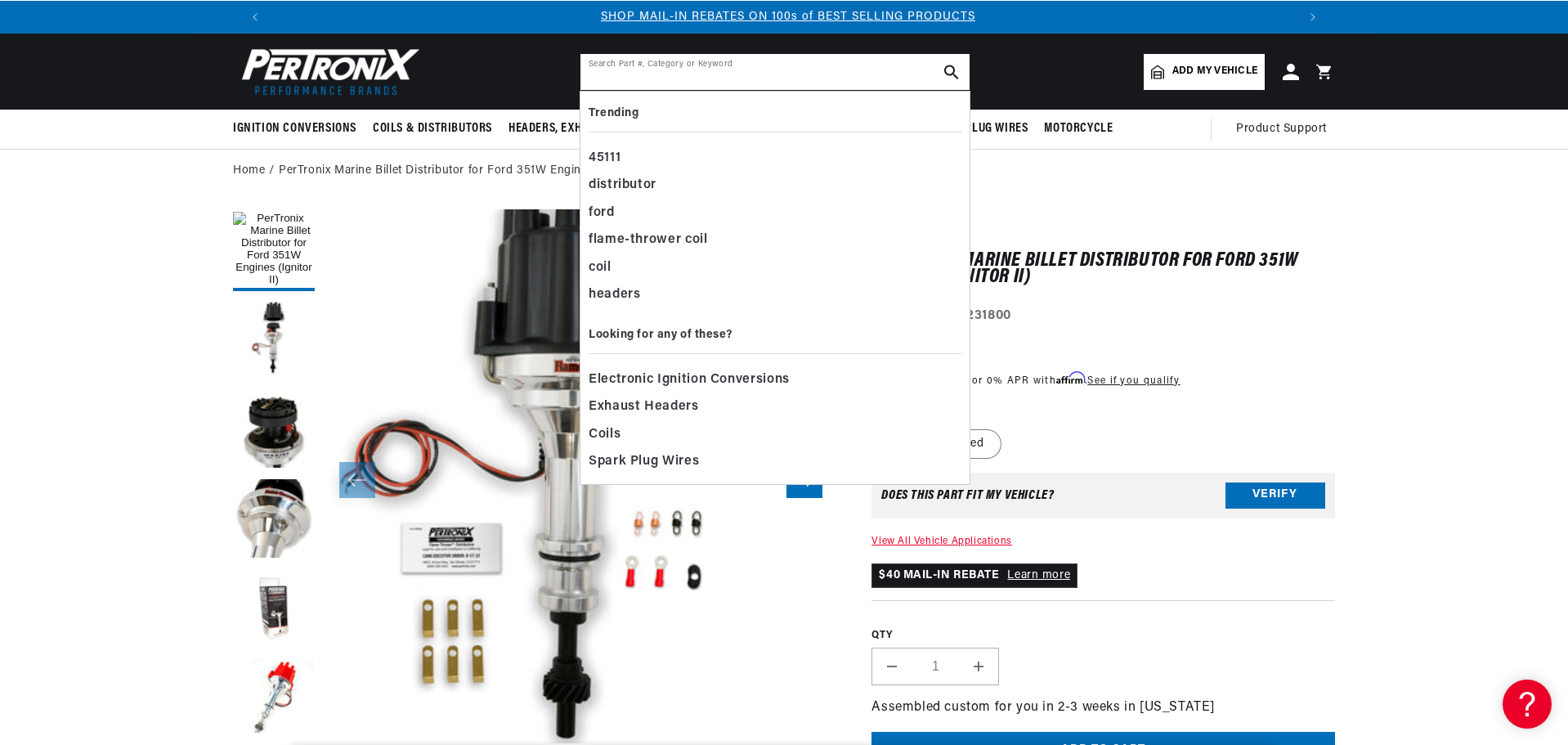
scroll to position [82, 0]
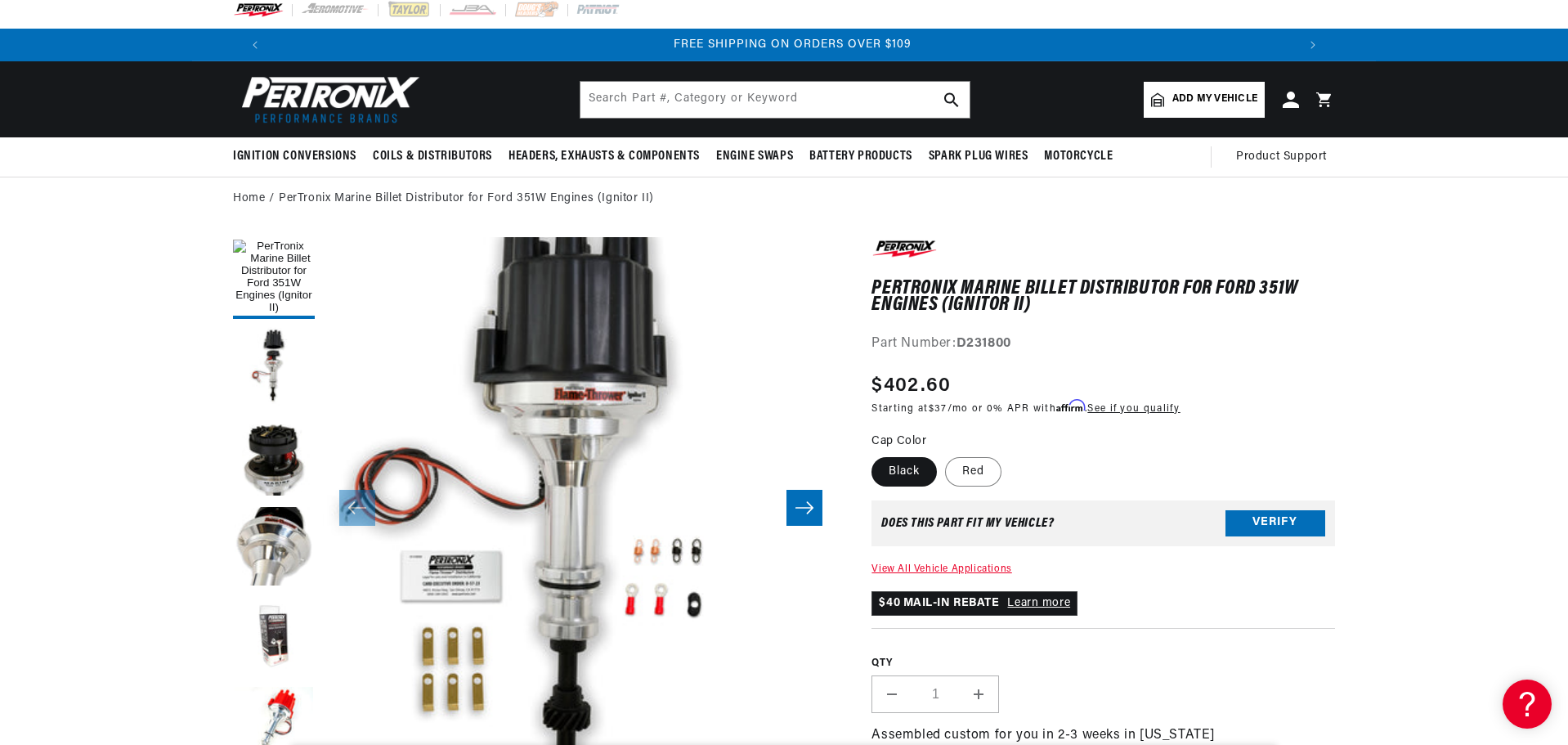
scroll to position [0, 0]
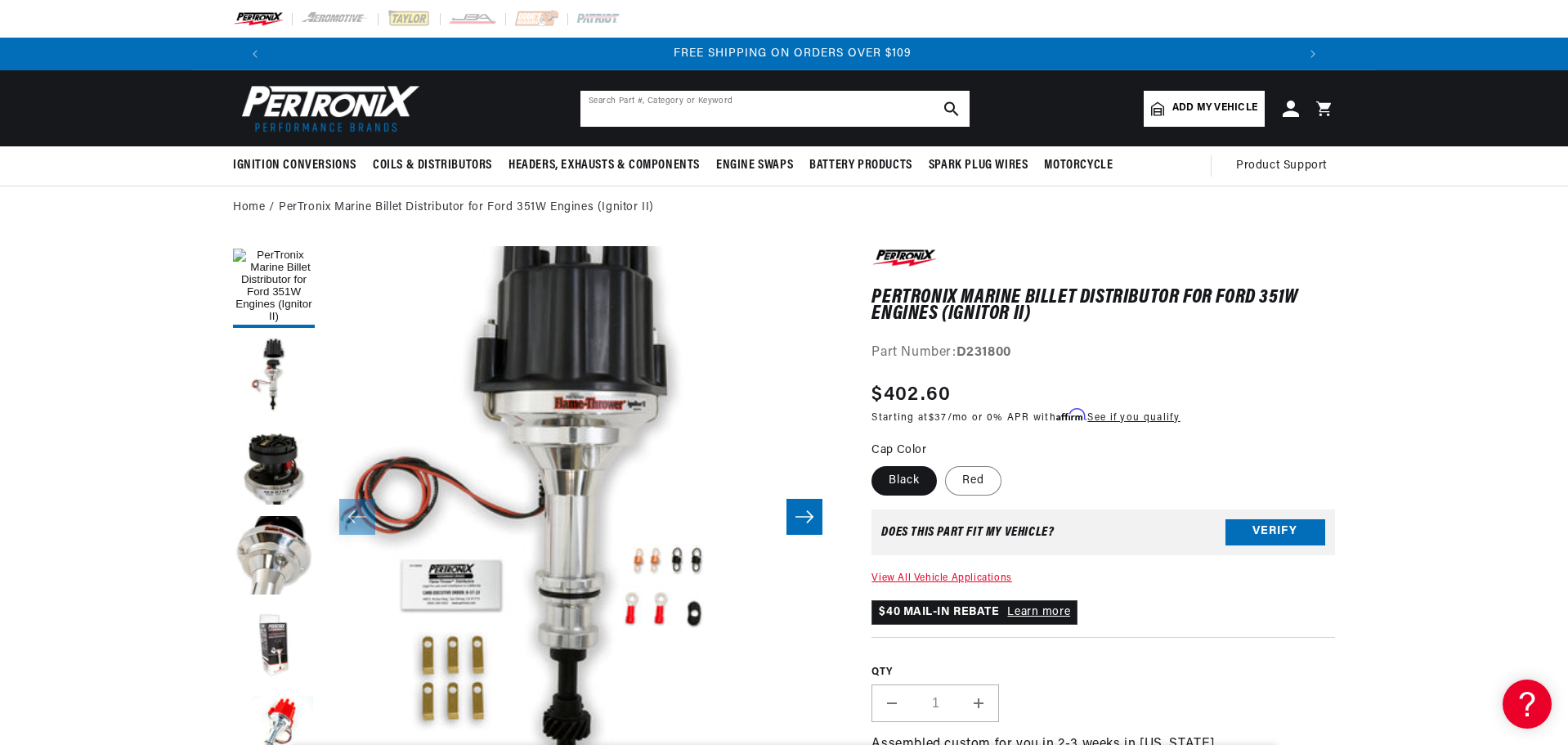
click at [607, 113] on input "text" at bounding box center [775, 108] width 390 height 36
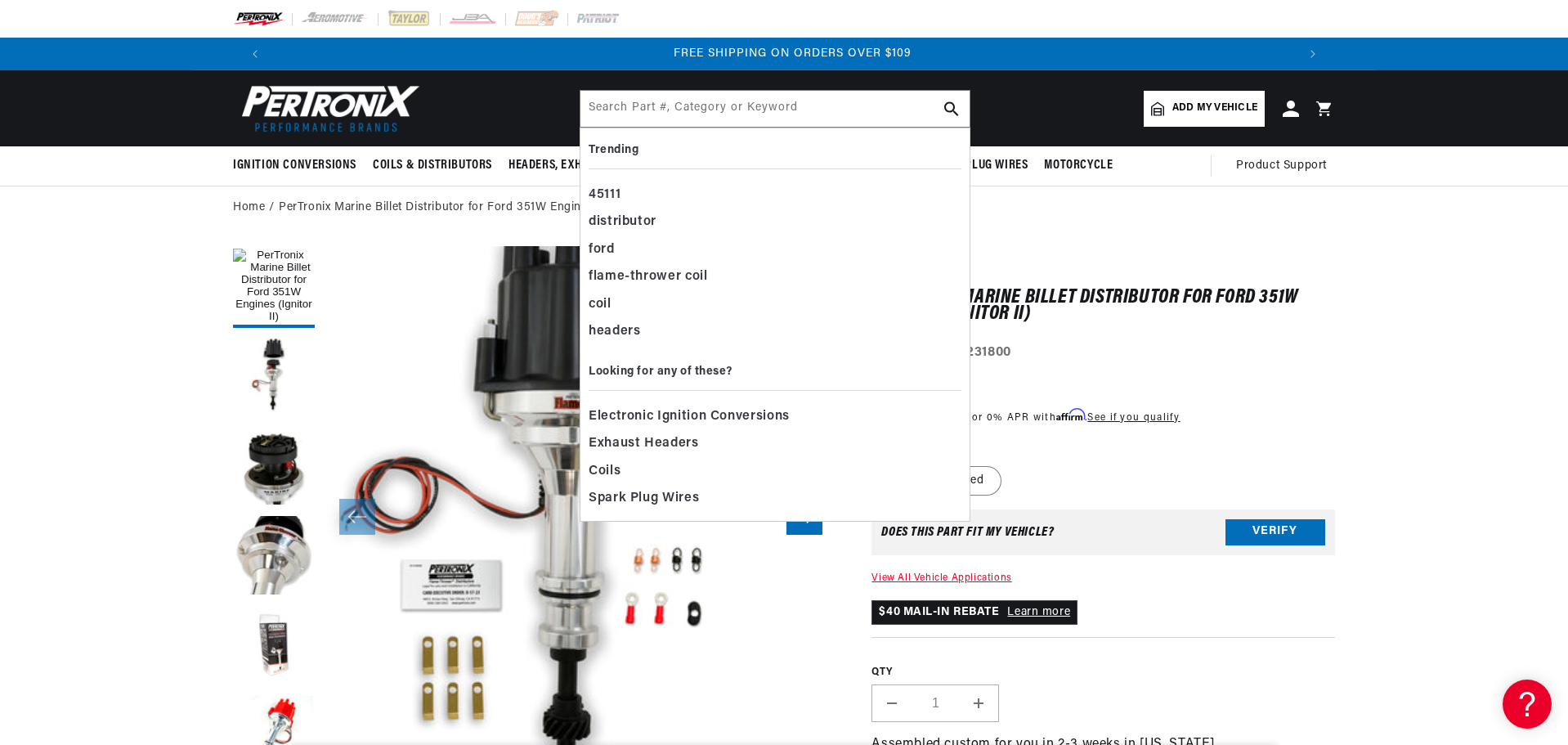
click at [730, 112] on input "text" at bounding box center [775, 108] width 390 height 36
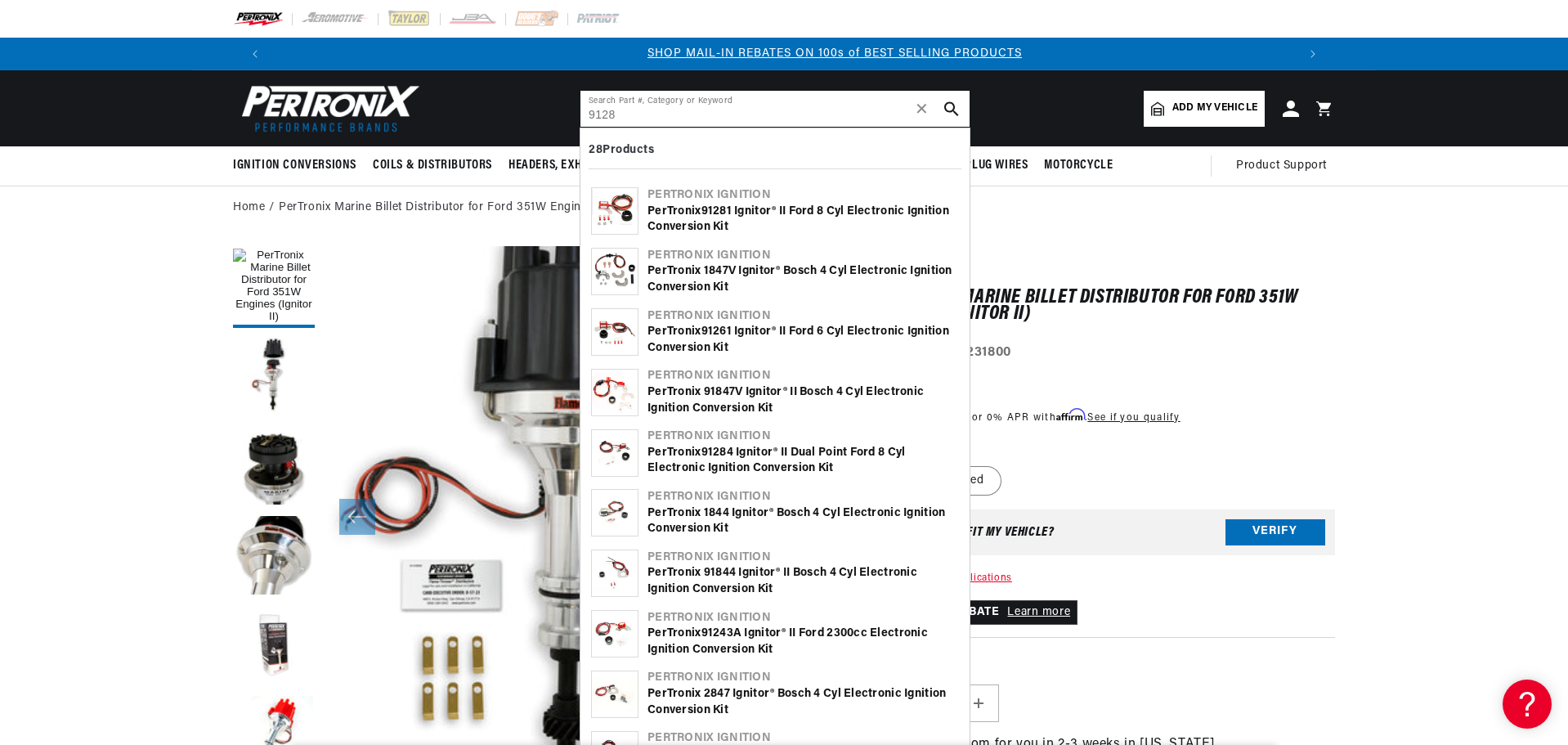
scroll to position [0, 1022]
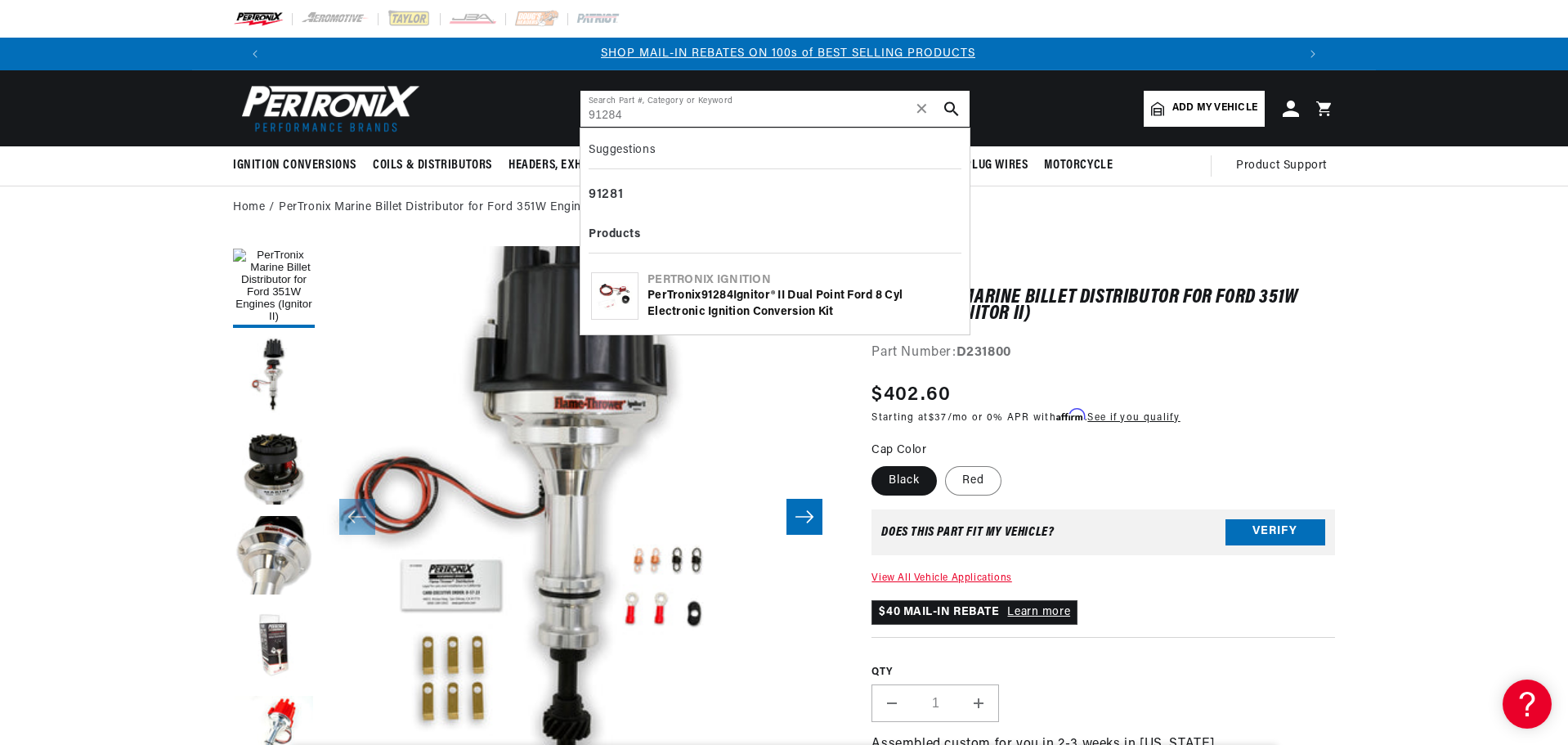
type input "91284"
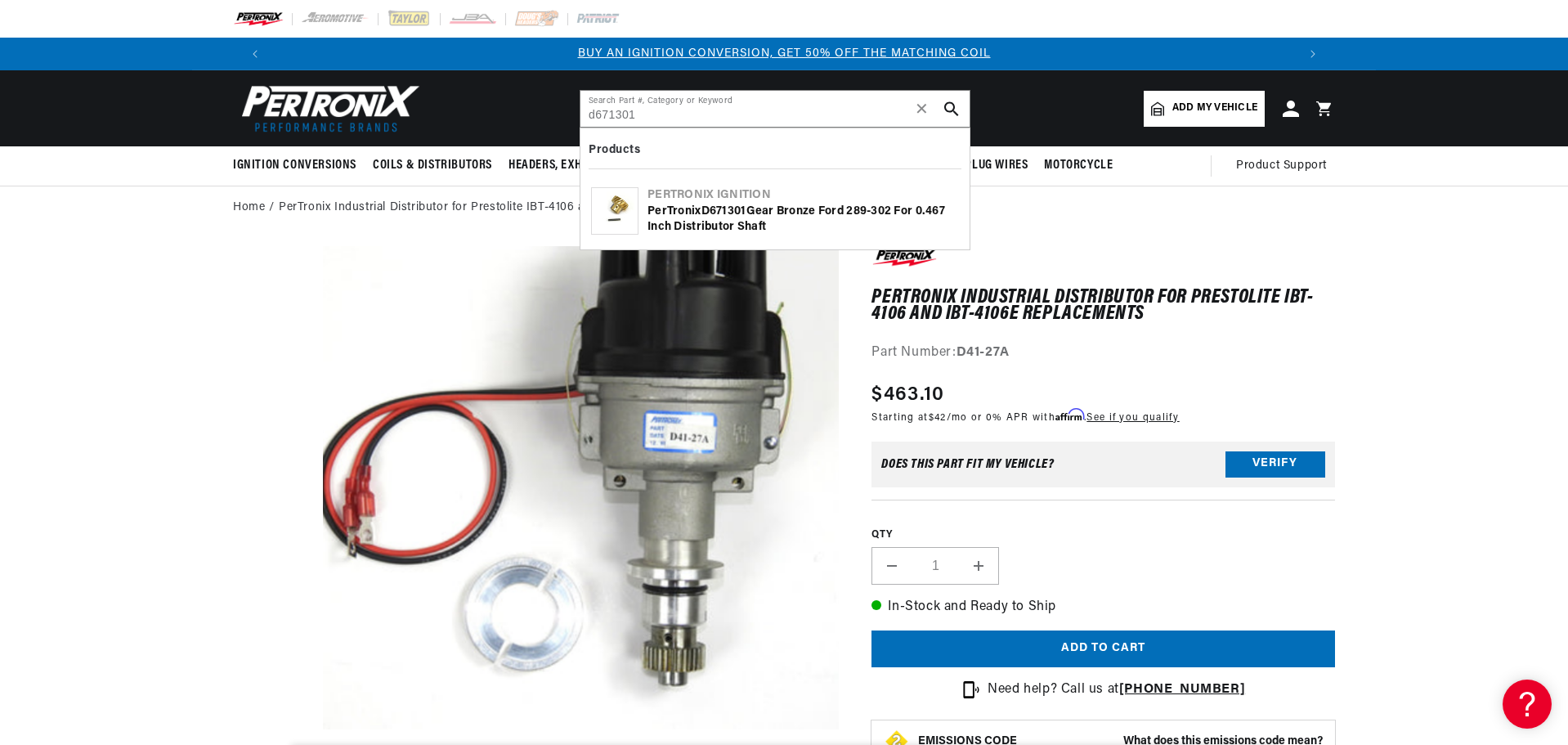
type input "d671301"
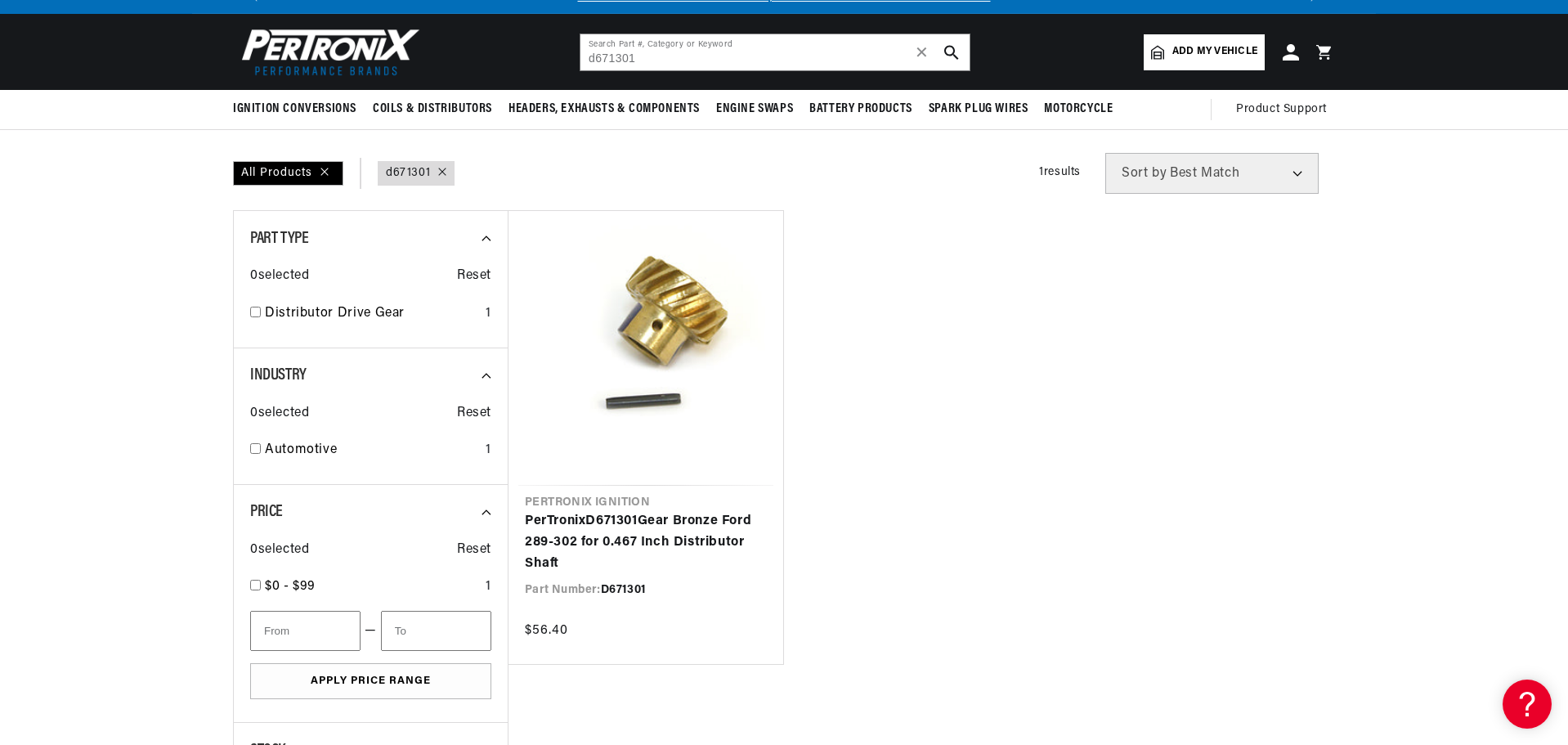
scroll to position [82, 0]
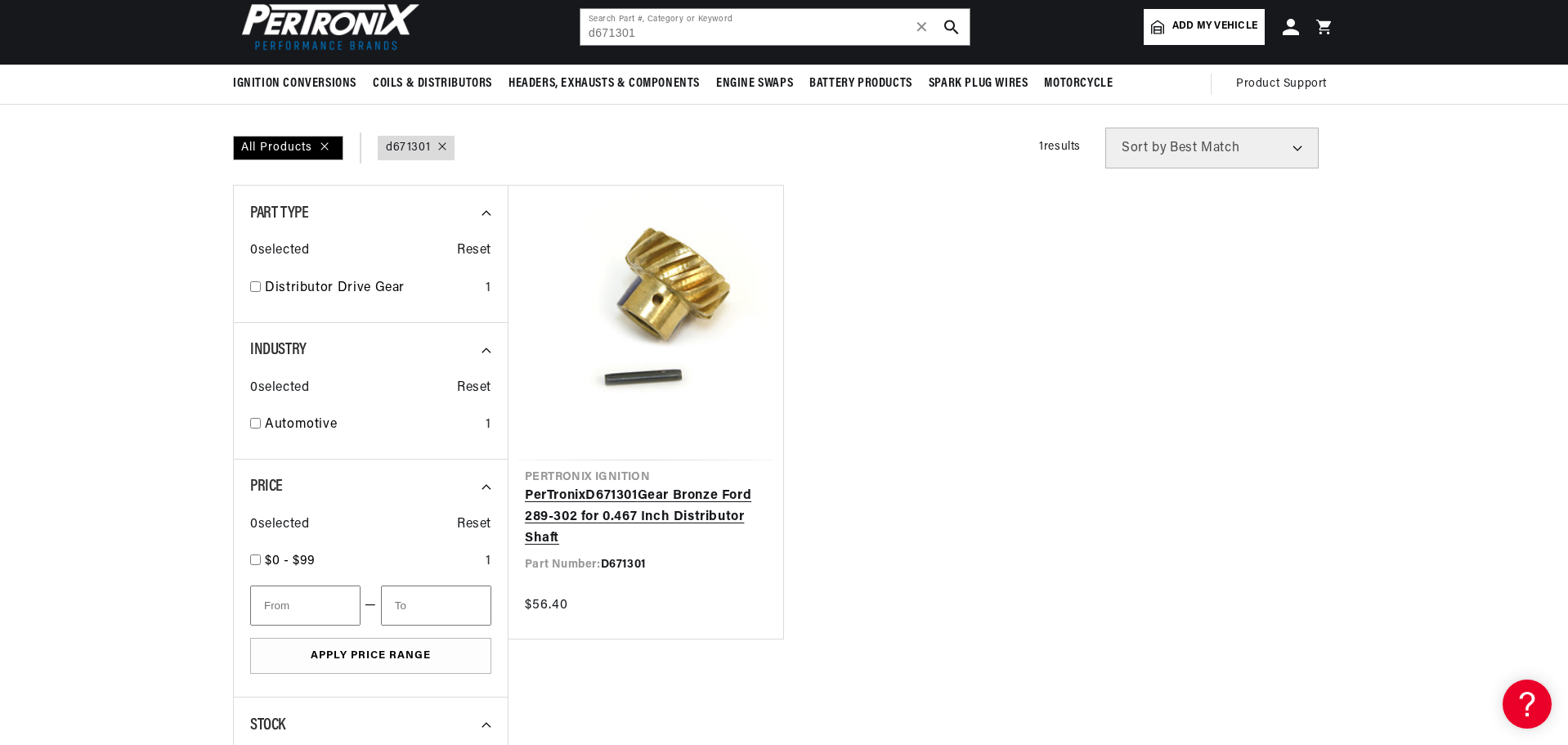
click at [668, 485] on link "PerTronix D671301 Gear Bronze Ford 289-302 for 0.467 Inch Distributor Shaft" at bounding box center [646, 517] width 242 height 63
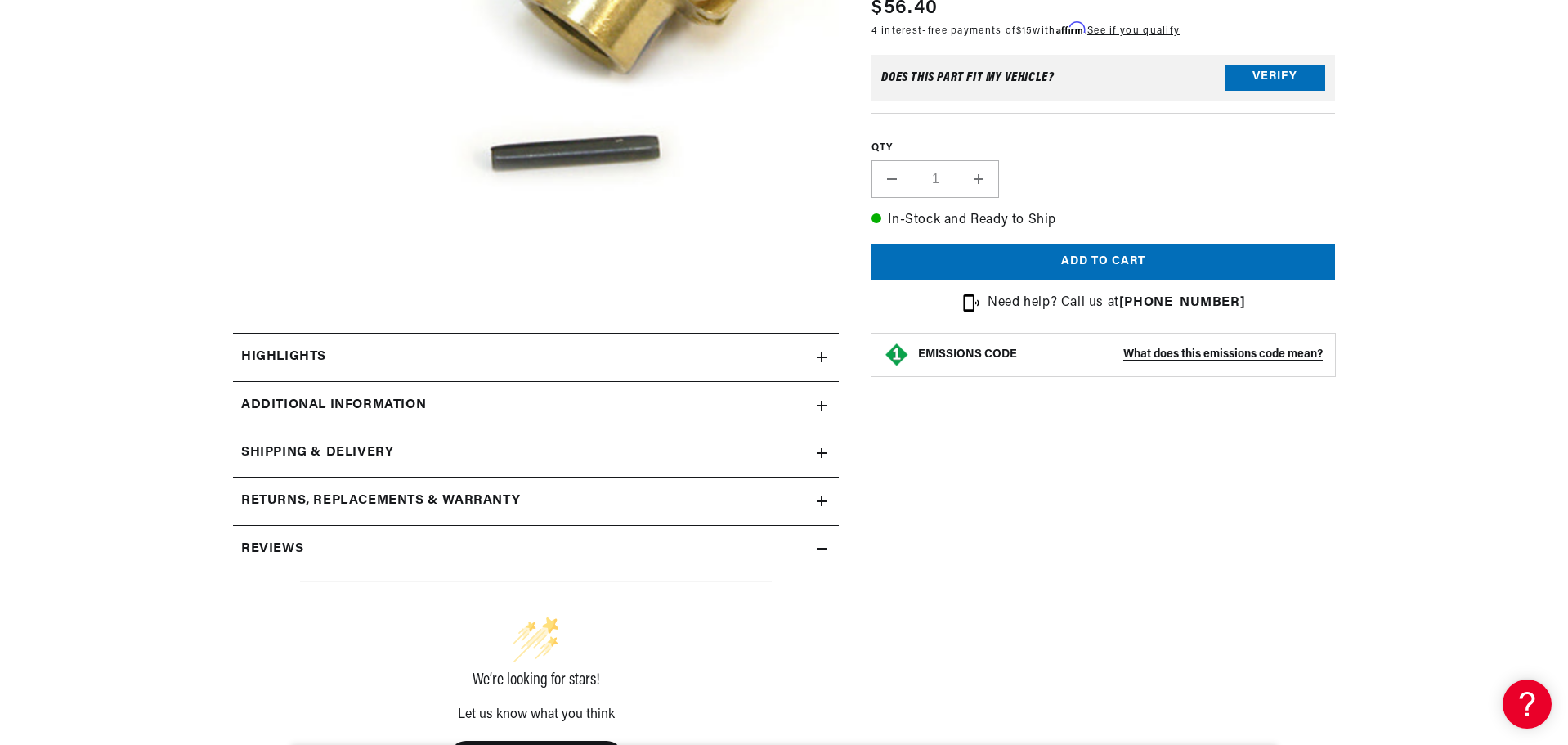
scroll to position [491, 0]
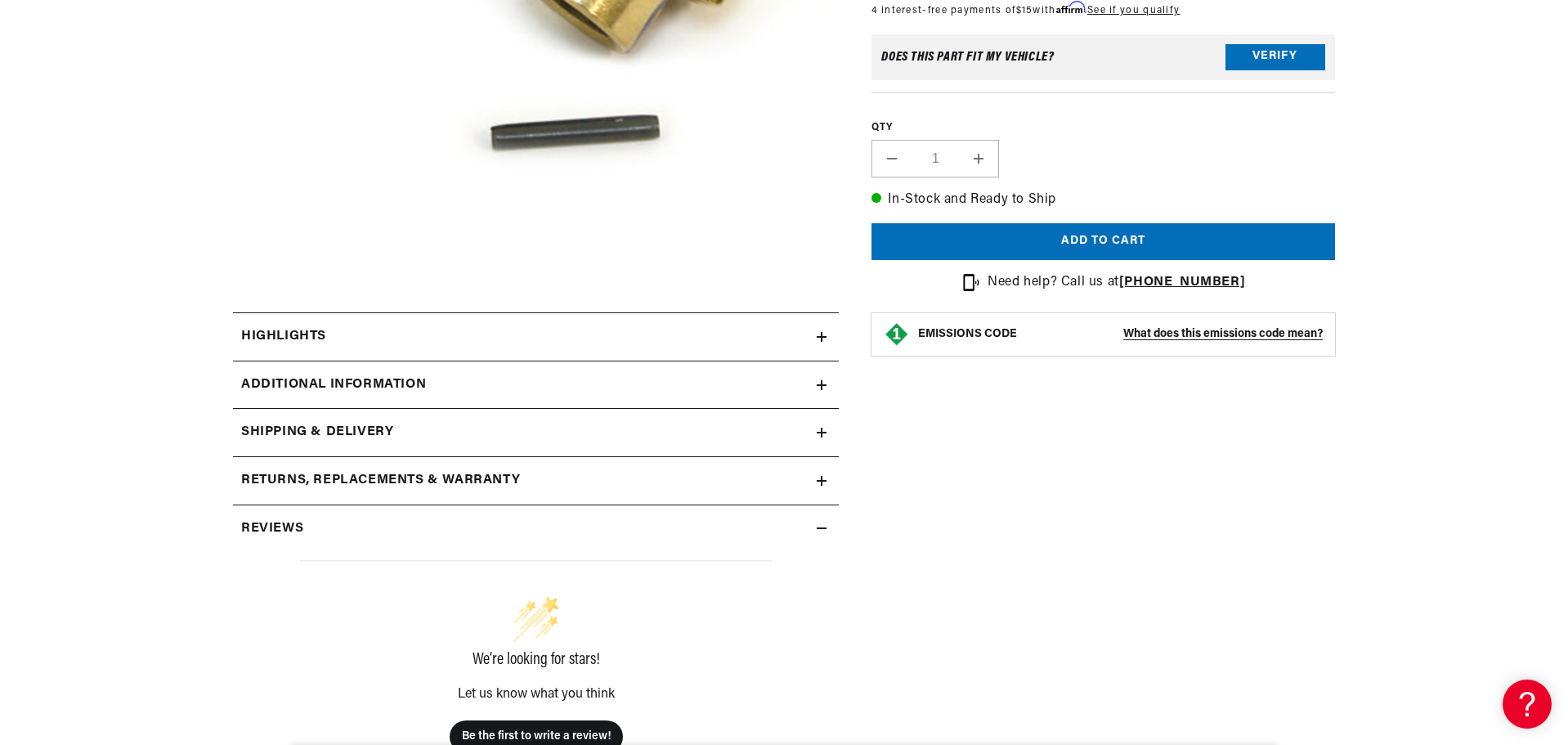
click at [819, 388] on icon at bounding box center [821, 384] width 10 height 10
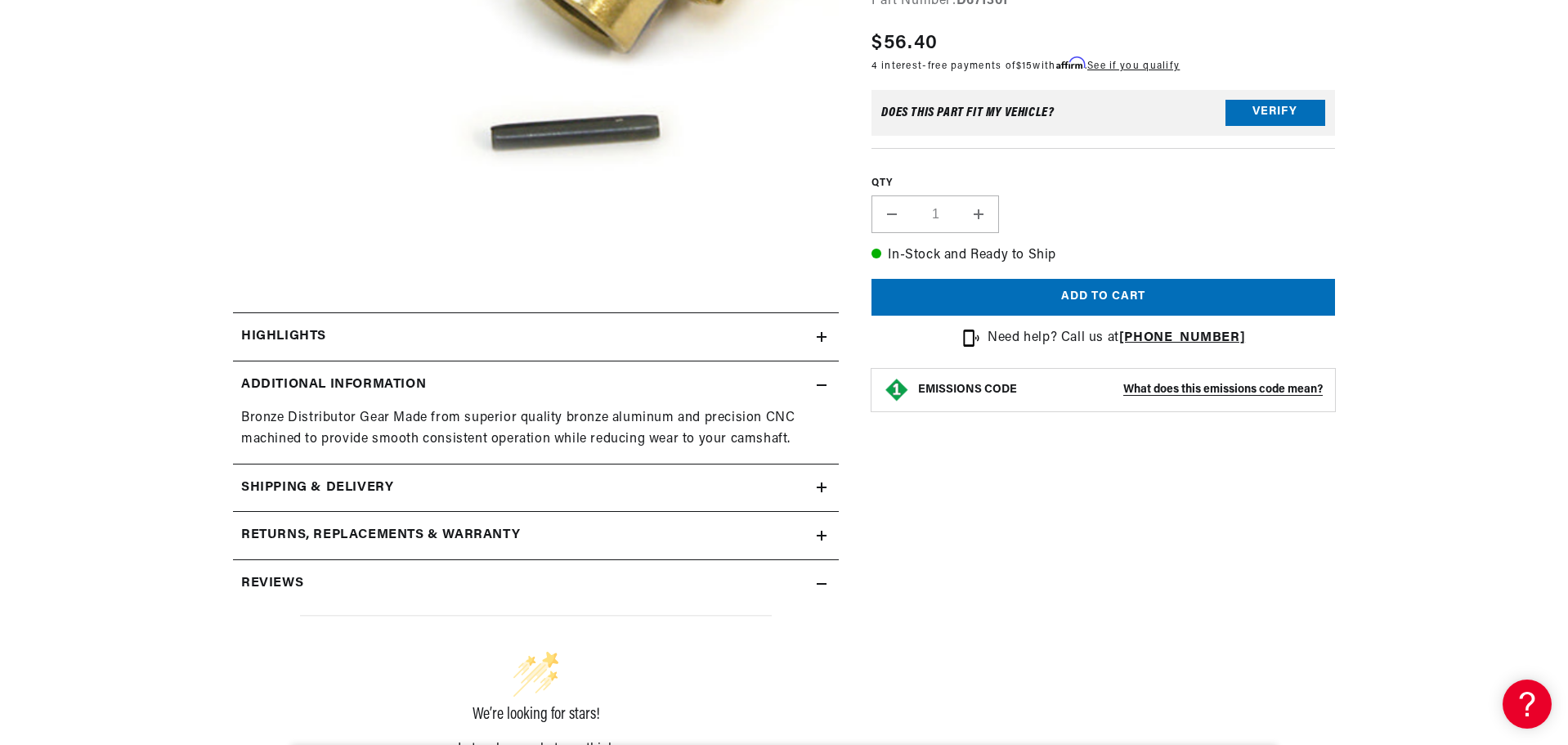
click at [818, 335] on icon at bounding box center [821, 336] width 10 height 10
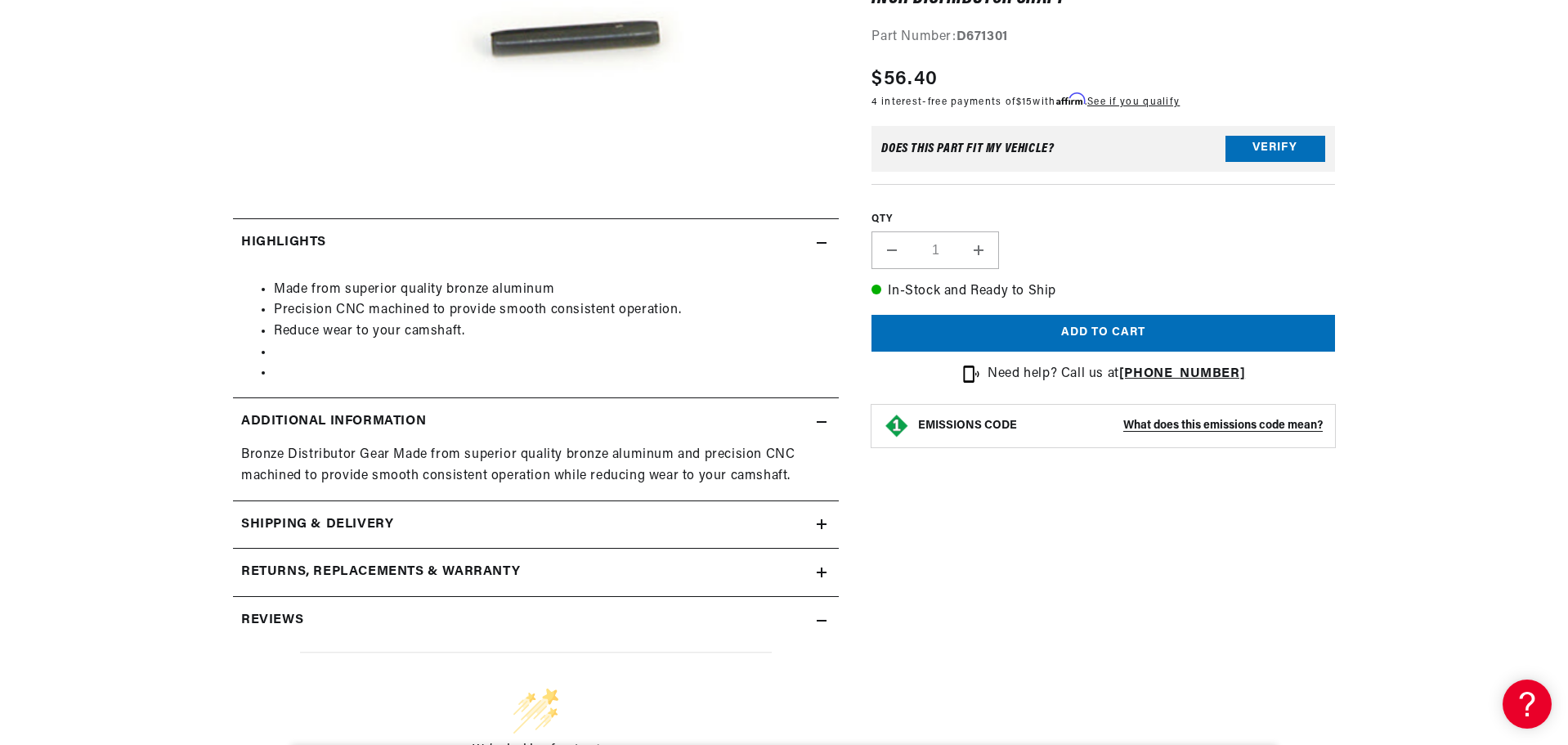
scroll to position [735, 0]
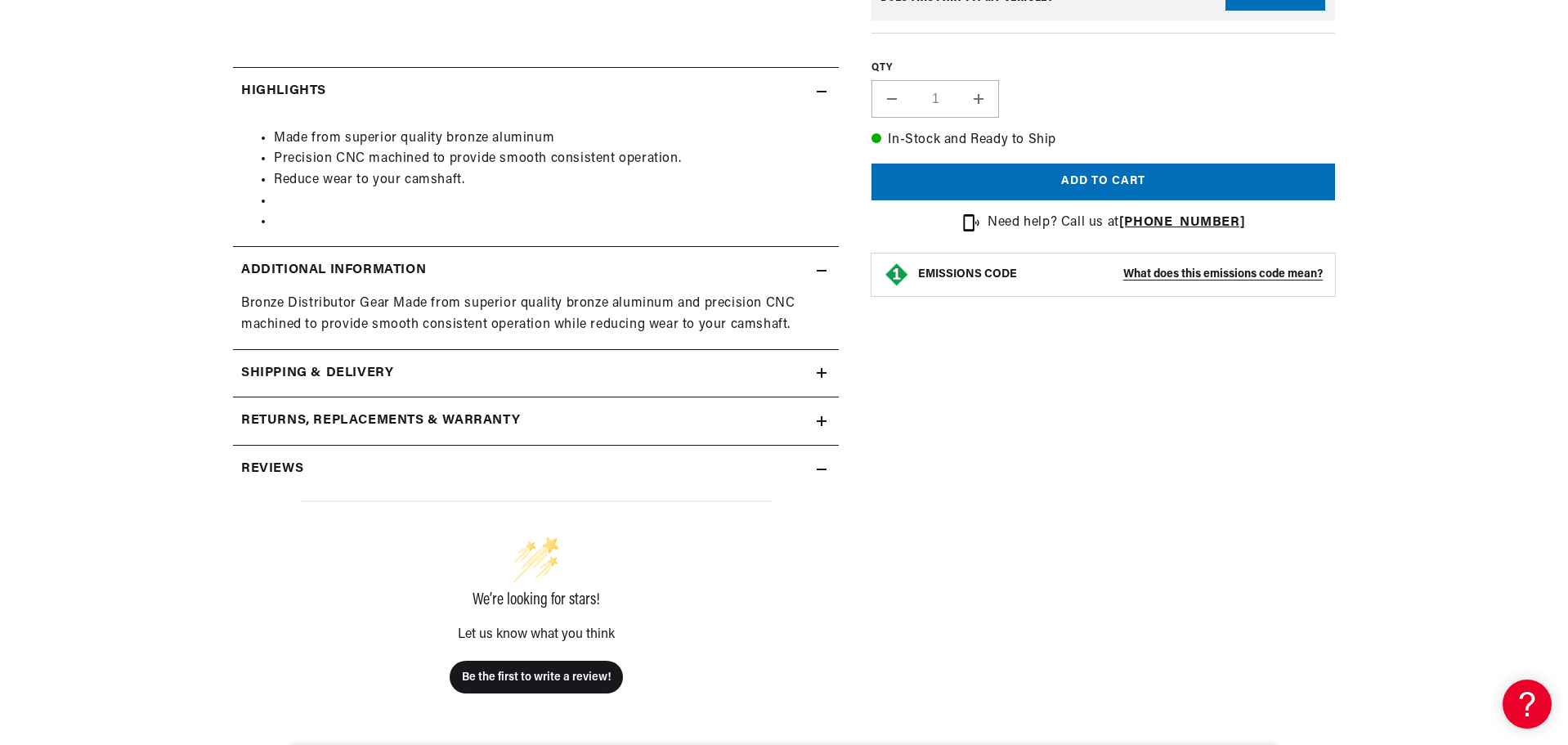
click at [821, 375] on icon at bounding box center [821, 372] width 10 height 10
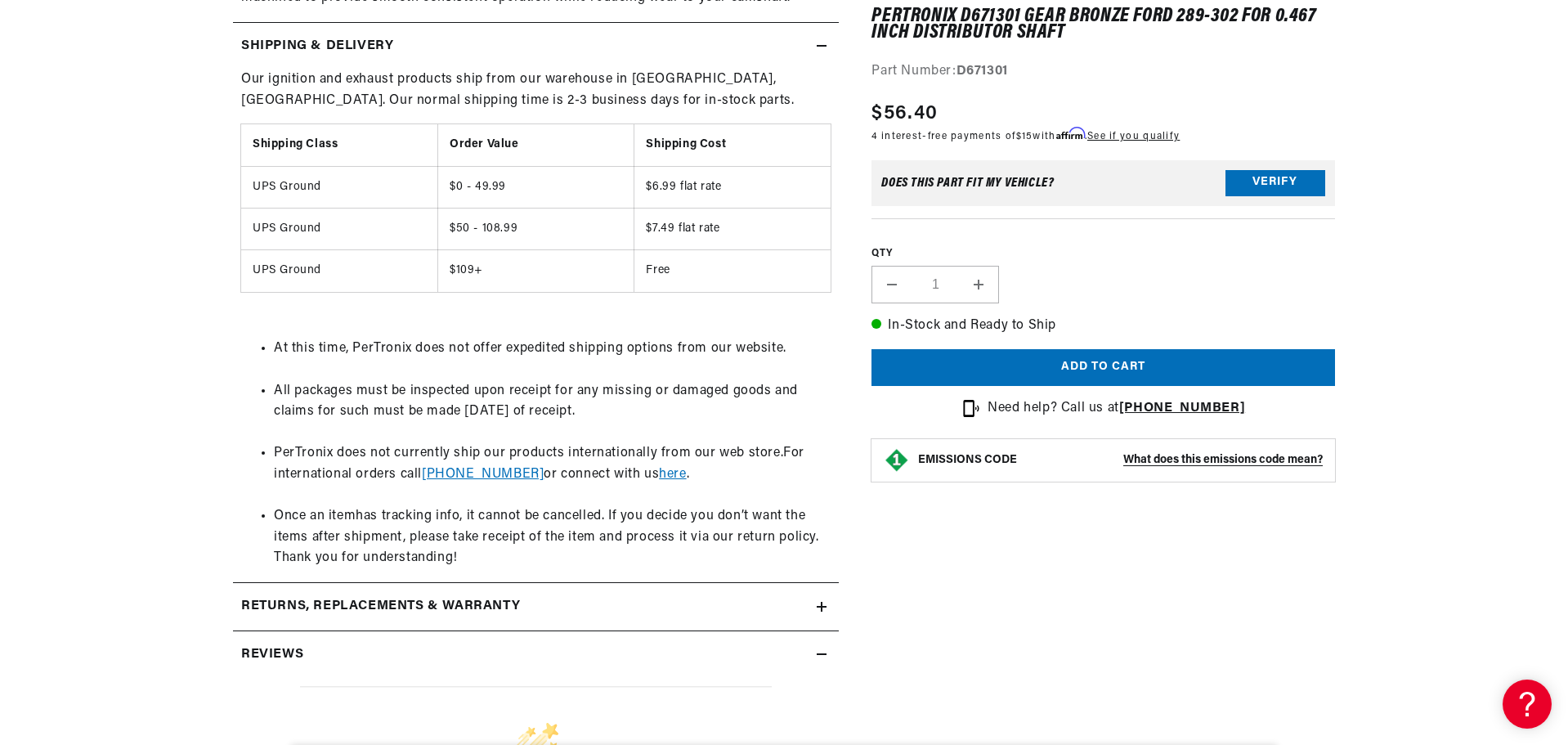
scroll to position [0, 1022]
click at [818, 607] on icon at bounding box center [821, 606] width 10 height 10
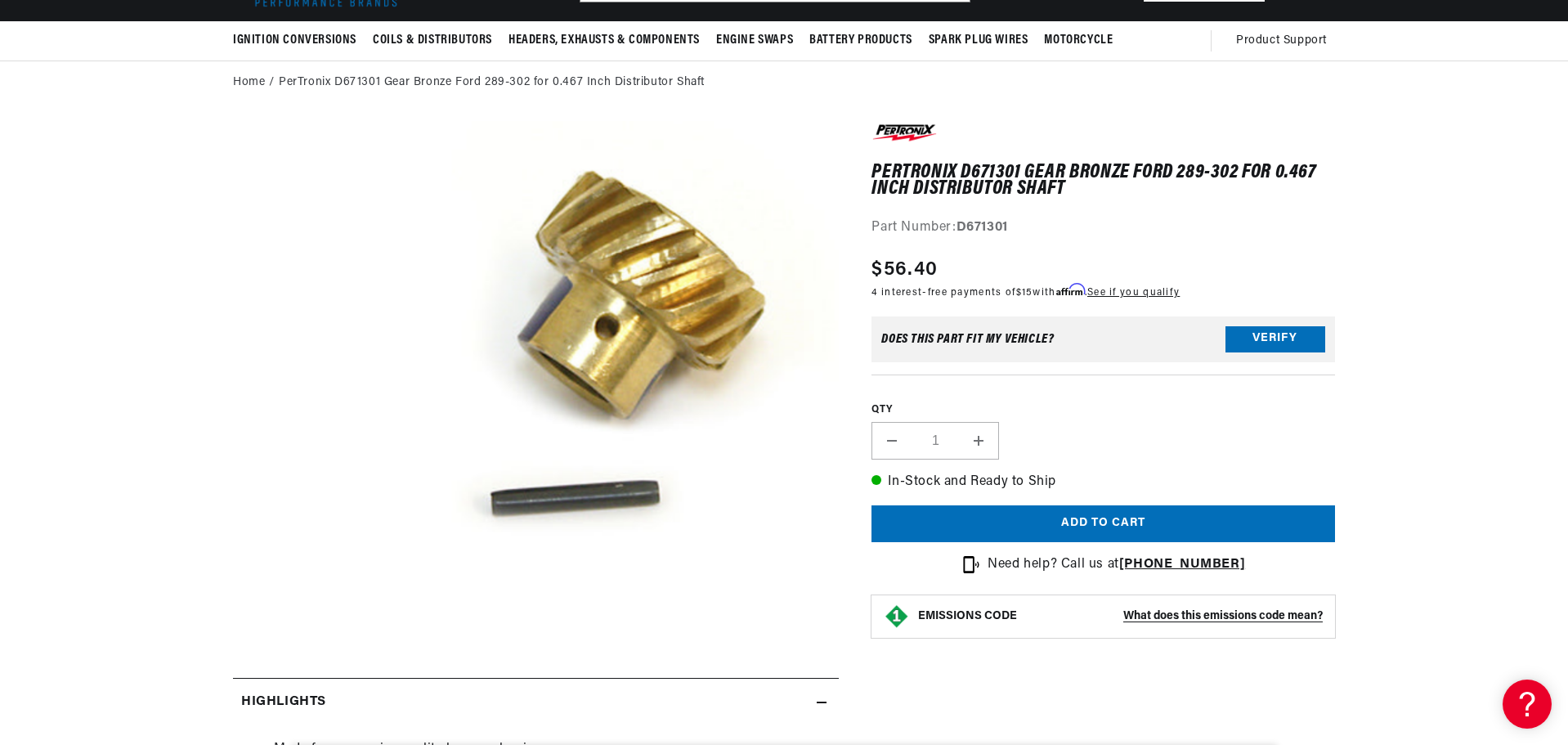
scroll to position [409, 0]
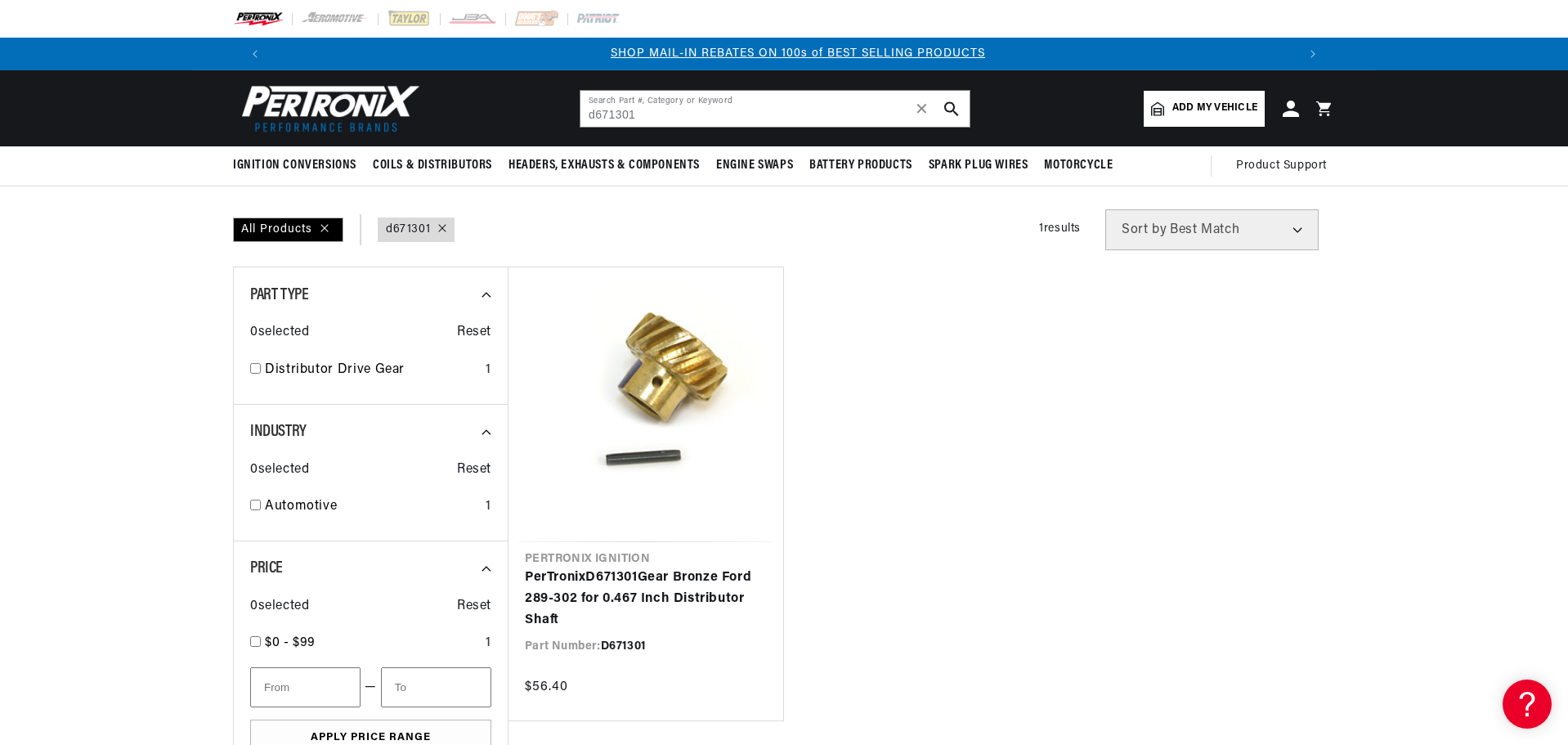
scroll to position [0, 1022]
click at [675, 117] on input "d671301" at bounding box center [775, 108] width 390 height 36
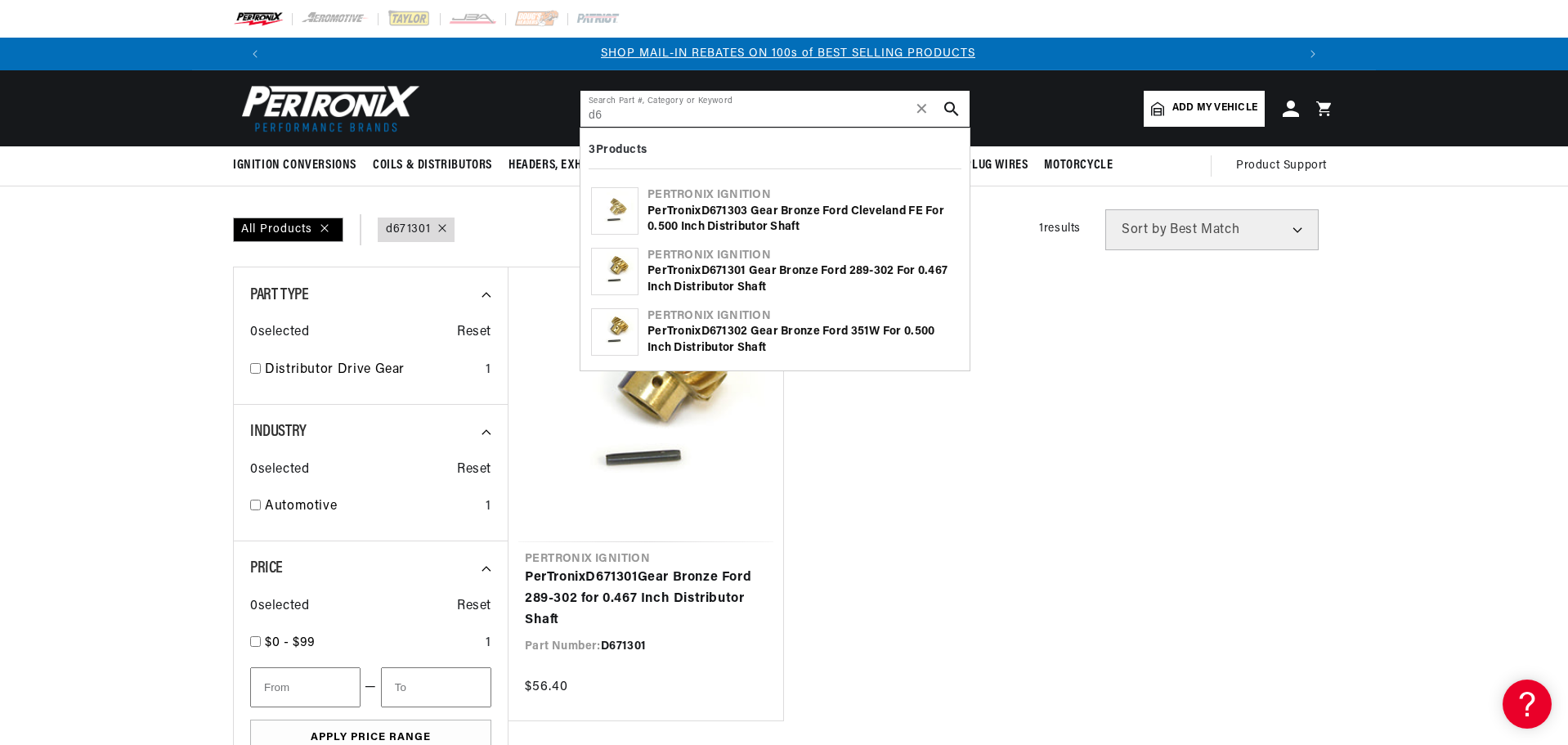
type input "d"
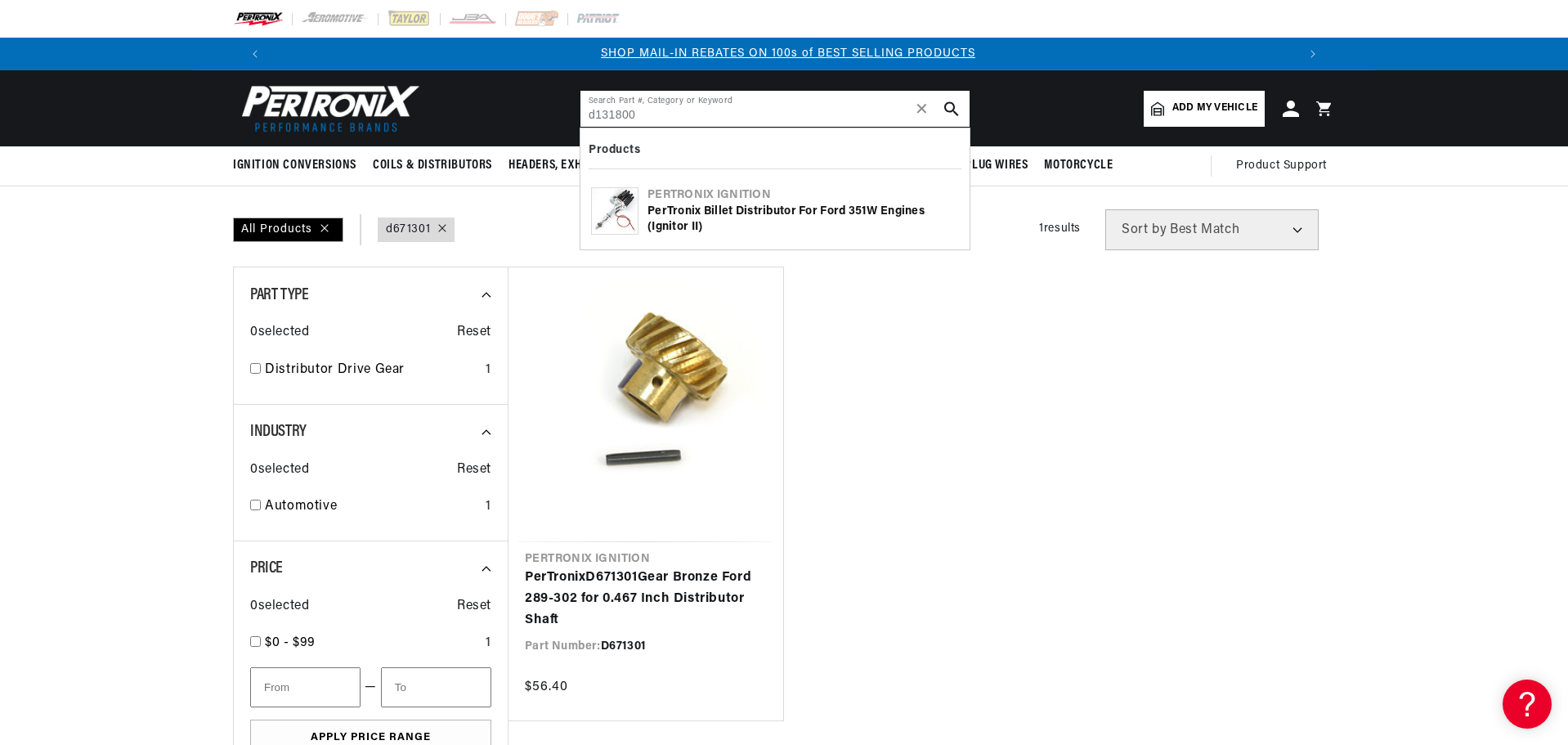
type input "d131800"
click at [730, 215] on div "PerTronix Billet Distributor for Ford 351W Engines (Ignitor II)" at bounding box center [803, 220] width 311 height 32
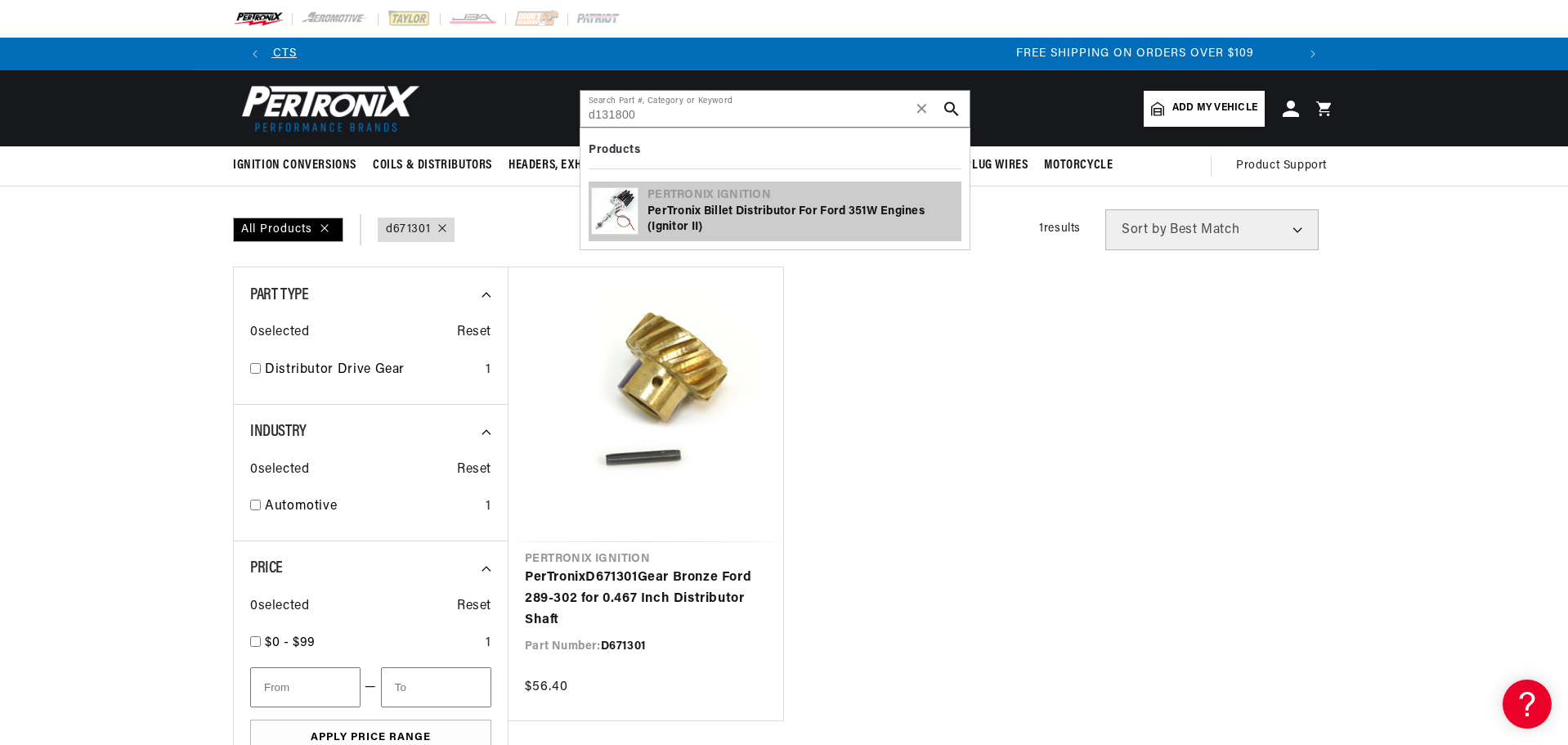
scroll to position [0, 1917]
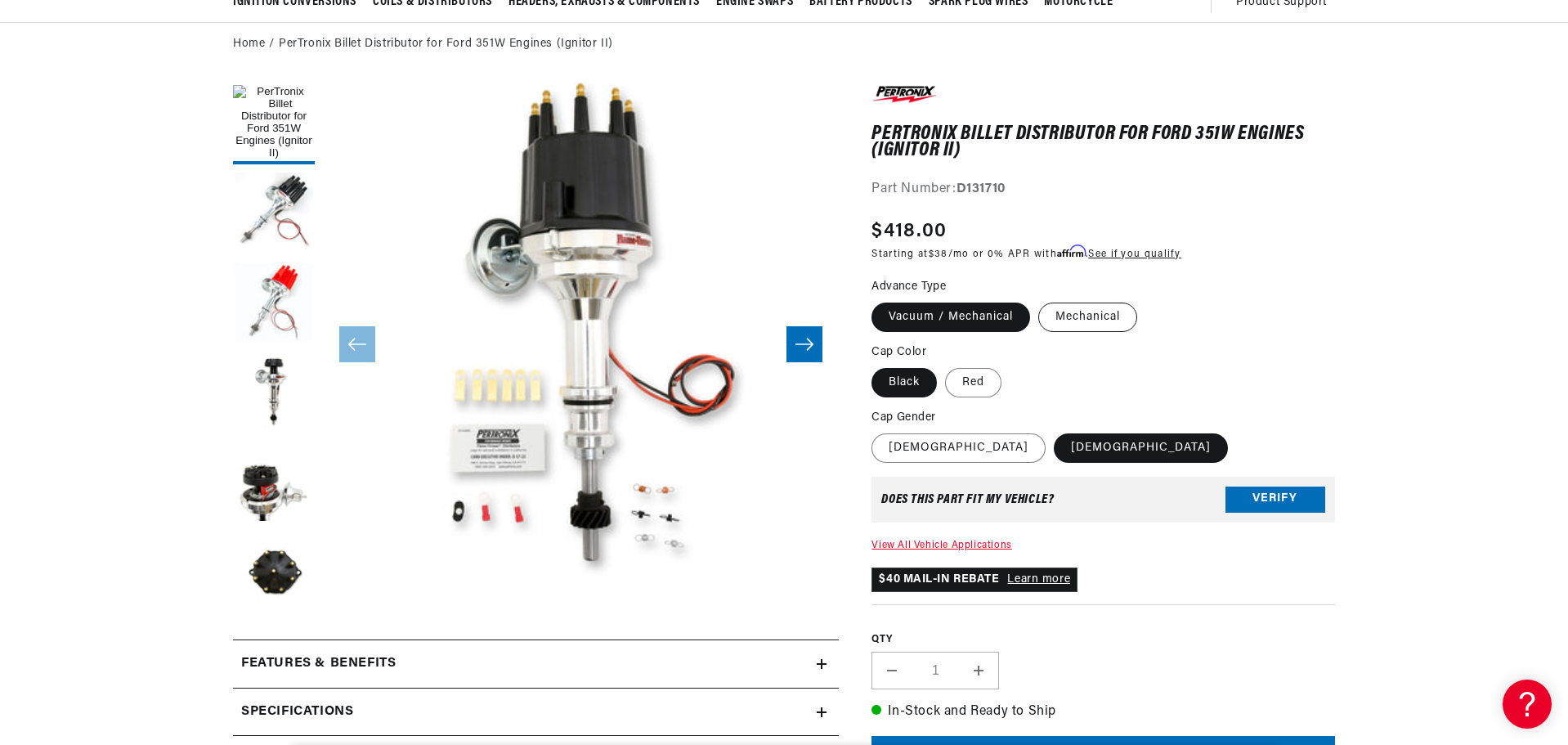
click at [1091, 324] on label "Mechanical" at bounding box center [1088, 317] width 99 height 30
click at [1039, 300] on input "Mechanical" at bounding box center [1038, 299] width 1 height 1
radio input "true"
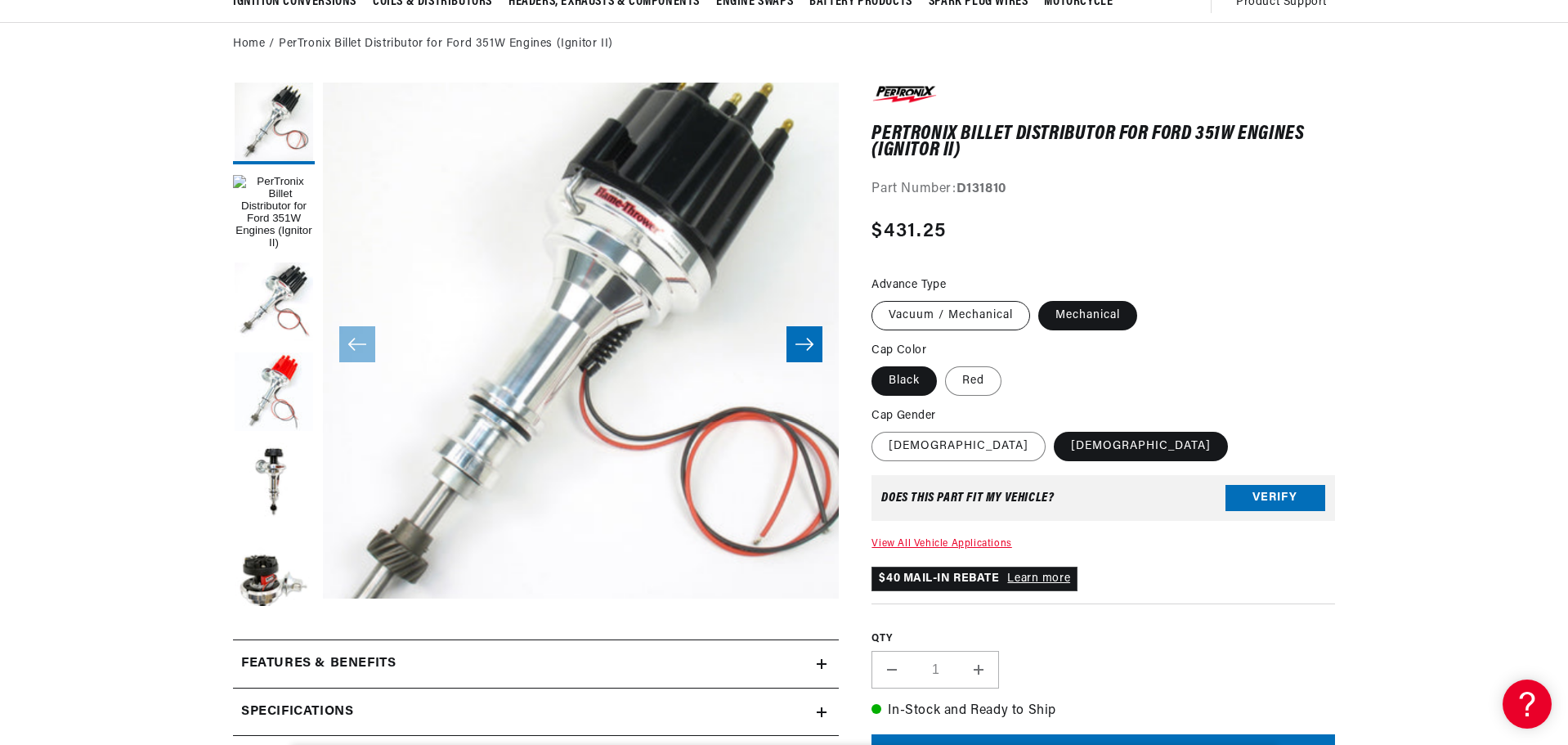
click at [919, 313] on label "Vacuum / Mechanical" at bounding box center [951, 315] width 159 height 30
click at [877, 298] on input "Vacuum / Mechanical" at bounding box center [876, 297] width 1 height 1
radio input "true"
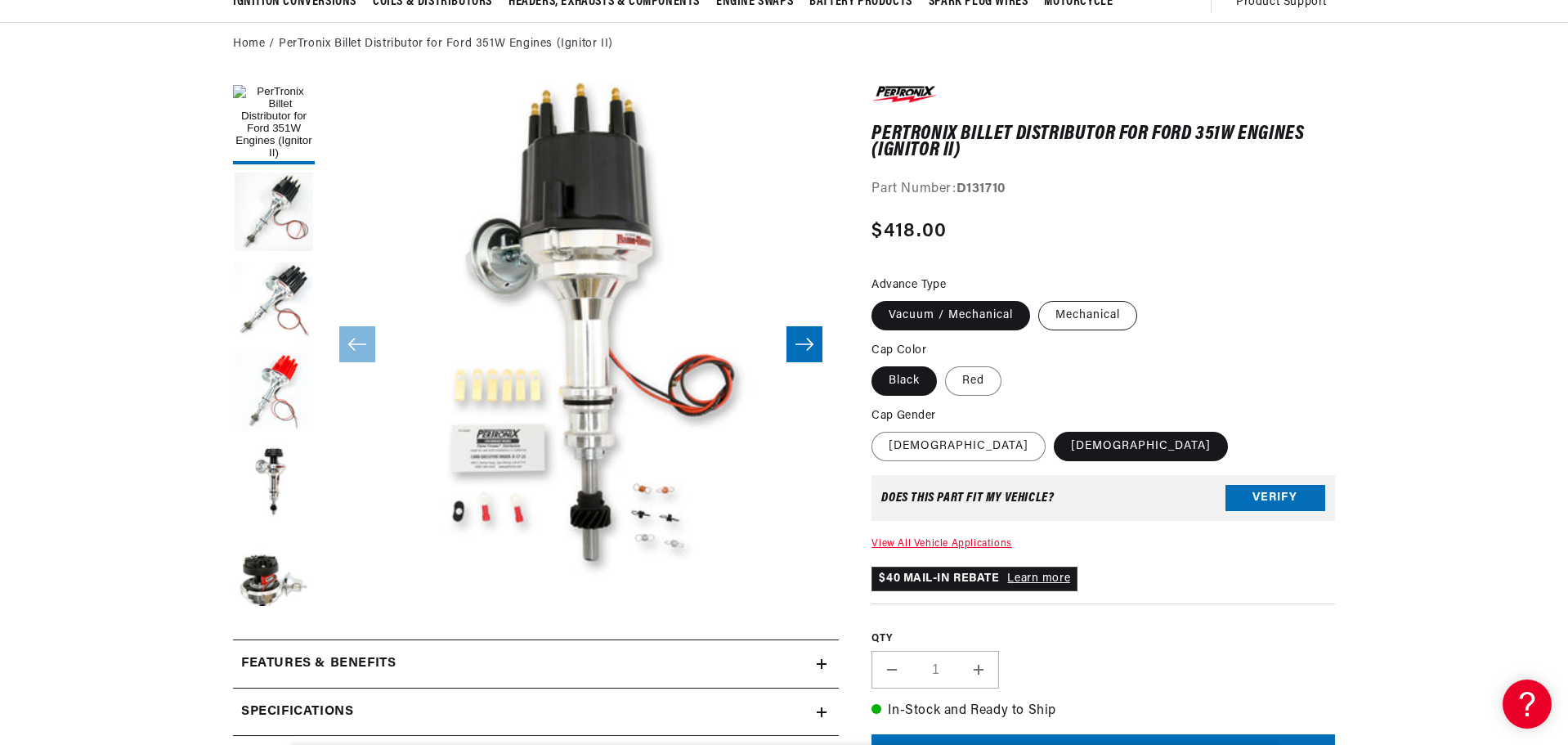
click at [1084, 315] on label "Mechanical" at bounding box center [1088, 315] width 99 height 30
click at [1039, 298] on input "Mechanical" at bounding box center [1038, 297] width 1 height 1
radio input "true"
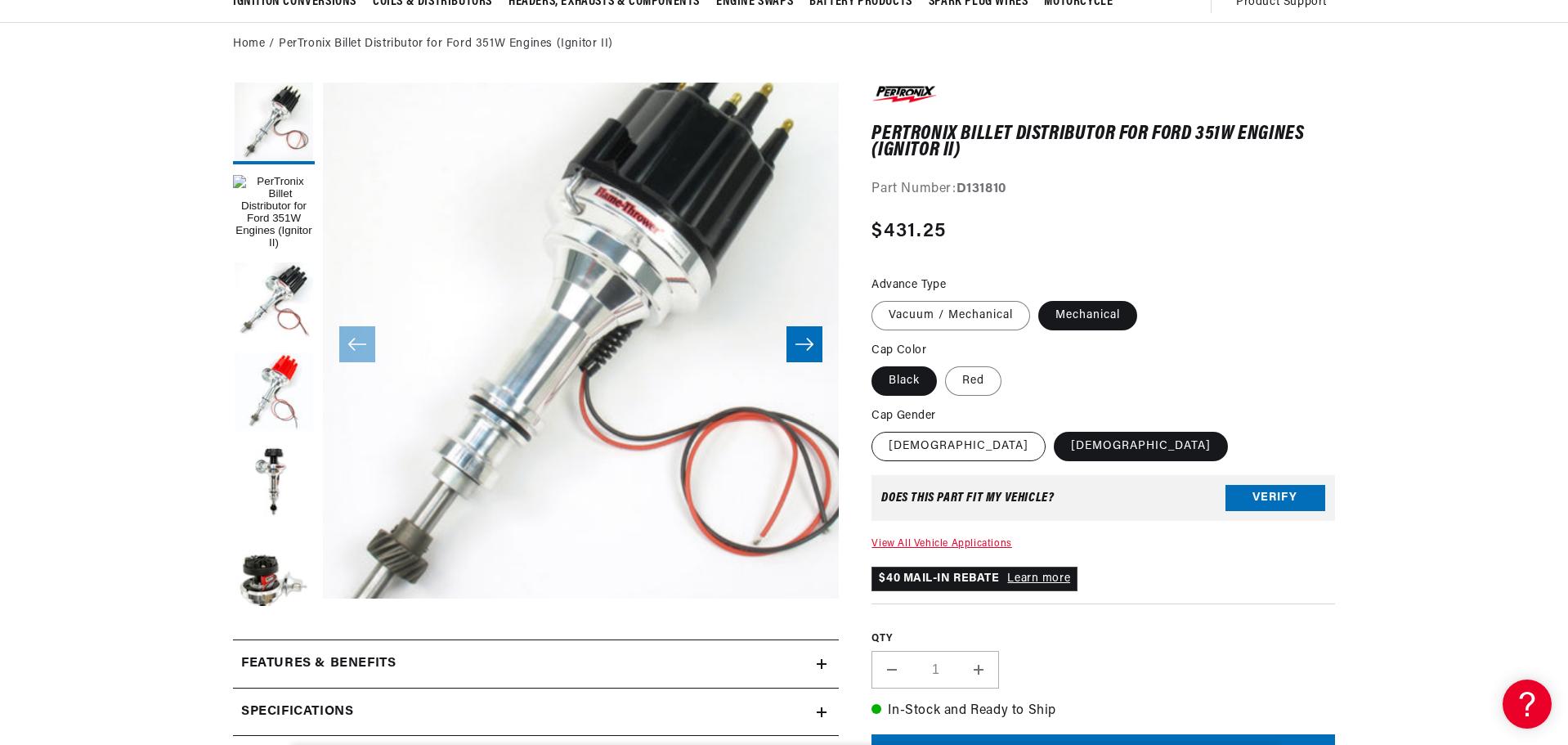
click at [923, 449] on label "[DEMOGRAPHIC_DATA]" at bounding box center [959, 446] width 174 height 30
click at [877, 430] on input "[DEMOGRAPHIC_DATA]" at bounding box center [876, 429] width 1 height 1
radio input "true"
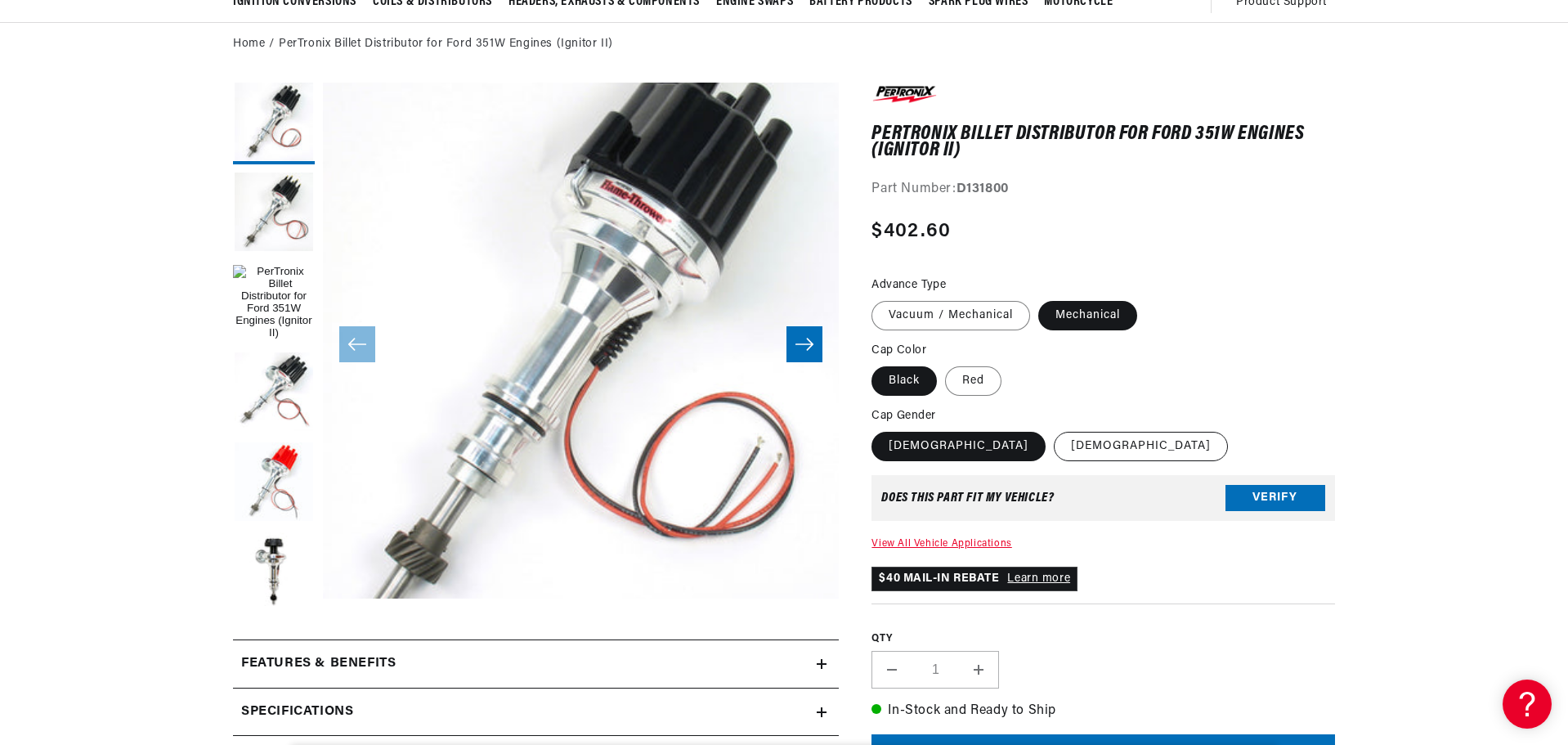
click at [1054, 452] on label "[DEMOGRAPHIC_DATA]" at bounding box center [1141, 446] width 174 height 30
click at [1054, 430] on input "[DEMOGRAPHIC_DATA]" at bounding box center [1054, 429] width 1 height 1
radio input "true"
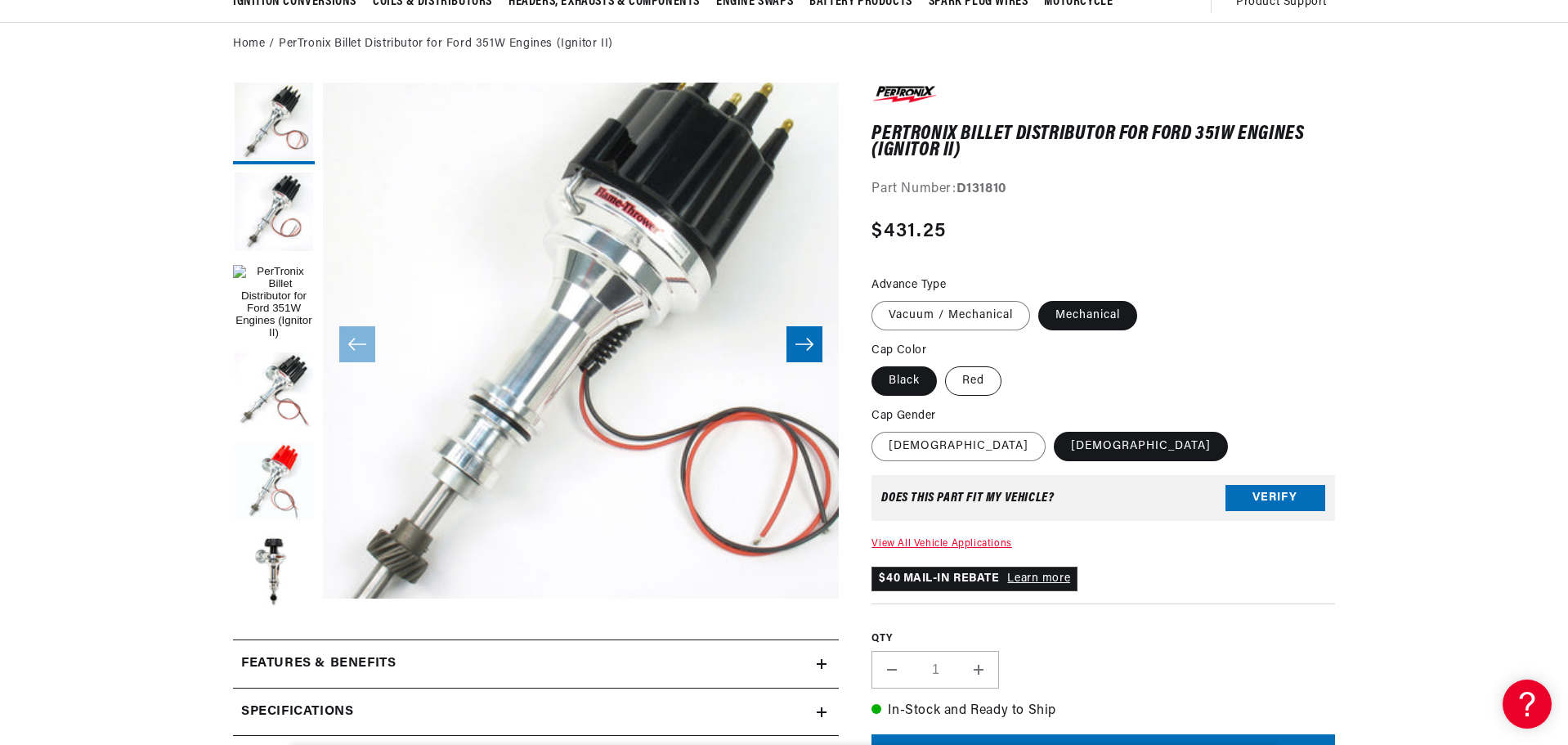
click at [979, 375] on label "Red" at bounding box center [974, 381] width 57 height 30
click at [946, 363] on input "Red" at bounding box center [946, 363] width 1 height 1
radio input "true"
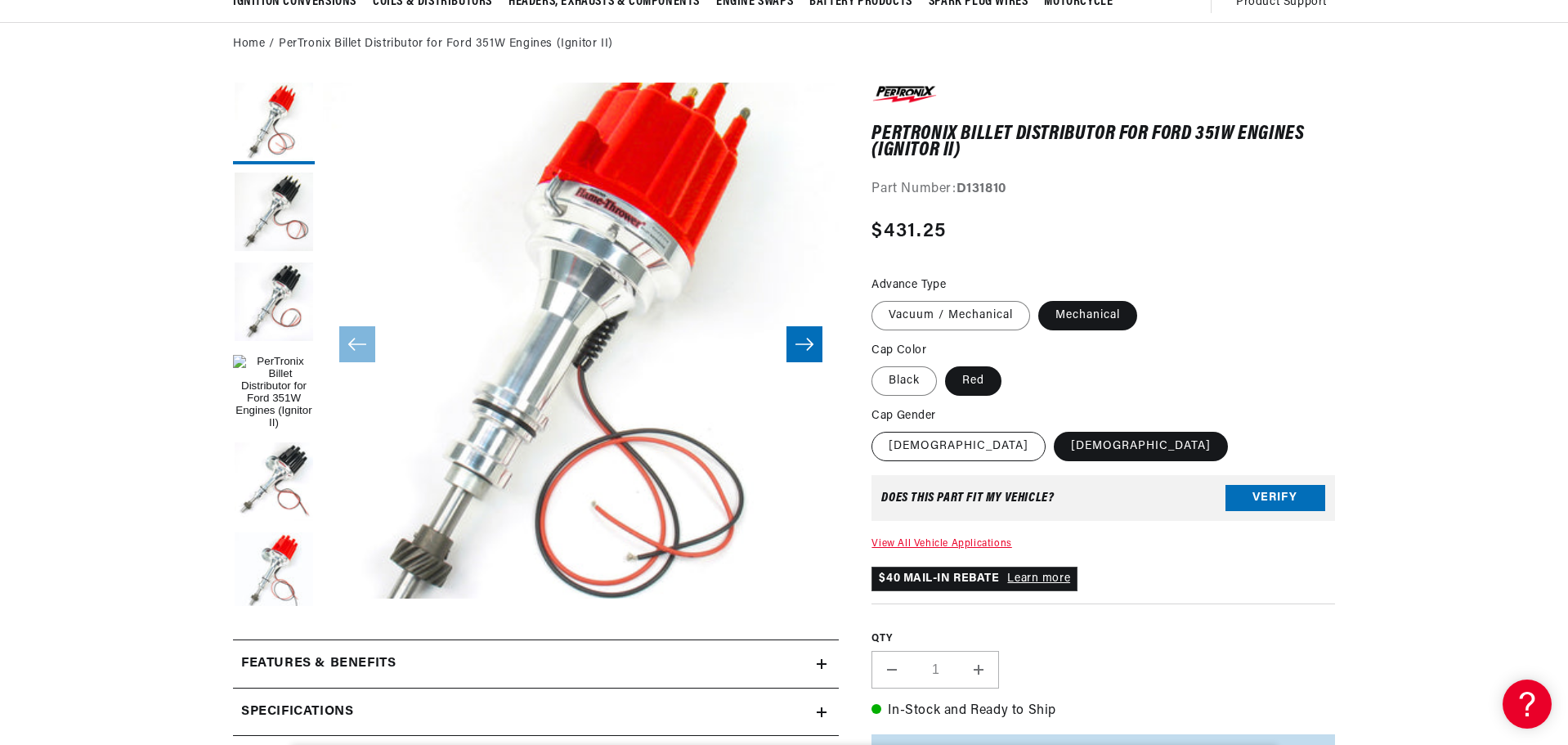
scroll to position [0, 1022]
click at [923, 452] on label "Female" at bounding box center [959, 446] width 174 height 30
click at [877, 430] on input "Female" at bounding box center [876, 429] width 1 height 1
radio input "true"
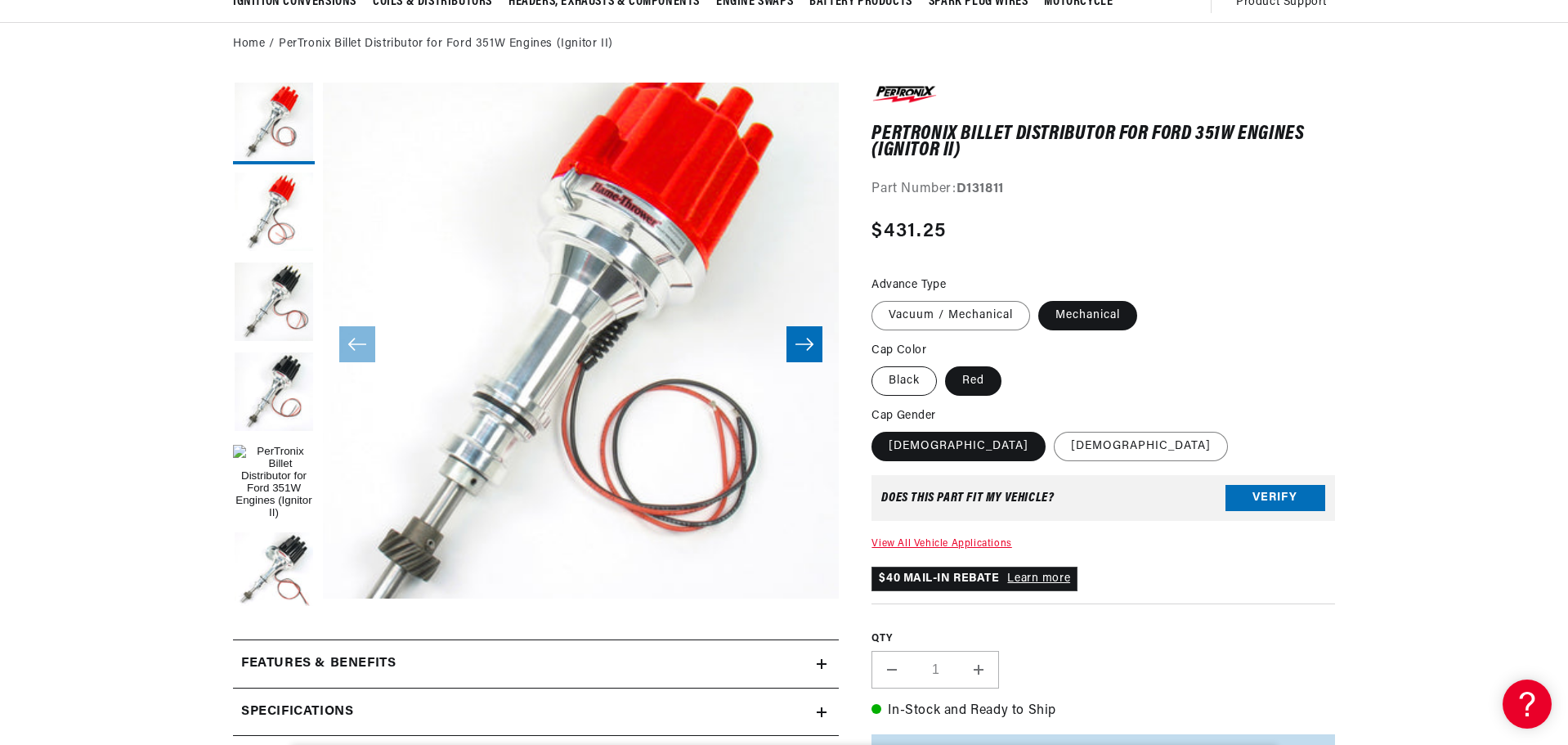
click at [916, 379] on label "Black" at bounding box center [904, 381] width 65 height 30
click at [877, 363] on input "Black" at bounding box center [876, 363] width 1 height 1
radio input "true"
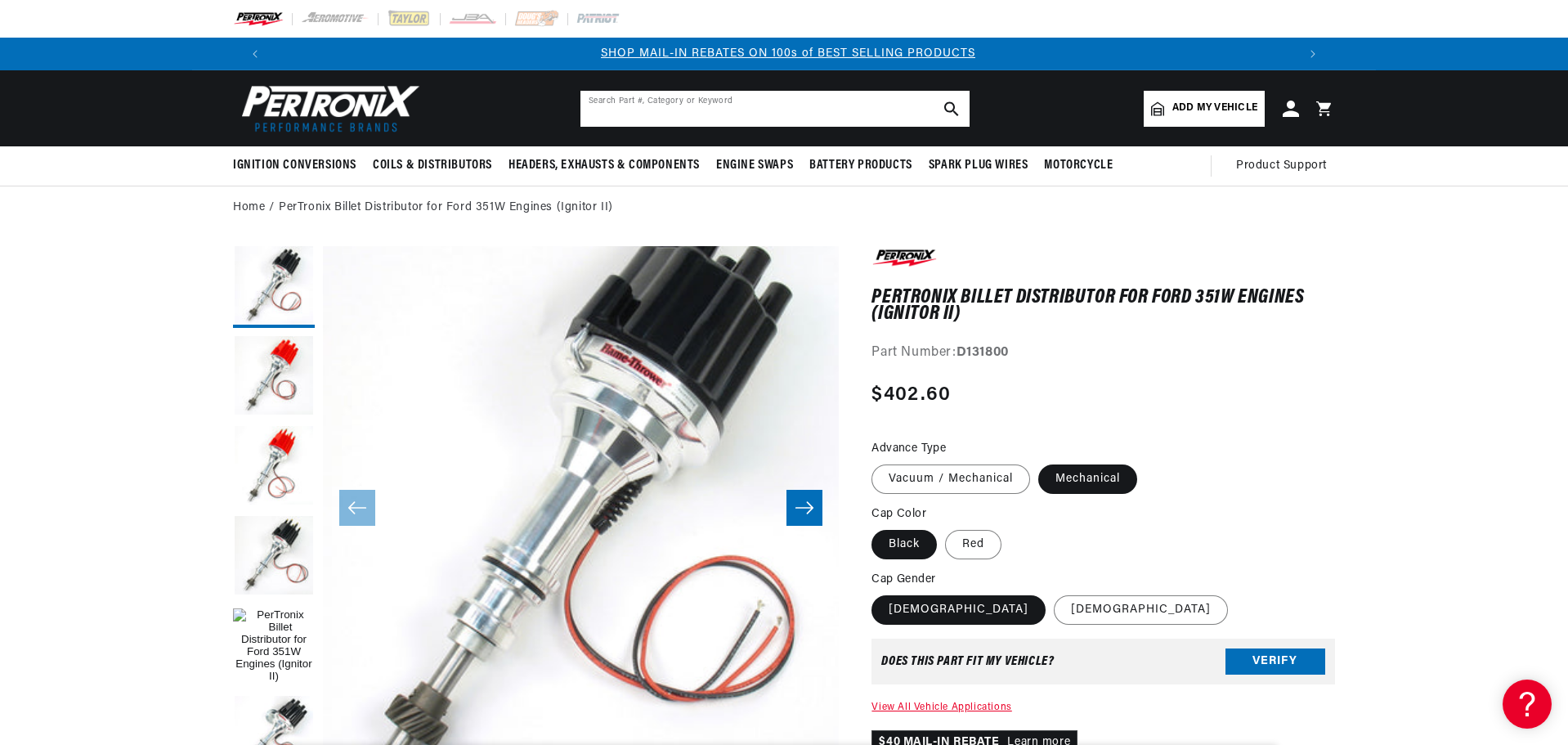
click at [729, 106] on input "text" at bounding box center [775, 108] width 390 height 36
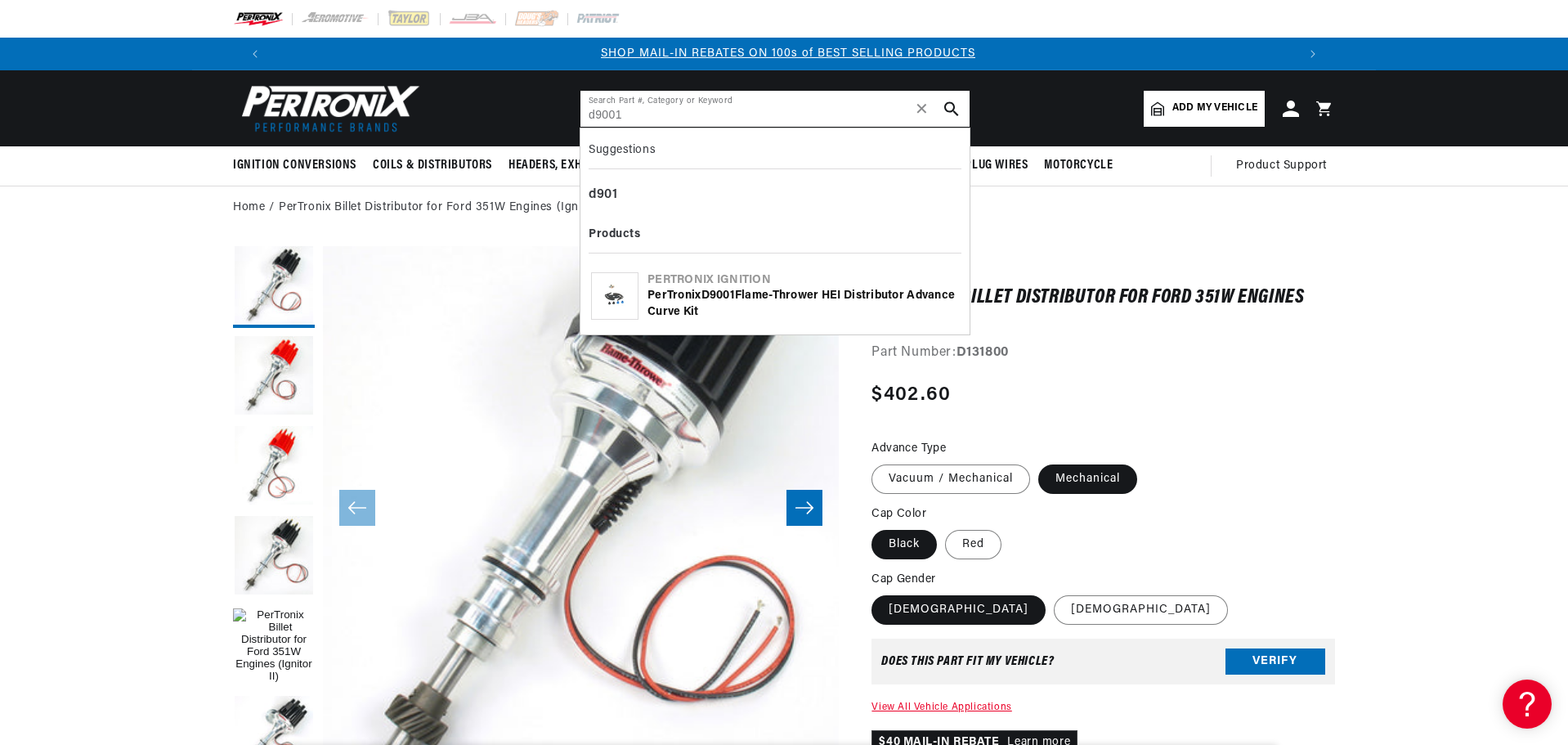
type input "d9001"
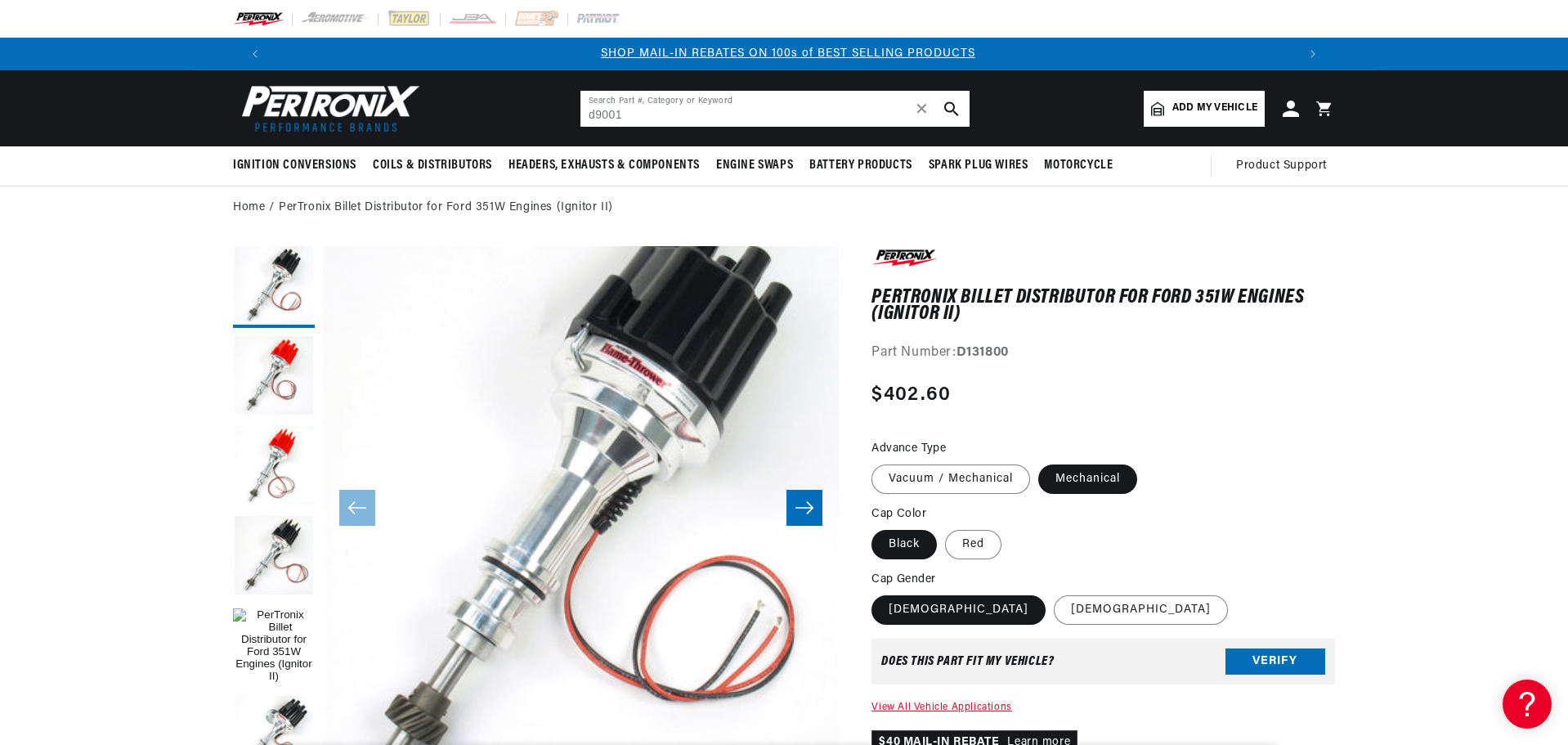
scroll to position [0, 1122]
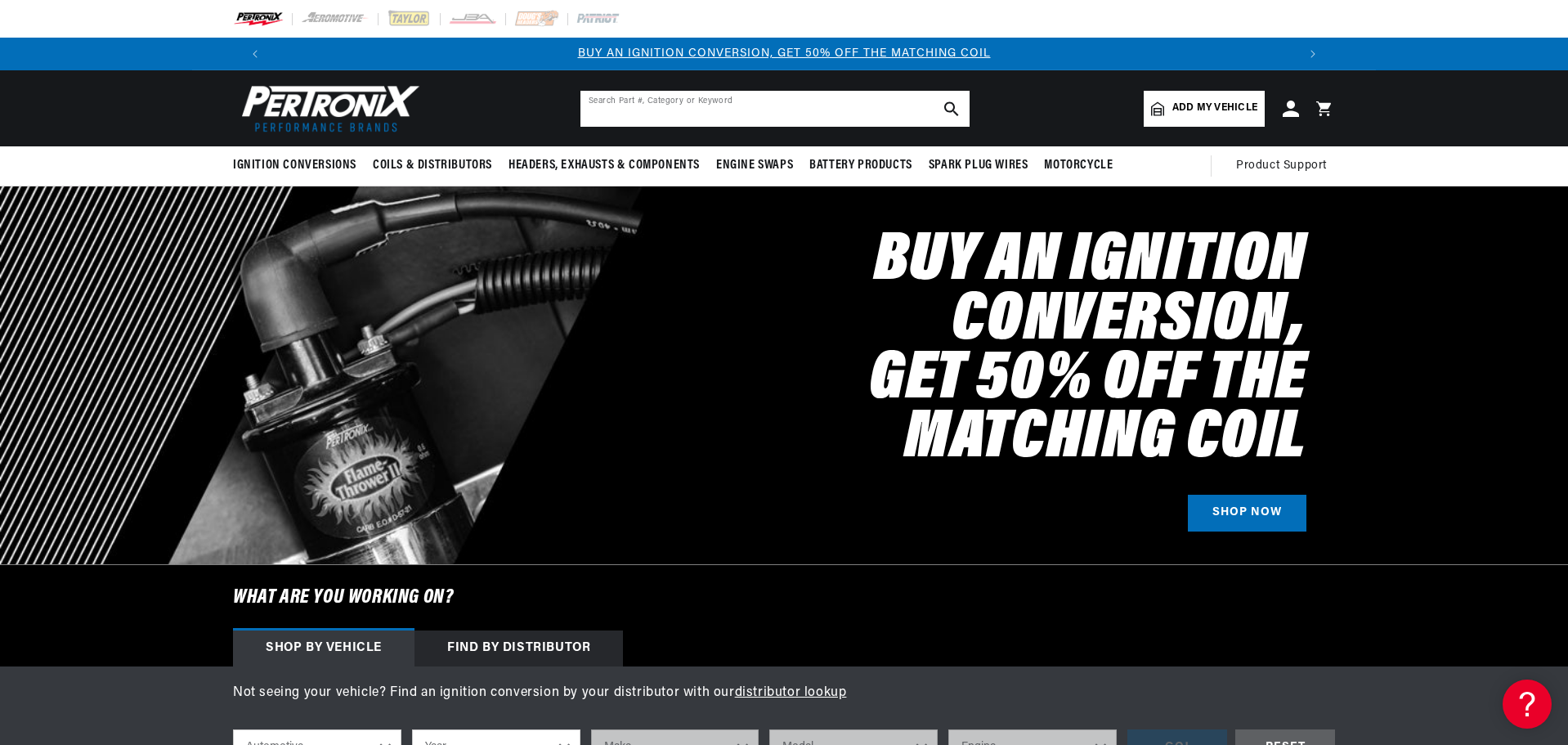
click at [724, 109] on input "text" at bounding box center [775, 108] width 390 height 36
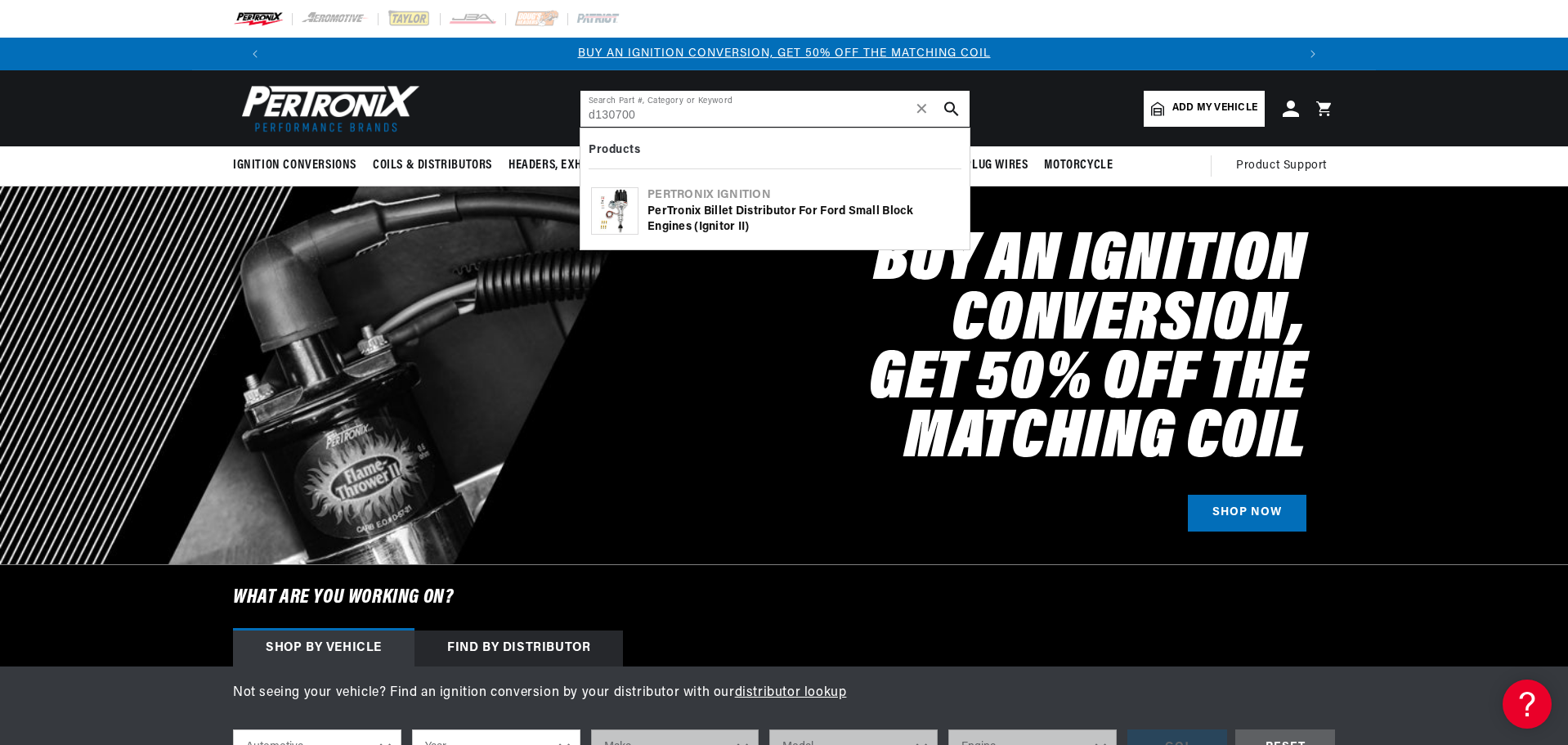
type input "d130700"
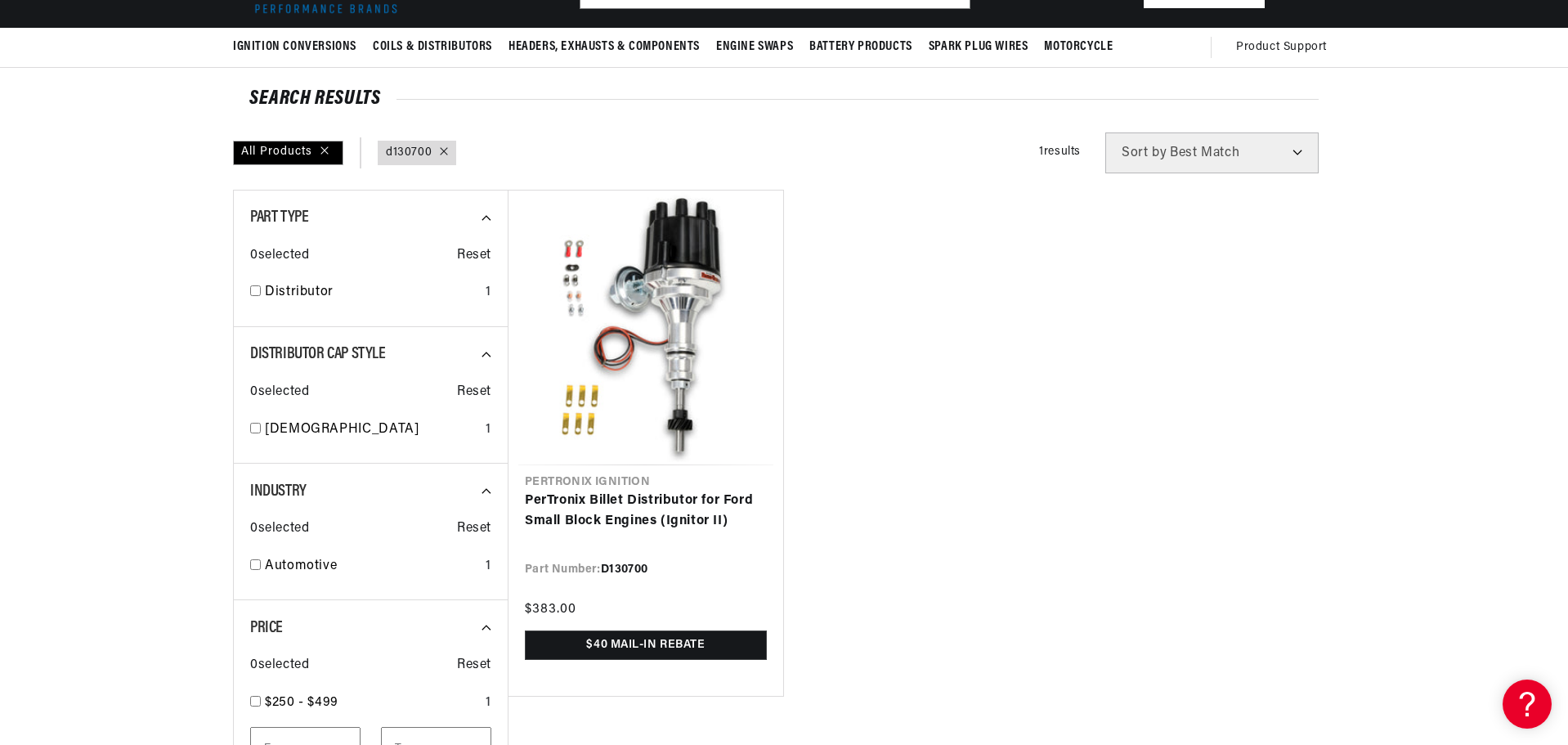
scroll to position [164, 0]
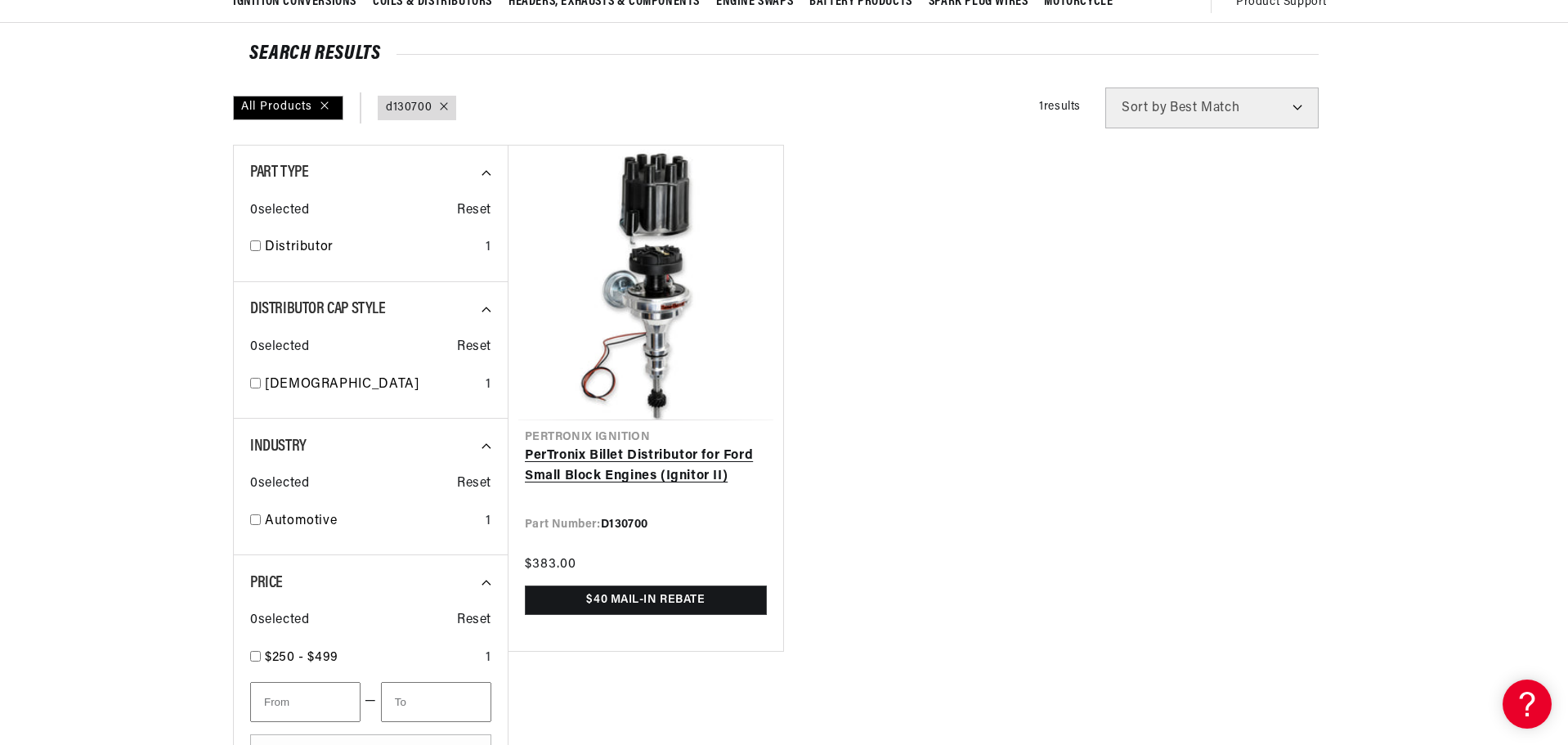
click at [673, 445] on link "PerTronix Billet Distributor for Ford Small Block Engines (Ignitor II)" at bounding box center [646, 466] width 242 height 42
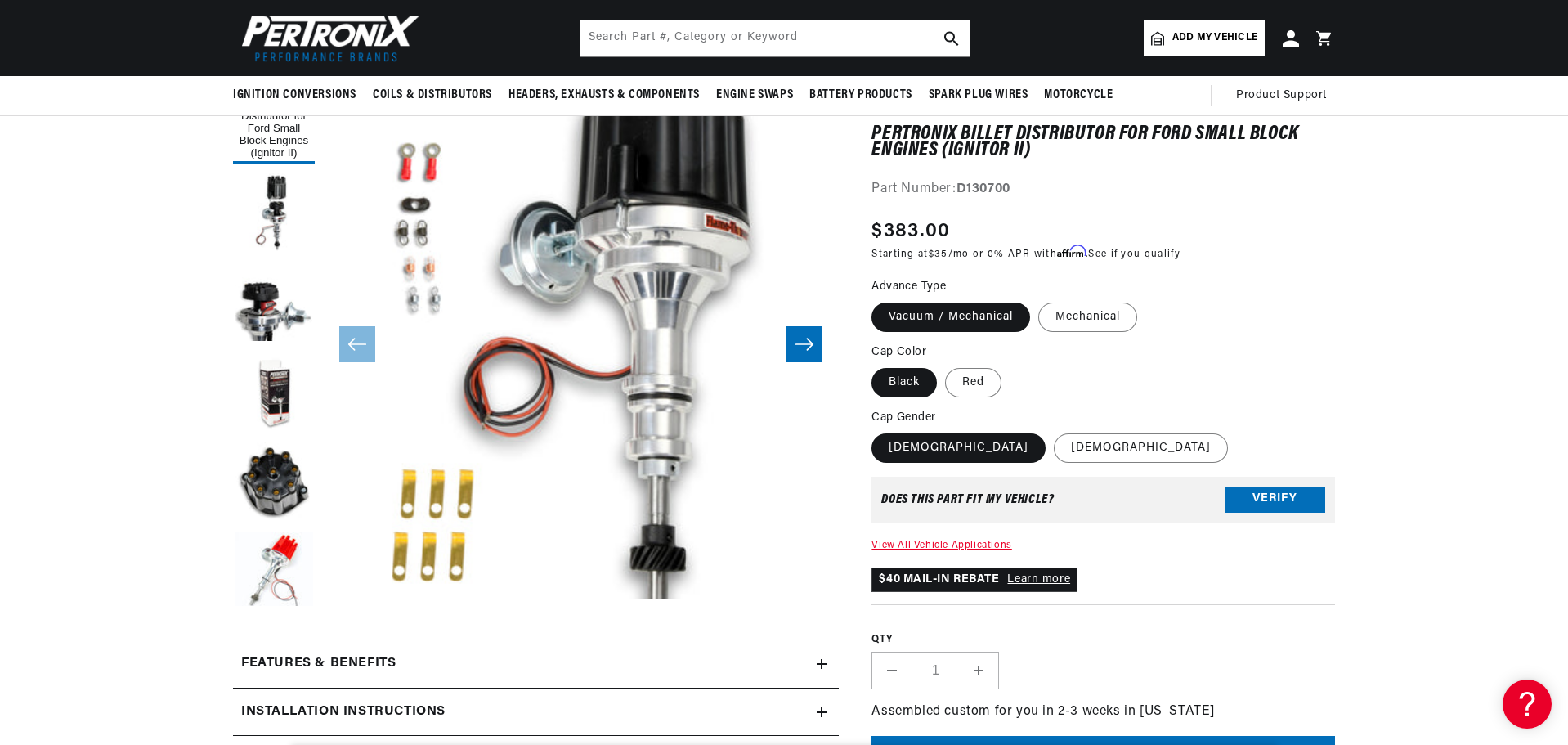
scroll to position [0, 1566]
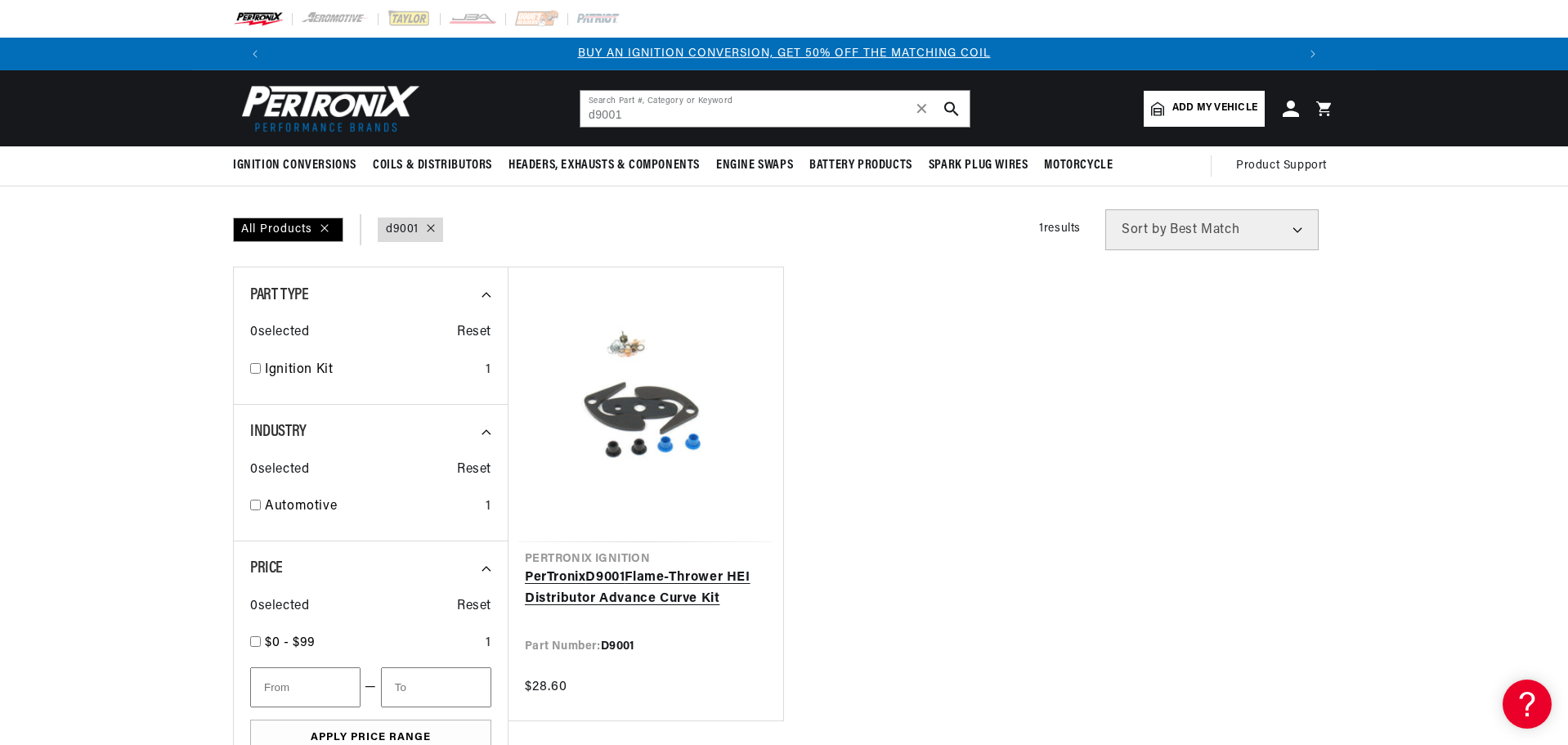
click at [726, 567] on link "PerTronix D9001 Flame-Thrower HEI Distributor Advance Curve Kit" at bounding box center [646, 588] width 242 height 42
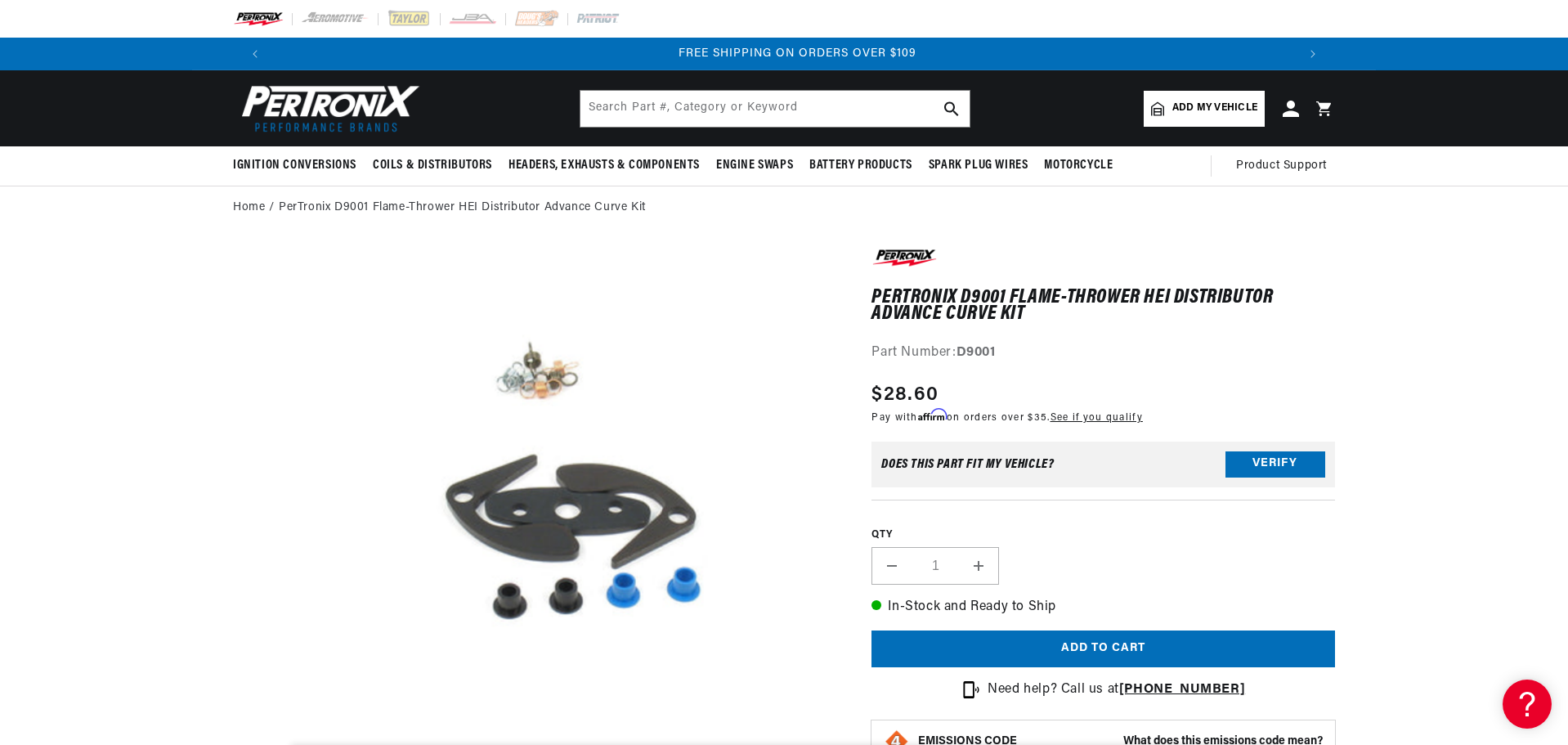
scroll to position [0, 2043]
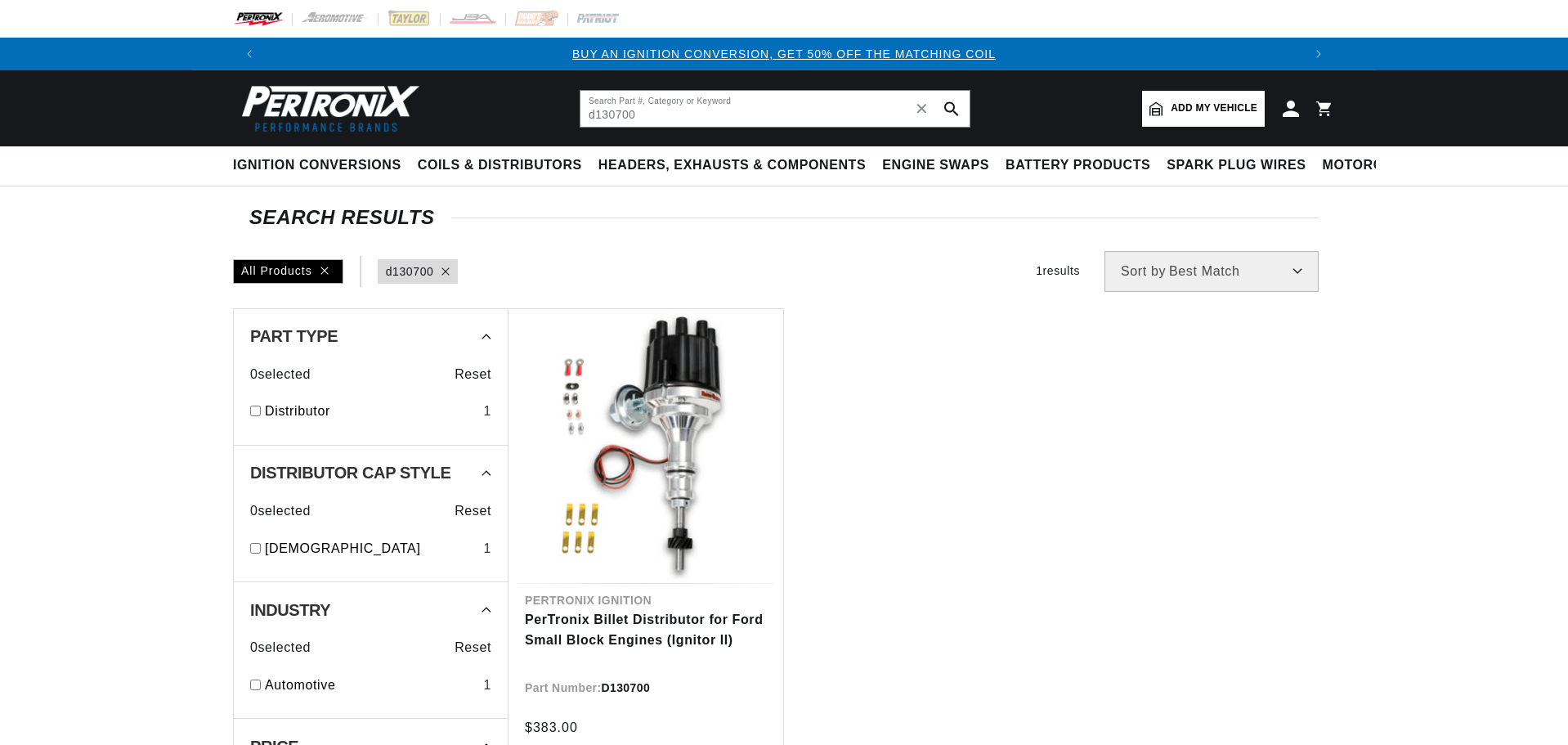
scroll to position [164, 0]
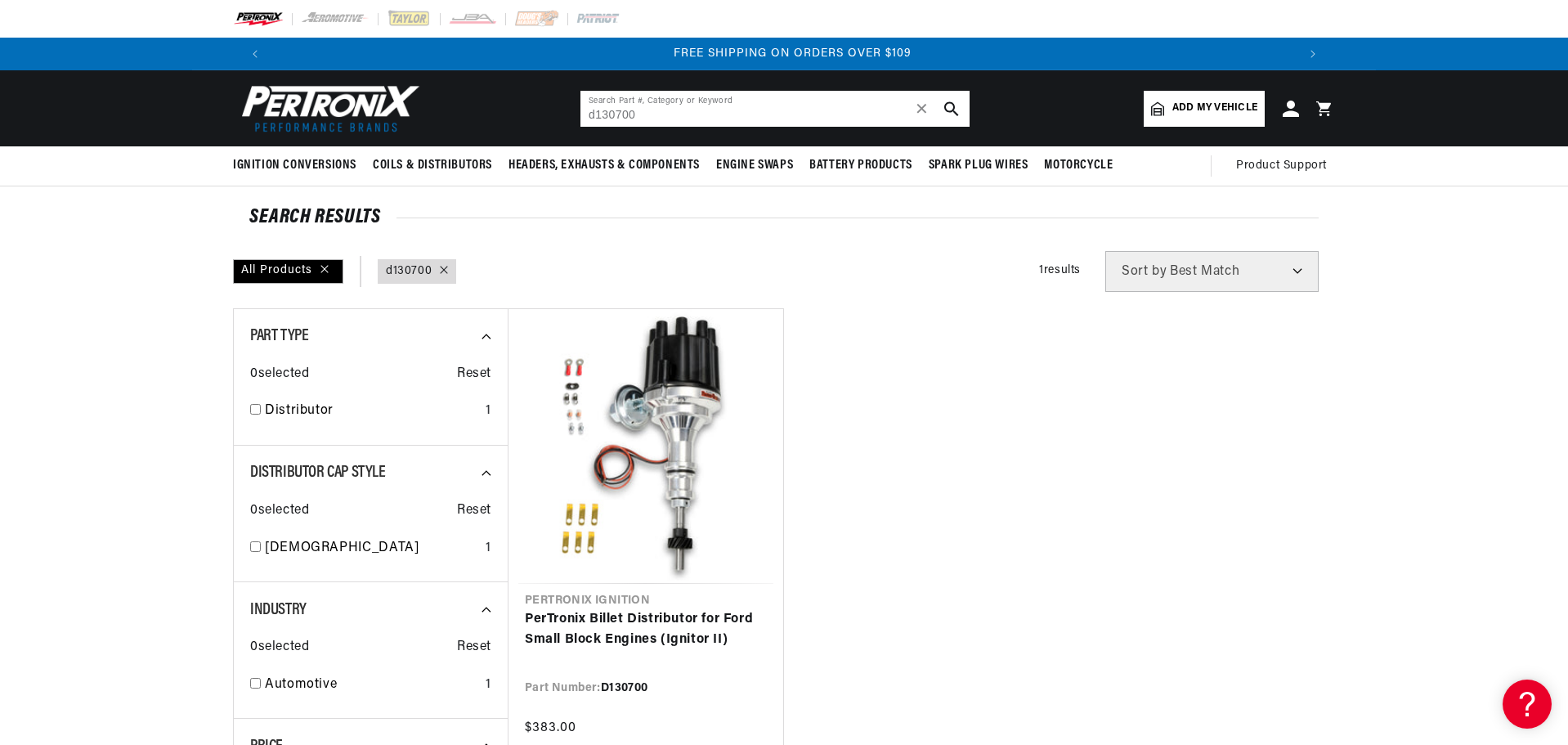
click at [641, 112] on input "d130700" at bounding box center [775, 108] width 390 height 36
type input "d"
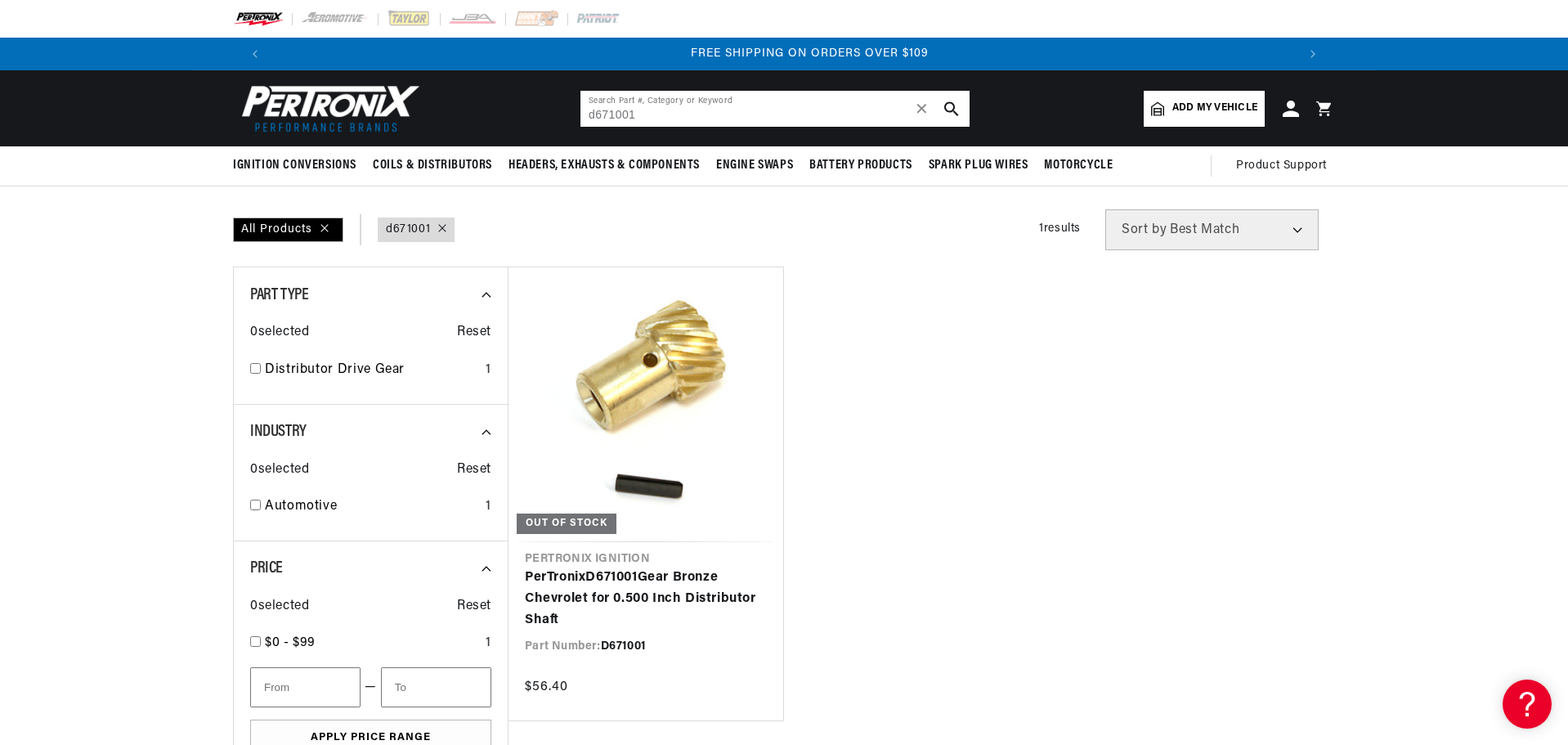
scroll to position [0, 2043]
click at [180, 401] on section "SEARCH RESULTS All Products query : d671001 Filters 1 results Show Universal Pa…" at bounding box center [784, 620] width 1568 height 869
drag, startPoint x: 687, startPoint y: 123, endPoint x: 563, endPoint y: 117, distance: 124.1
click at [563, 119] on header "BETTER SEARCH RESULTS Add your vehicle's year, make, and model to find parts be…" at bounding box center [784, 108] width 1184 height 76
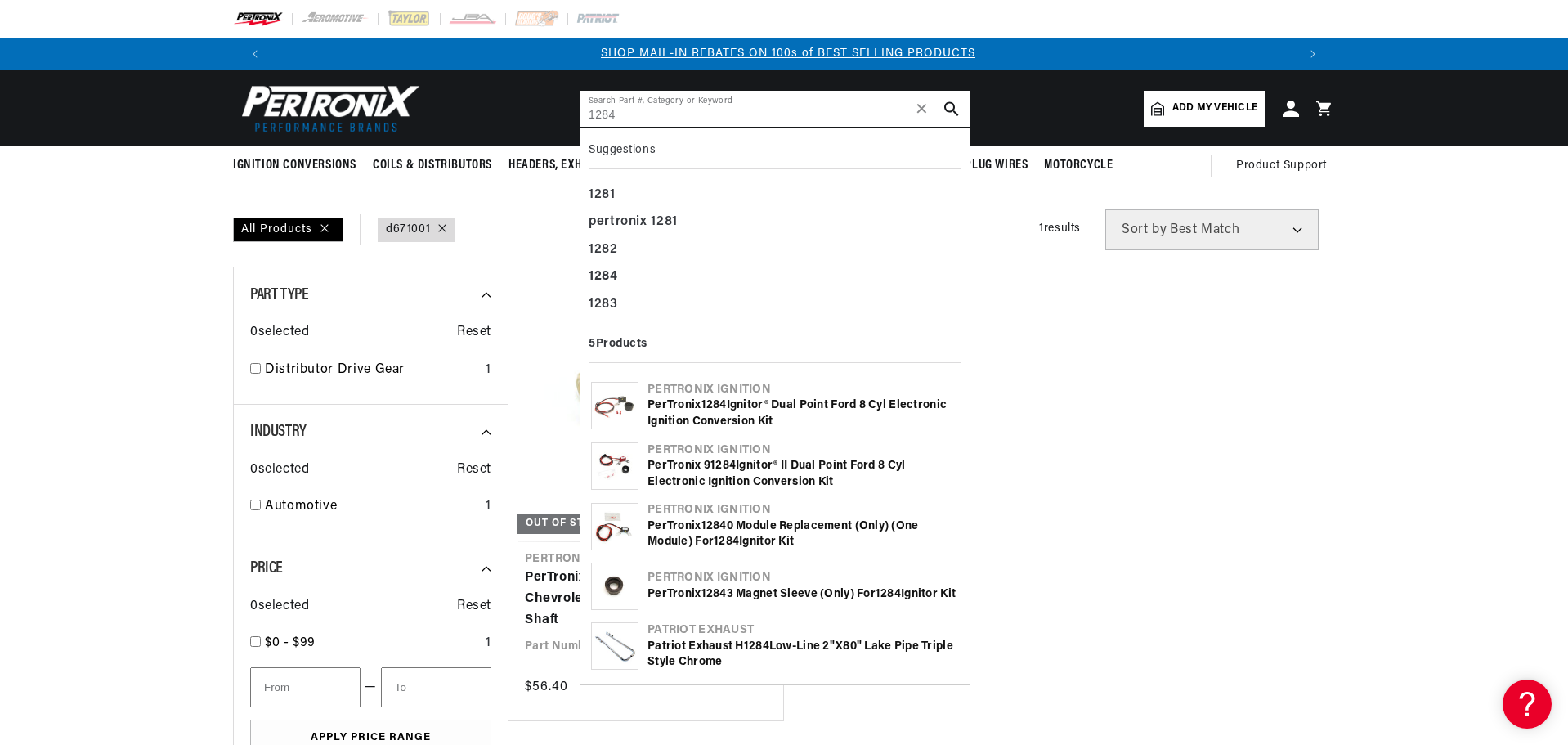
type input "1284"
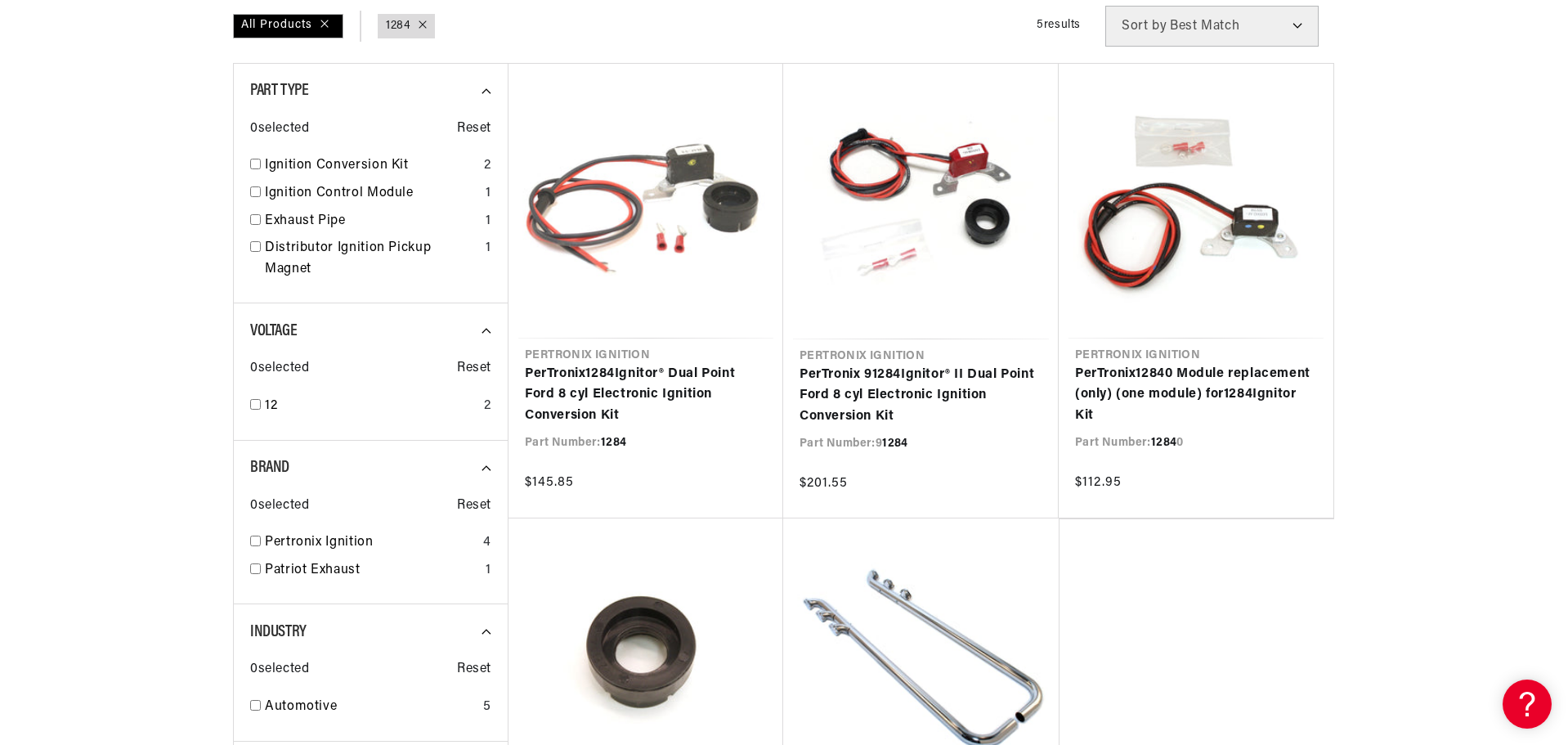
scroll to position [0, 2043]
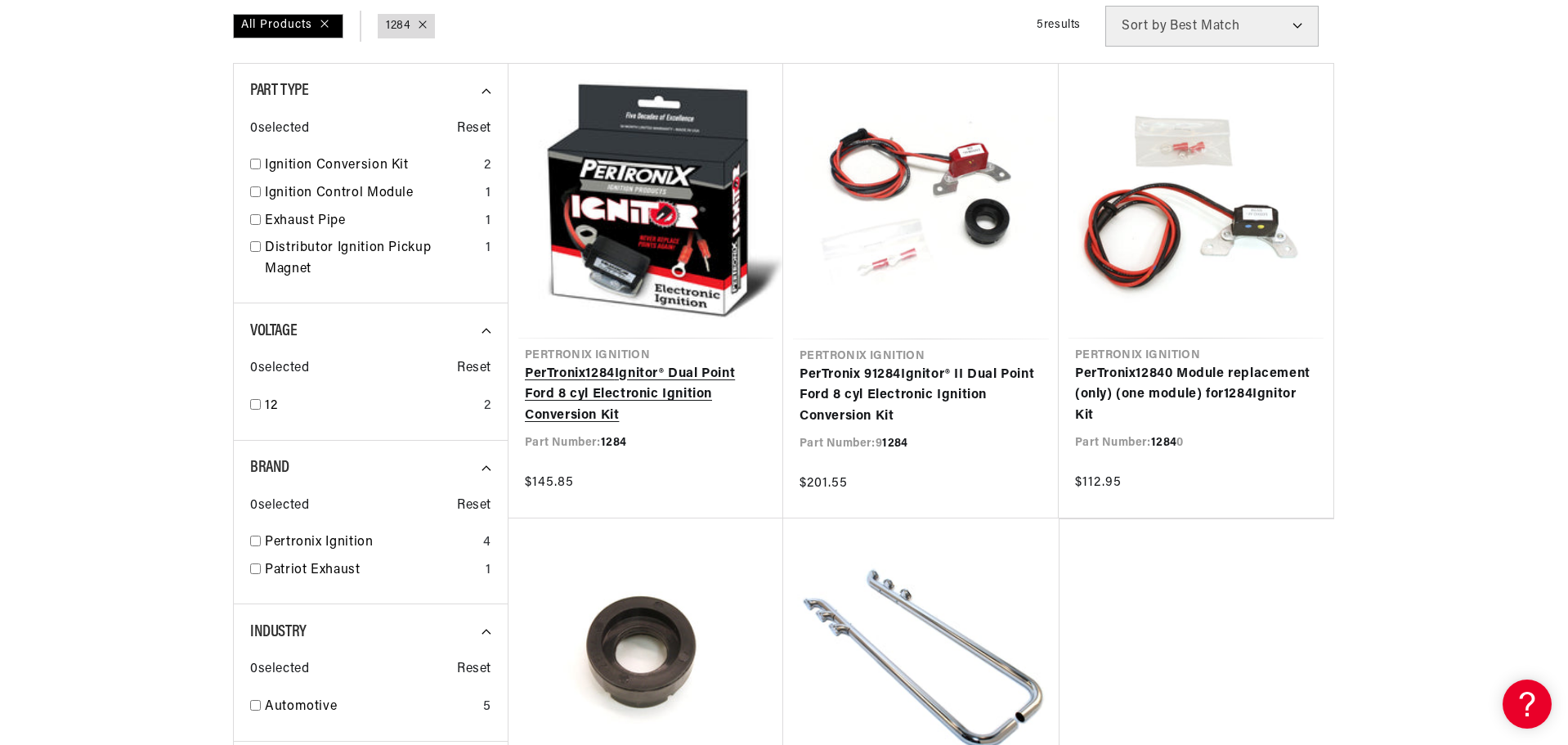
click at [696, 363] on link "PerTronix 1284 Ignitor® Dual Point Ford 8 cyl Electronic Ignition Conversion Kit" at bounding box center [646, 395] width 242 height 63
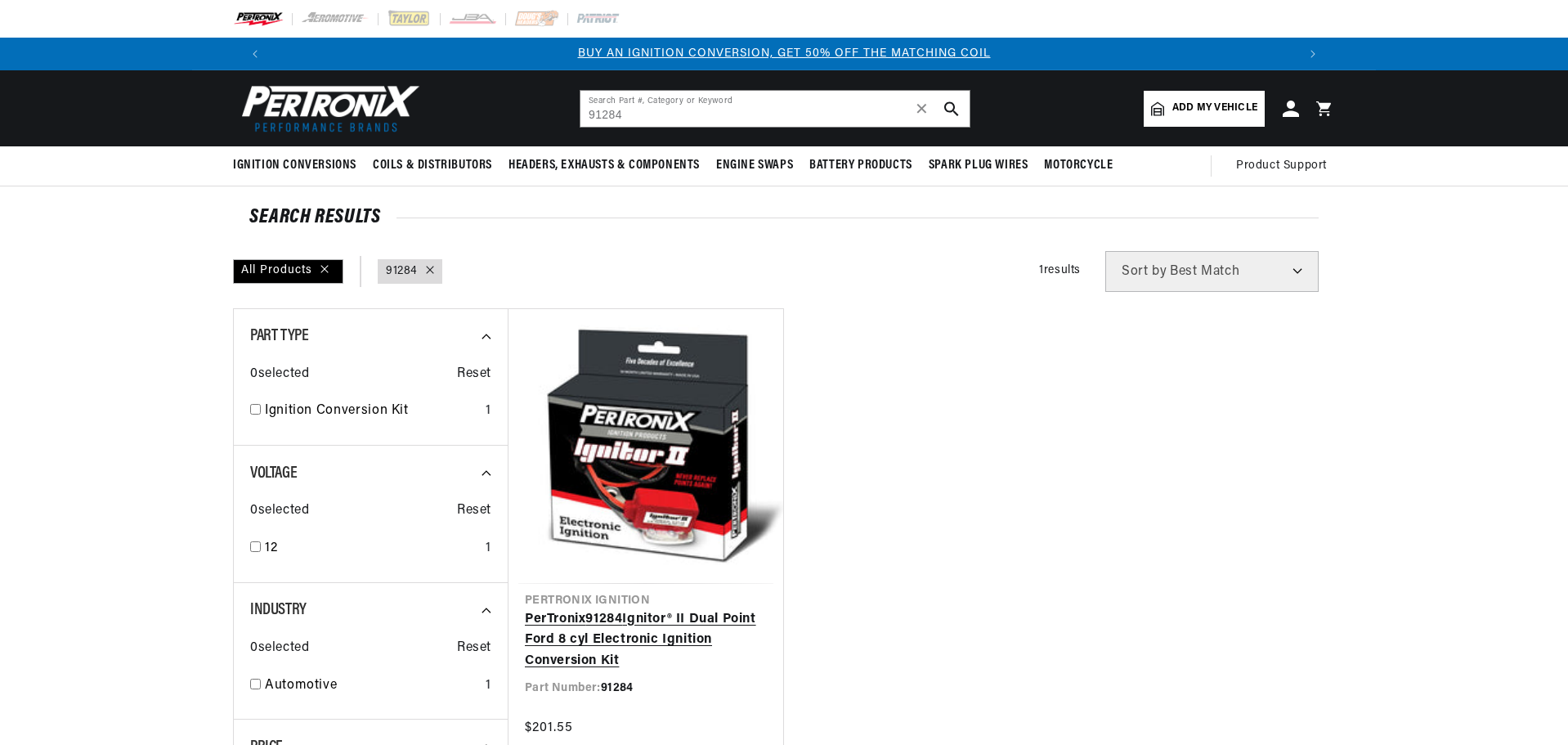
click at [703, 609] on link "PerTronix 91284 Ignitor® II Dual Point Ford 8 cyl Electronic Ignition Conversio…" at bounding box center [646, 640] width 242 height 63
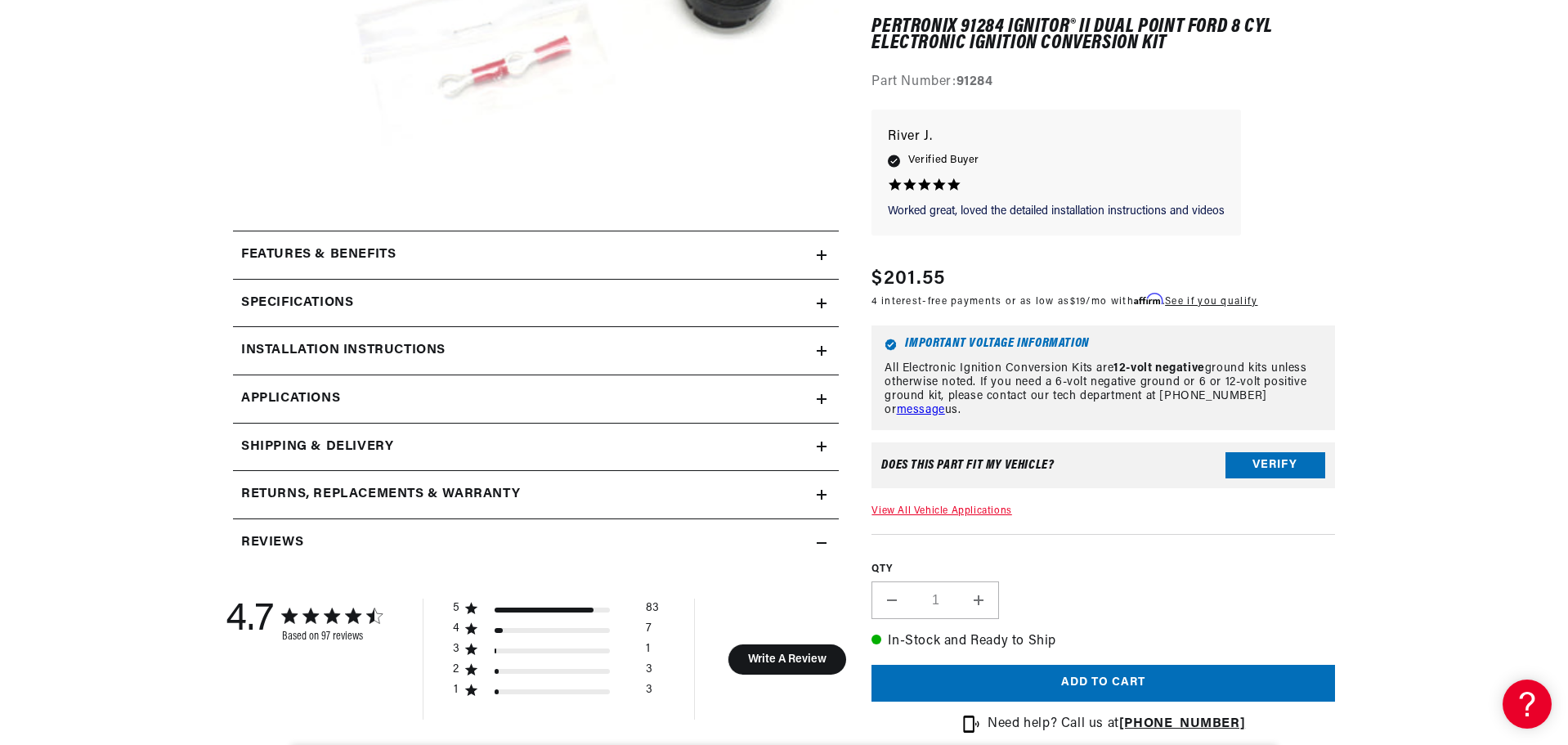
click at [818, 349] on icon at bounding box center [821, 350] width 10 height 10
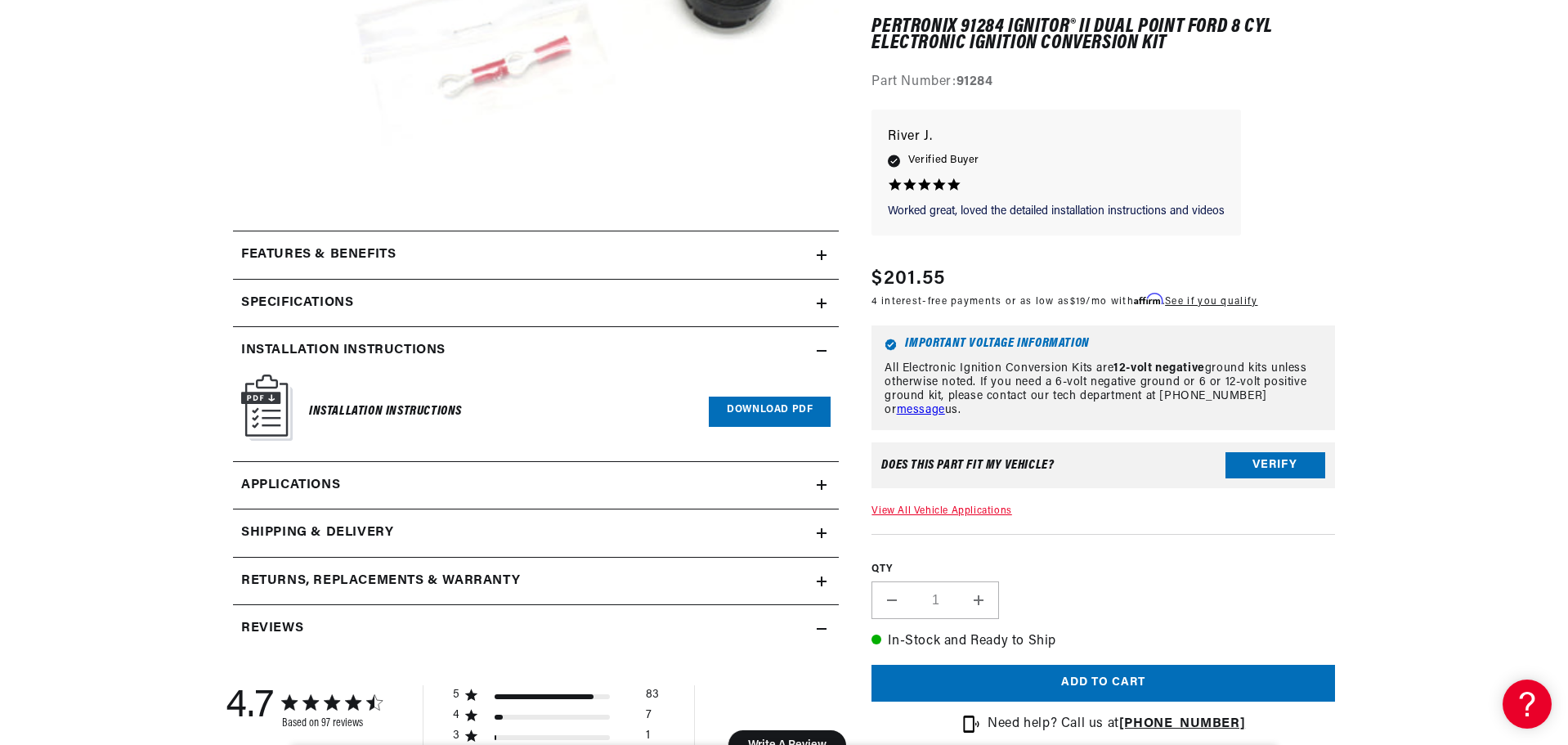
click at [747, 416] on link "Download PDF" at bounding box center [770, 411] width 122 height 30
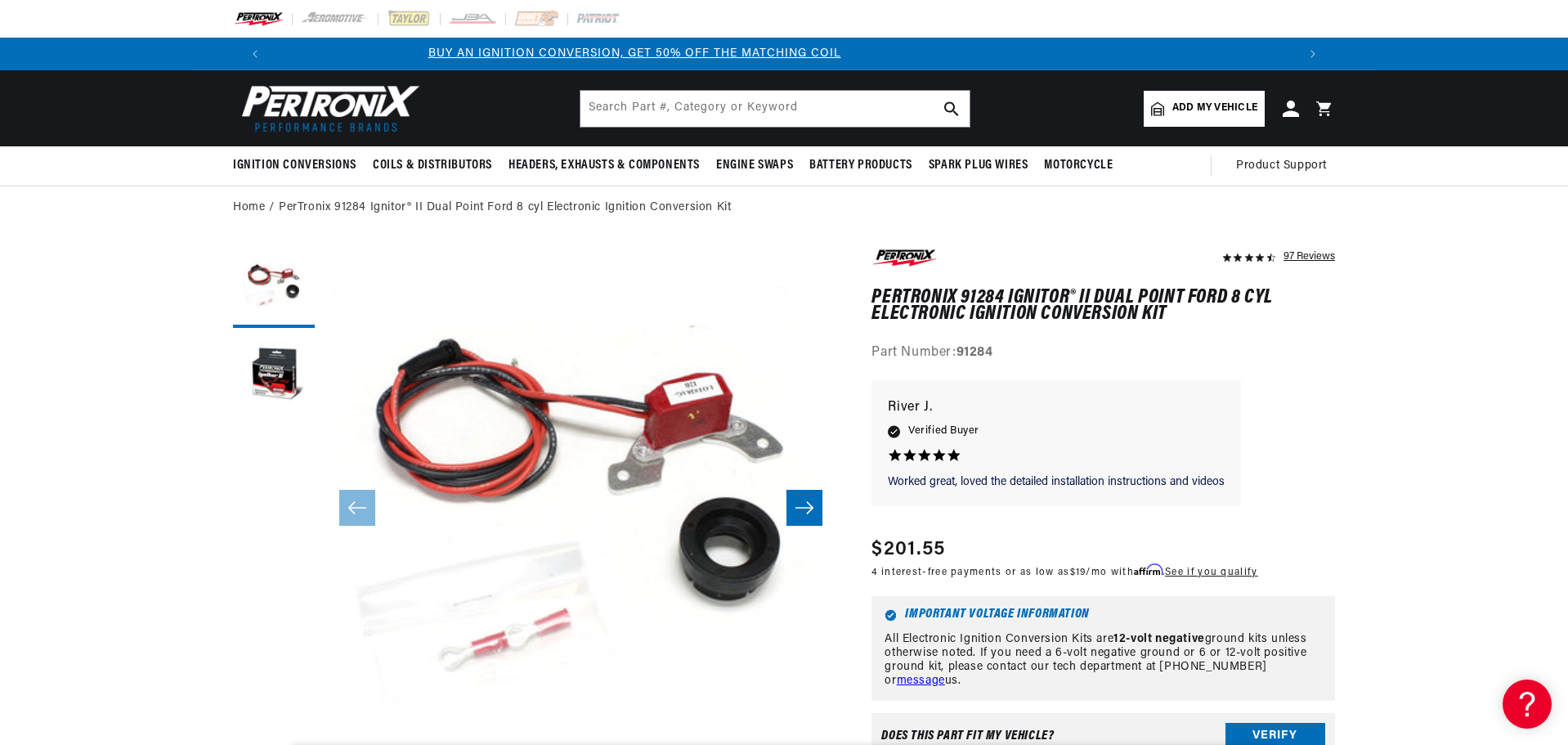
scroll to position [0, 17]
click at [732, 99] on input "text" at bounding box center [775, 108] width 390 height 36
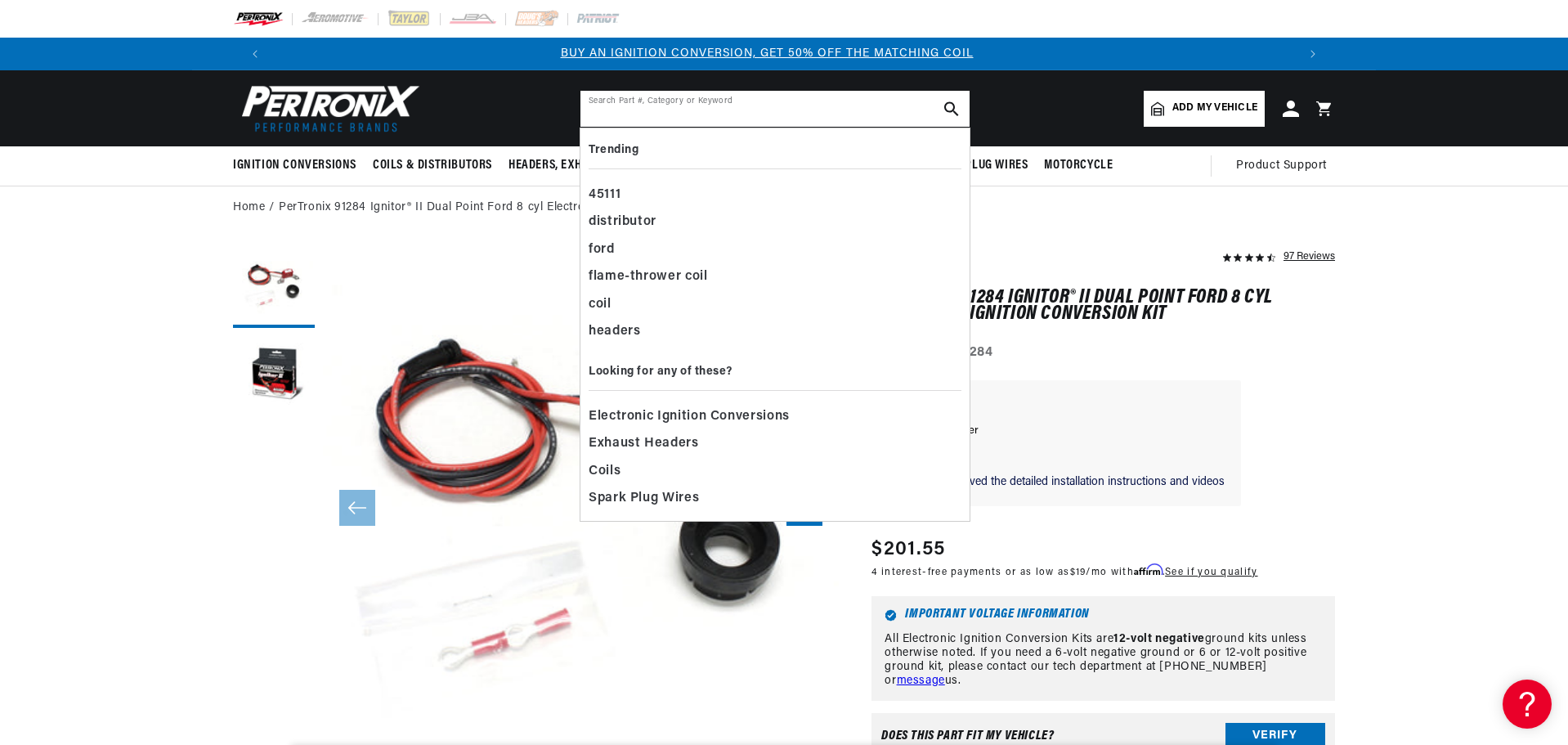
scroll to position [0, 0]
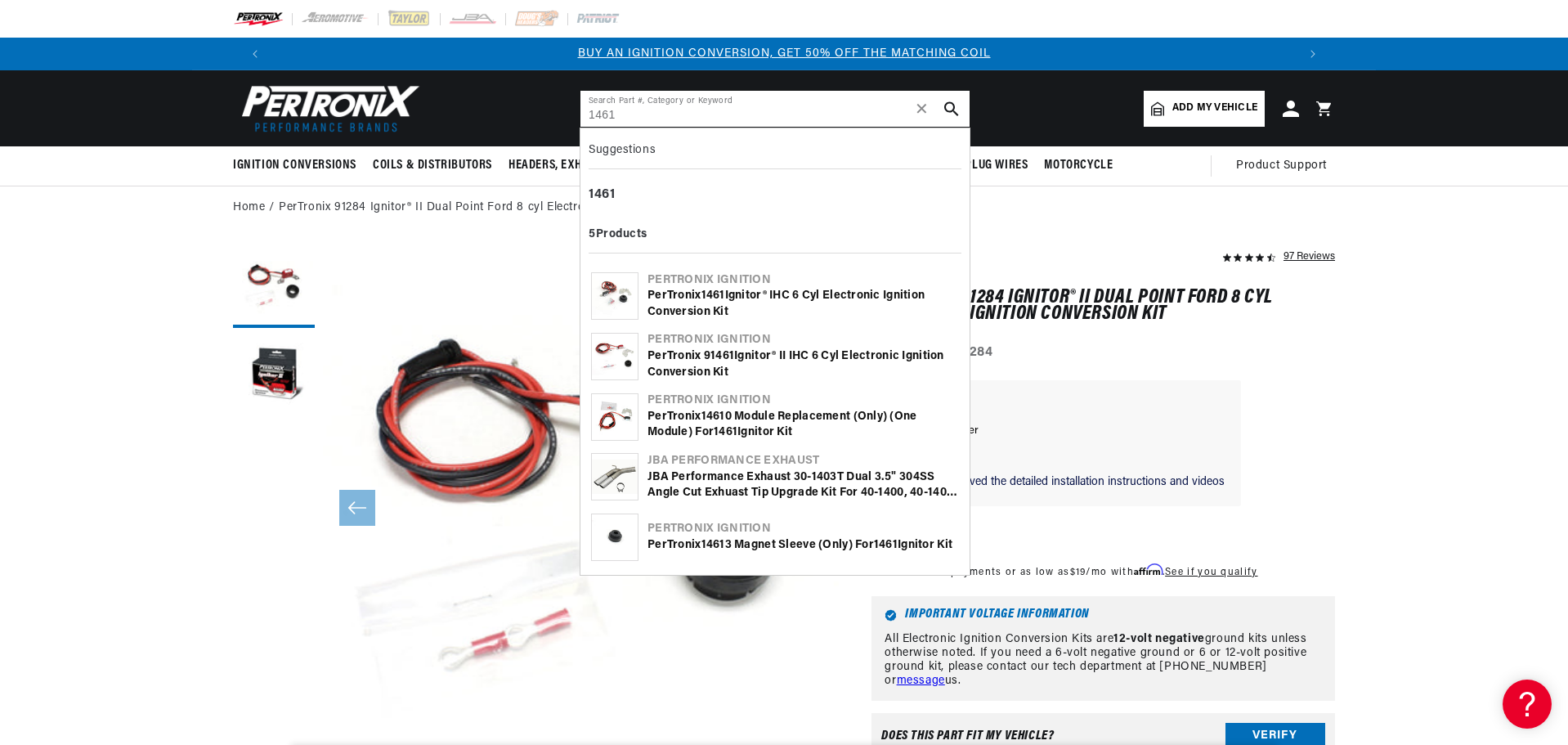
type input "1461"
